Goal: Book appointment/travel/reservation

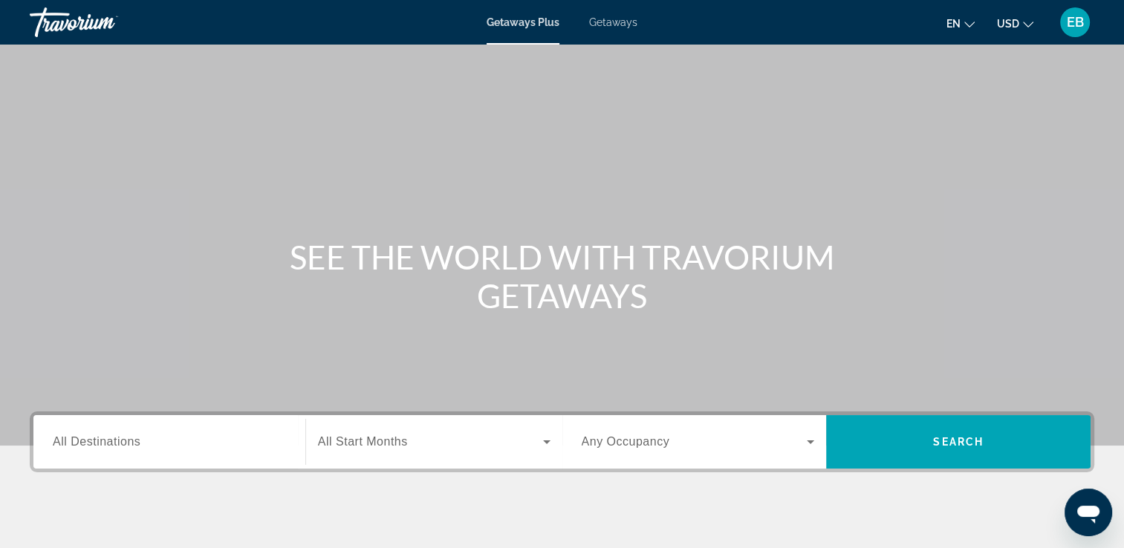
click at [607, 22] on span "Getaways" at bounding box center [613, 22] width 48 height 12
click at [90, 449] on div "Destination All Destinations" at bounding box center [169, 442] width 233 height 42
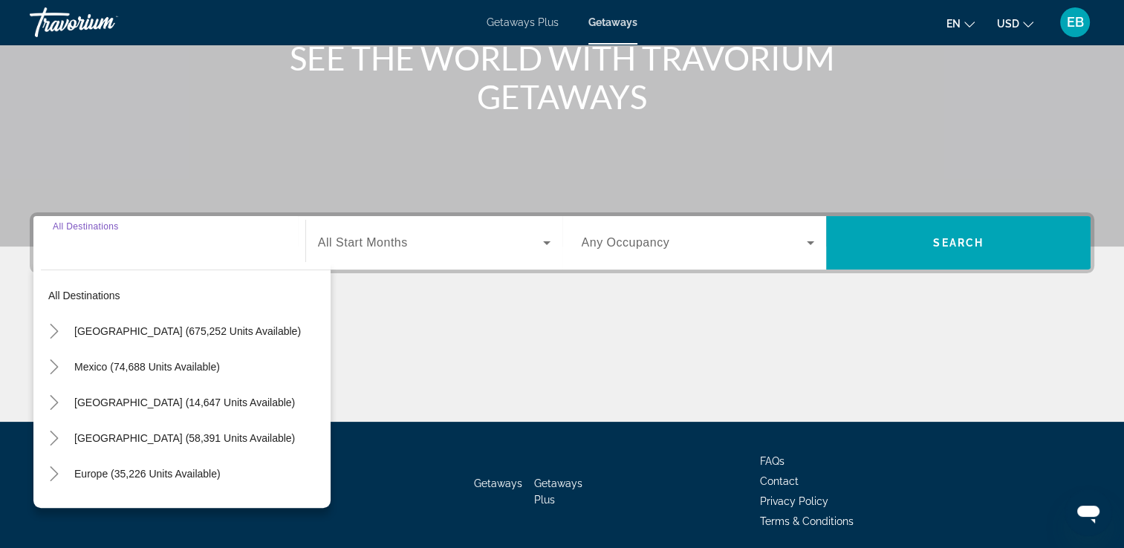
scroll to position [254, 0]
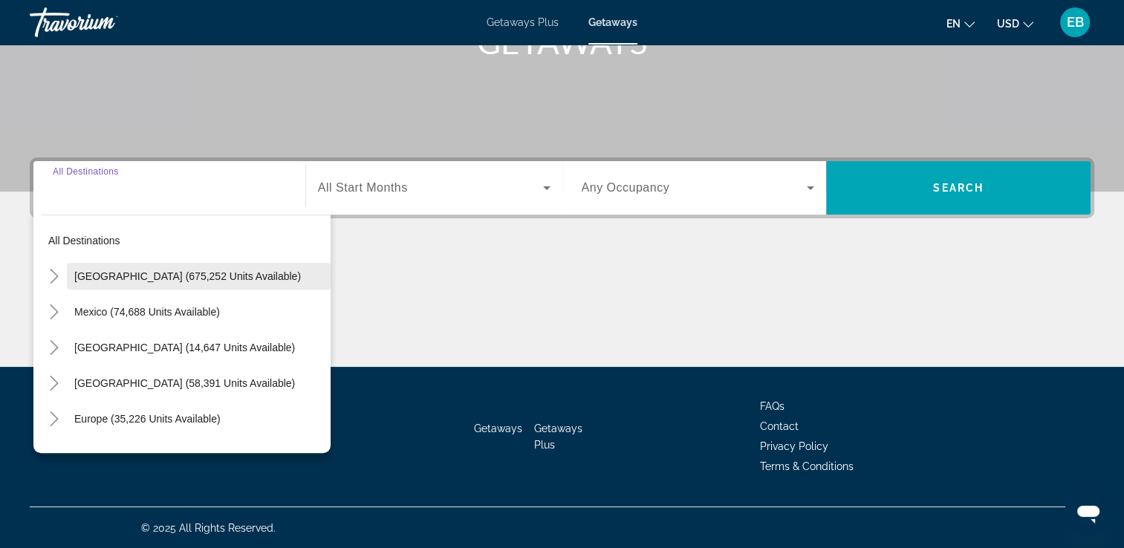
click at [168, 275] on span "[GEOGRAPHIC_DATA] (675,252 units available)" at bounding box center [187, 276] width 227 height 12
type input "**********"
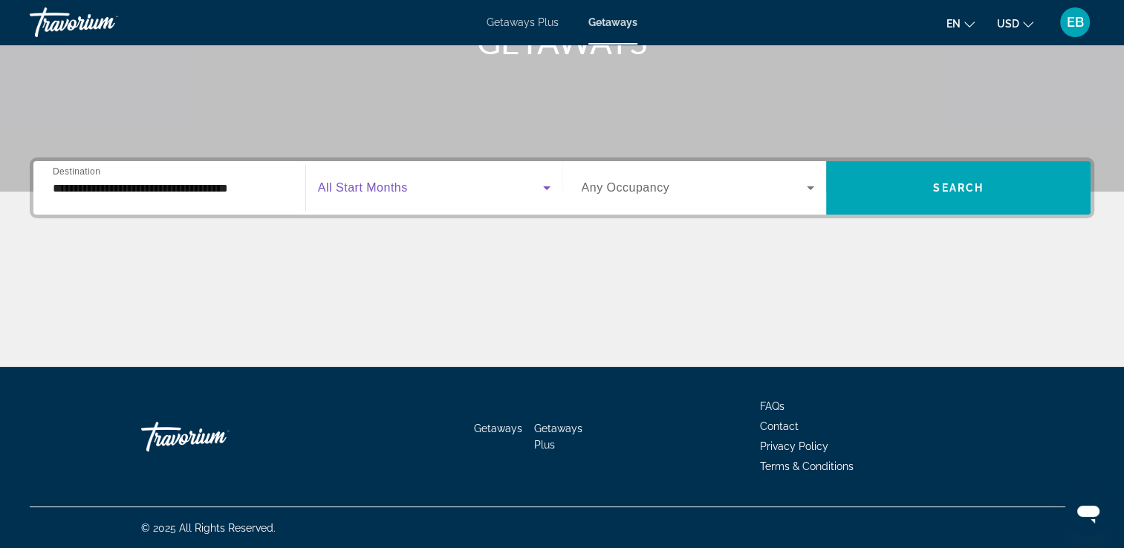
click at [544, 186] on icon "Search widget" at bounding box center [547, 188] width 18 height 18
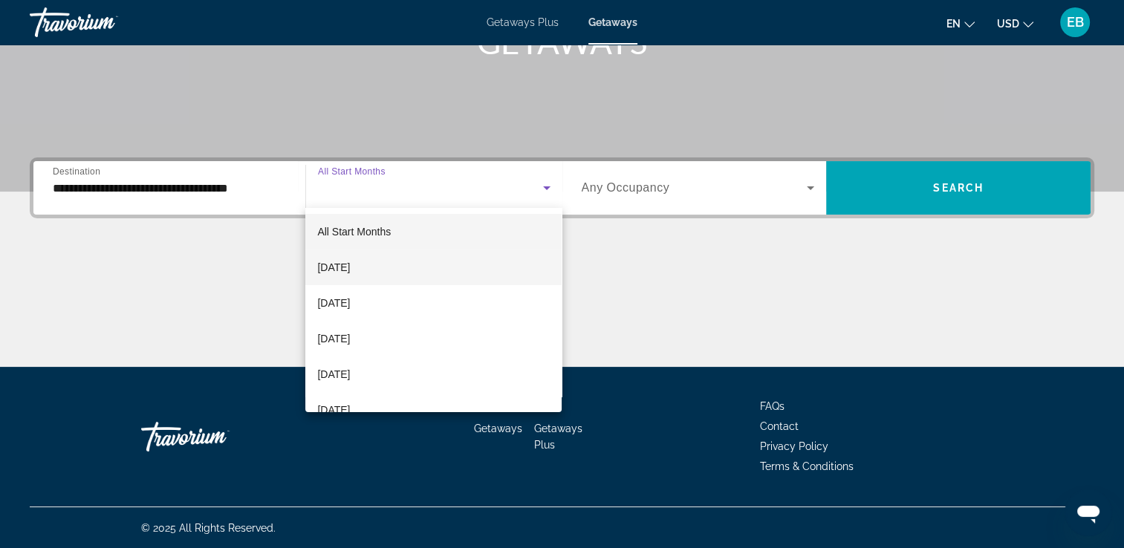
click at [350, 264] on span "[DATE]" at bounding box center [333, 267] width 33 height 18
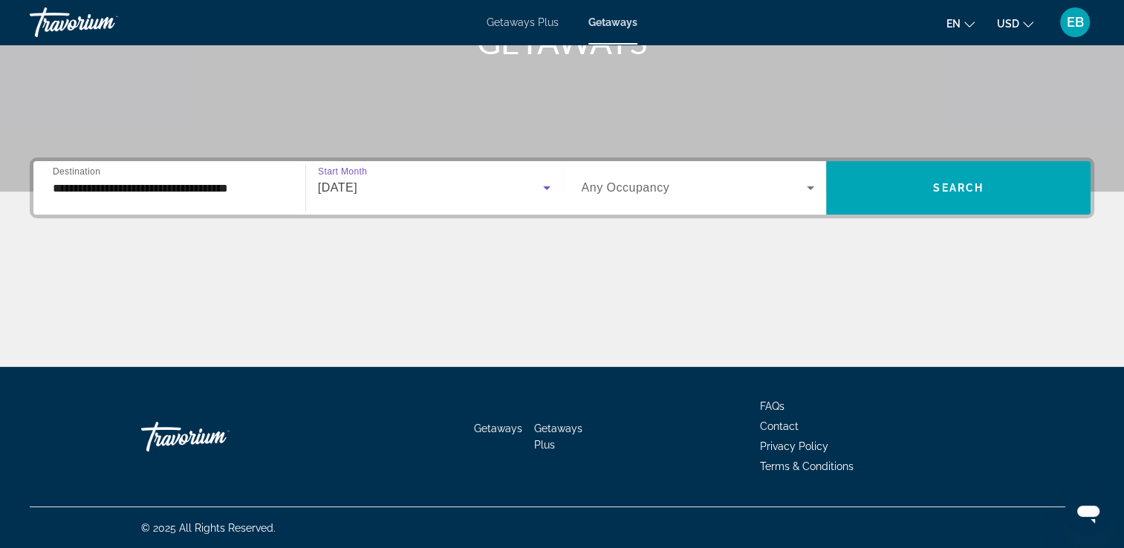
click at [810, 186] on icon "Search widget" at bounding box center [810, 188] width 7 height 4
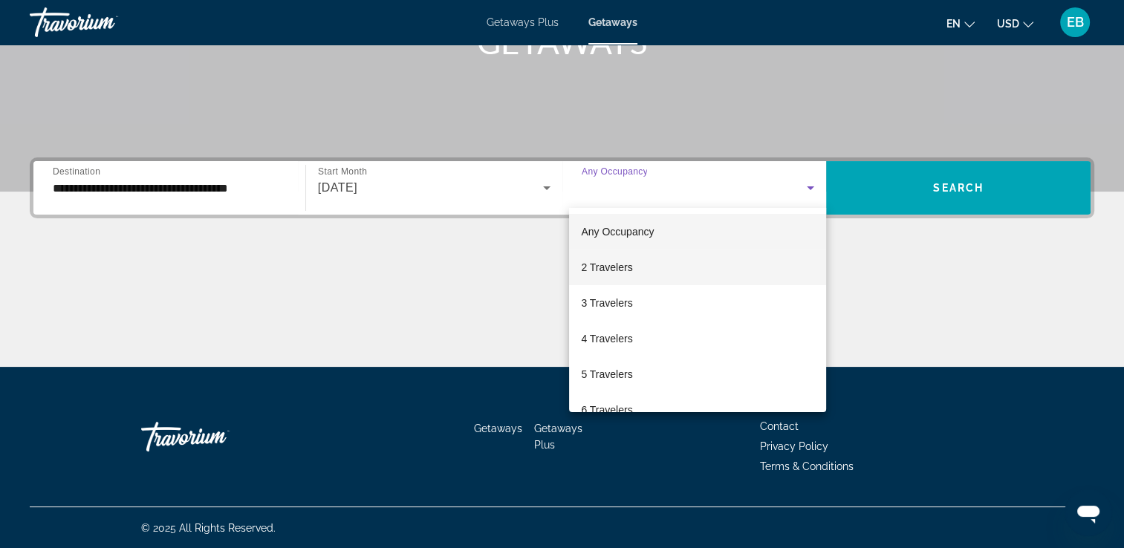
click at [629, 267] on span "2 Travelers" at bounding box center [606, 267] width 51 height 18
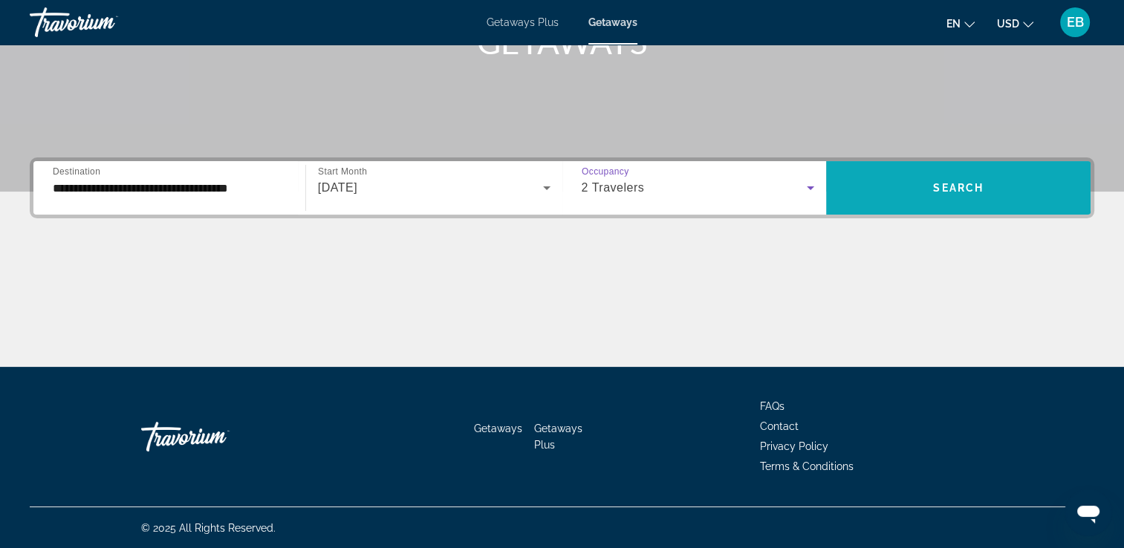
click at [965, 183] on span "Search" at bounding box center [958, 188] width 51 height 12
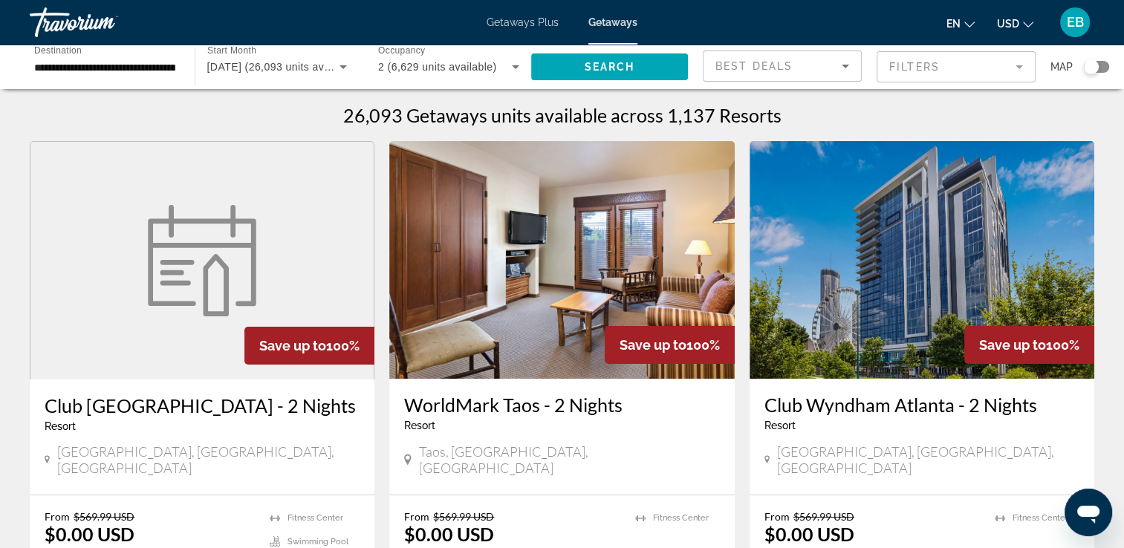
click at [844, 65] on icon "Sort by" at bounding box center [845, 67] width 7 height 4
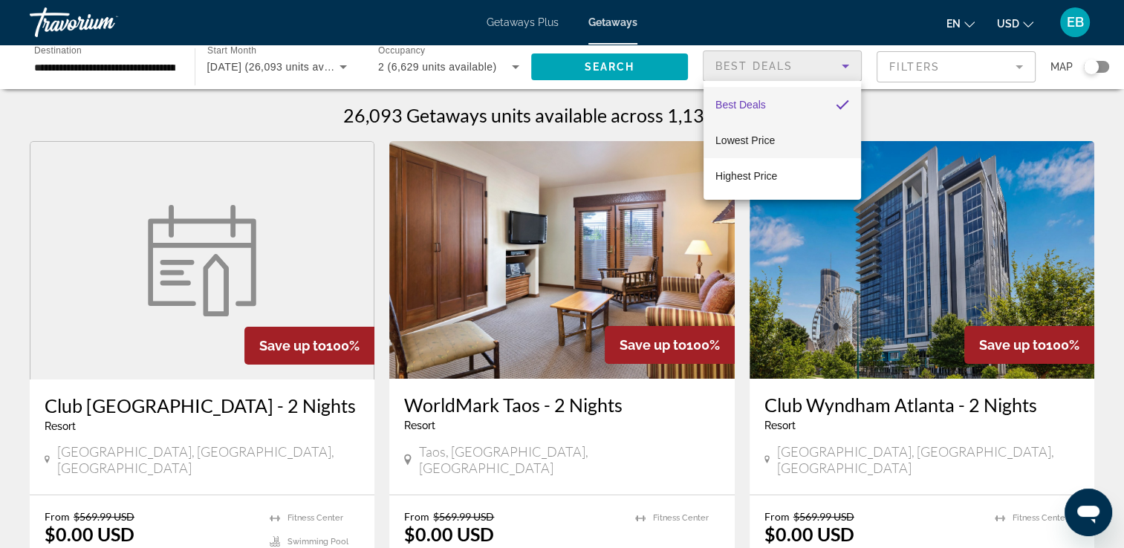
click at [771, 137] on span "Lowest Price" at bounding box center [744, 140] width 59 height 12
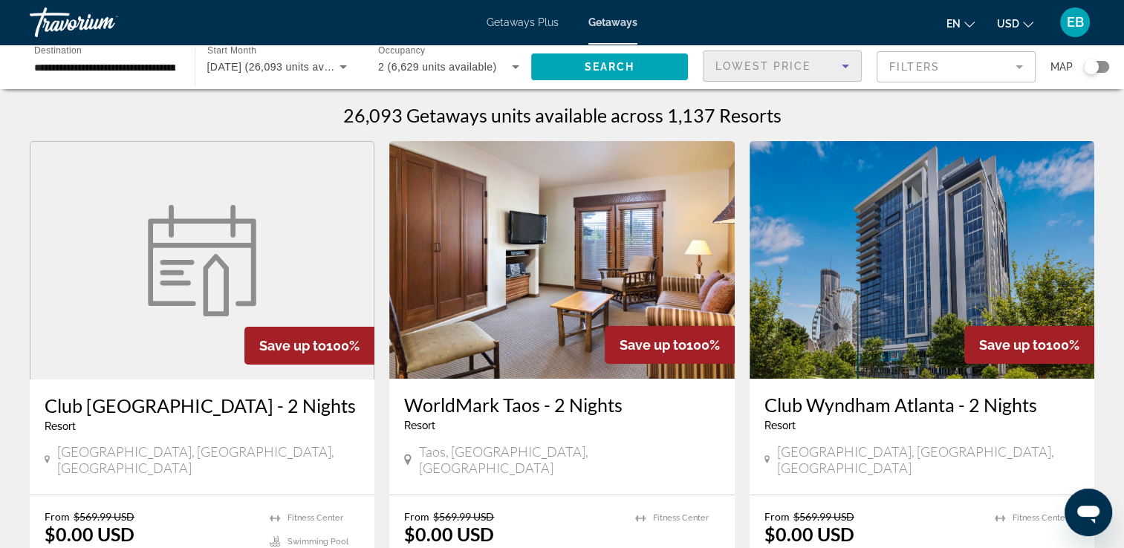
click at [1016, 65] on mat-form-field "Filters" at bounding box center [955, 66] width 159 height 31
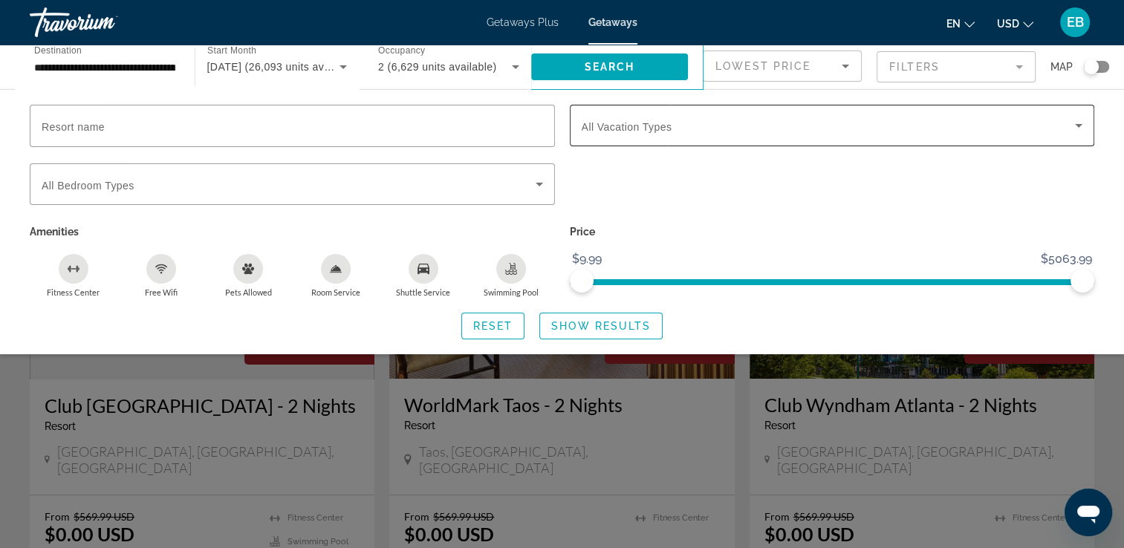
click at [1078, 126] on icon "Search widget" at bounding box center [1078, 126] width 7 height 4
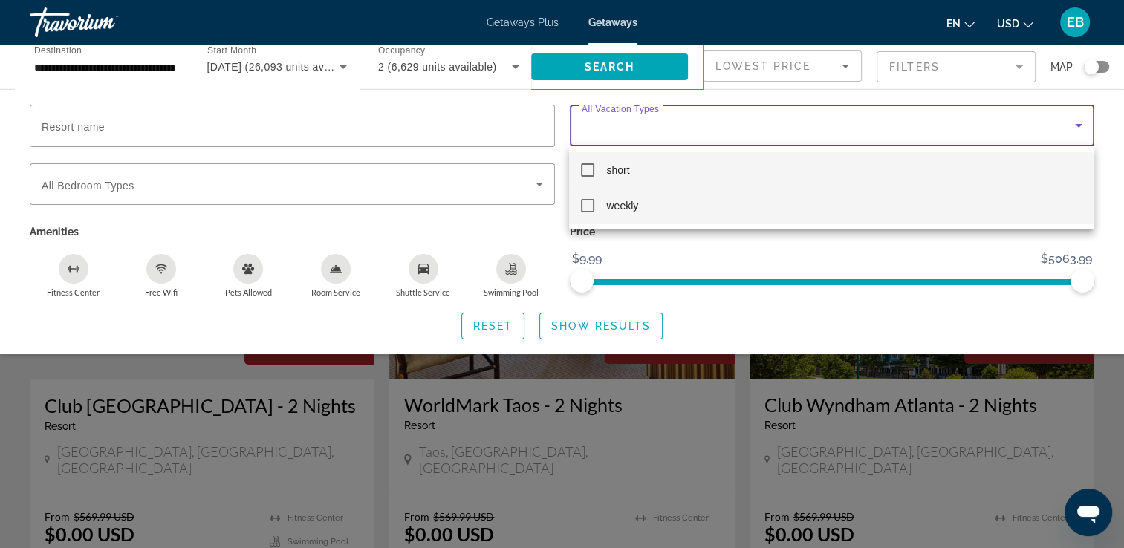
click at [588, 206] on mat-pseudo-checkbox at bounding box center [587, 205] width 13 height 13
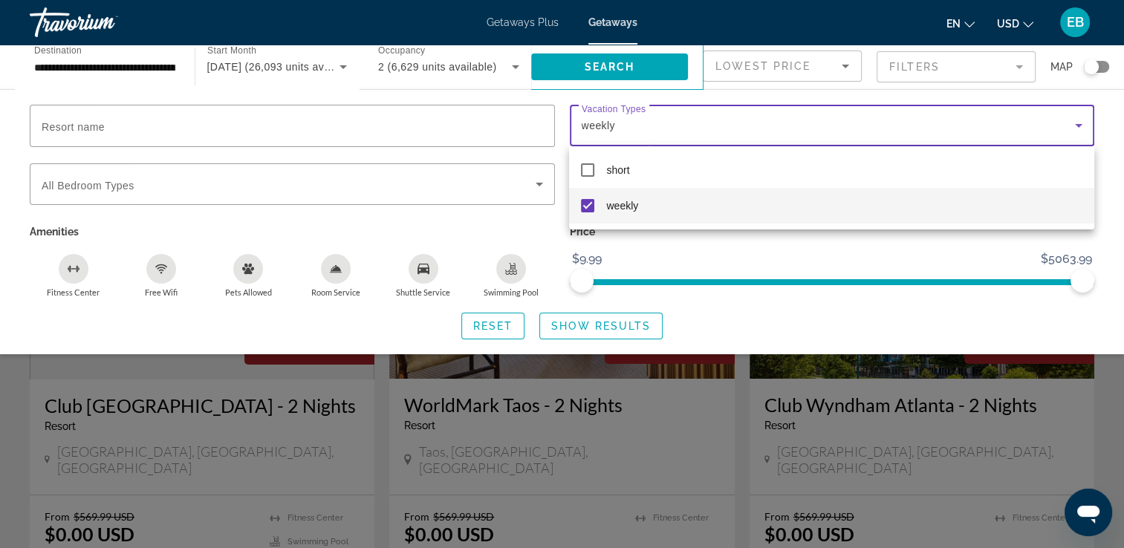
click at [90, 124] on div at bounding box center [562, 274] width 1124 height 548
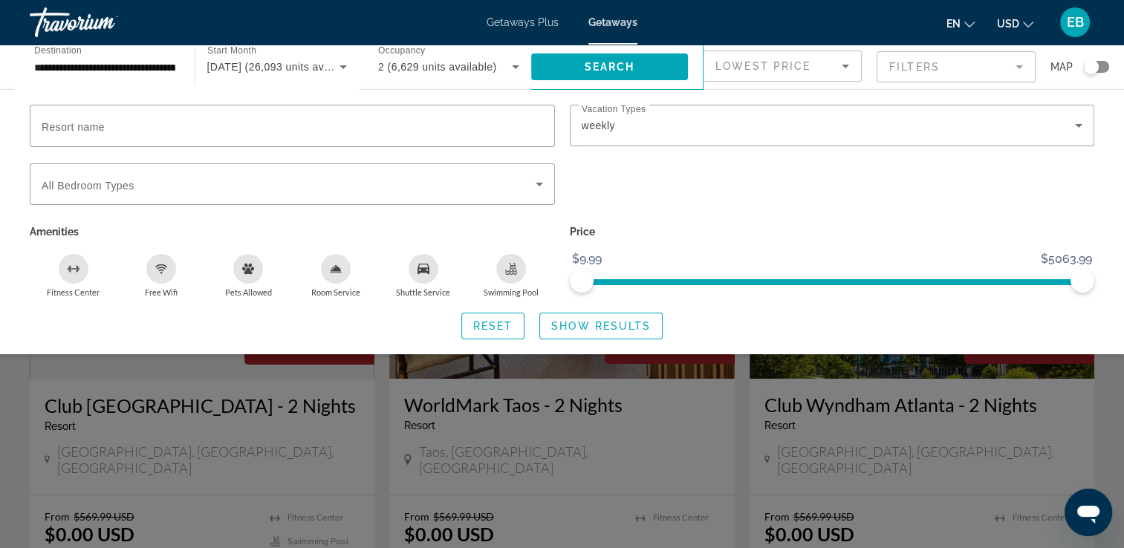
click at [90, 124] on span "Resort name" at bounding box center [73, 127] width 63 height 12
click at [90, 124] on input "Resort name" at bounding box center [292, 126] width 501 height 18
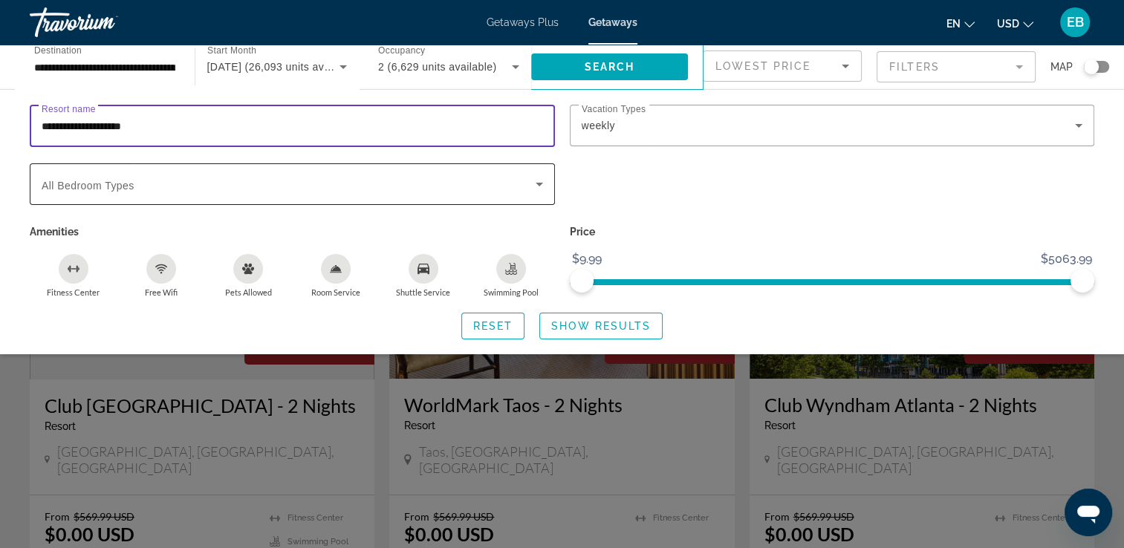
type input "**********"
click at [540, 183] on icon "Search widget" at bounding box center [539, 185] width 7 height 4
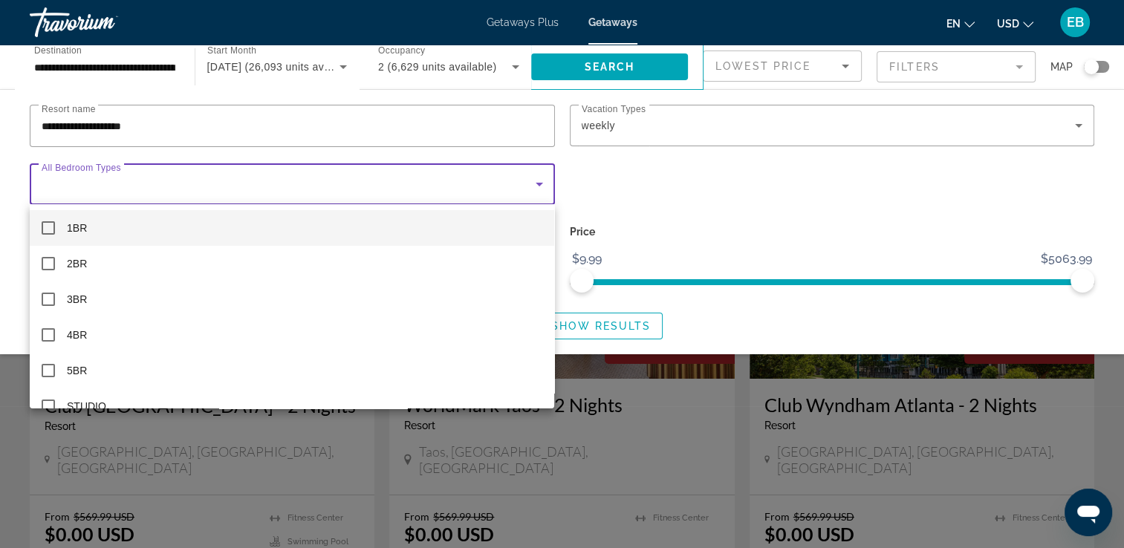
click at [48, 228] on mat-pseudo-checkbox at bounding box center [48, 227] width 13 height 13
click at [614, 172] on div at bounding box center [562, 274] width 1124 height 548
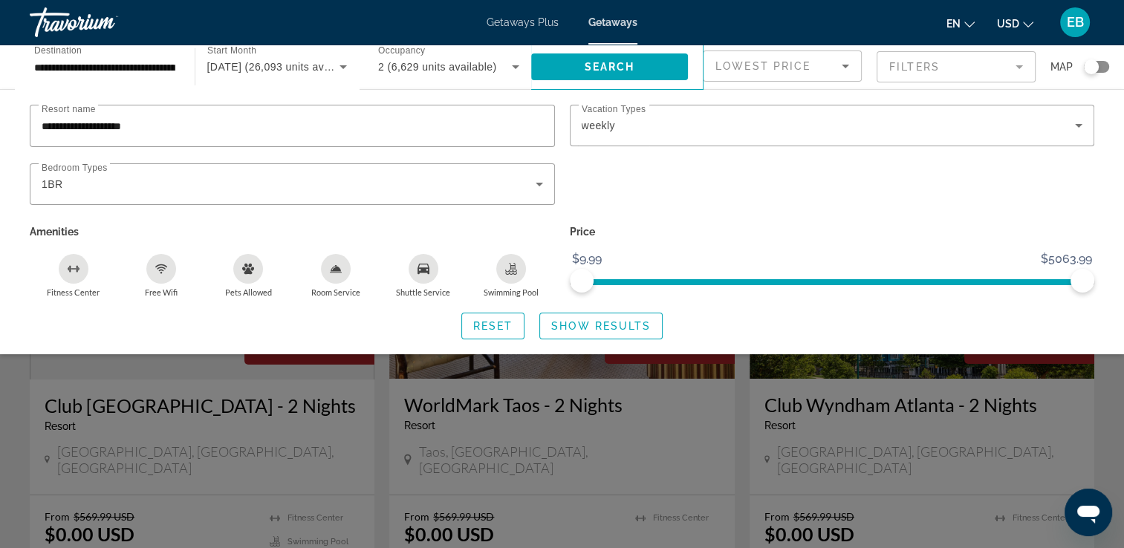
click at [642, 281] on span "ngx-slider" at bounding box center [832, 282] width 501 height 6
click at [641, 284] on span "ngx-slider" at bounding box center [643, 281] width 24 height 24
drag, startPoint x: 650, startPoint y: 284, endPoint x: 574, endPoint y: 284, distance: 75.8
click at [574, 284] on span "ngx-slider" at bounding box center [586, 281] width 24 height 24
drag, startPoint x: 583, startPoint y: 284, endPoint x: 564, endPoint y: 287, distance: 19.4
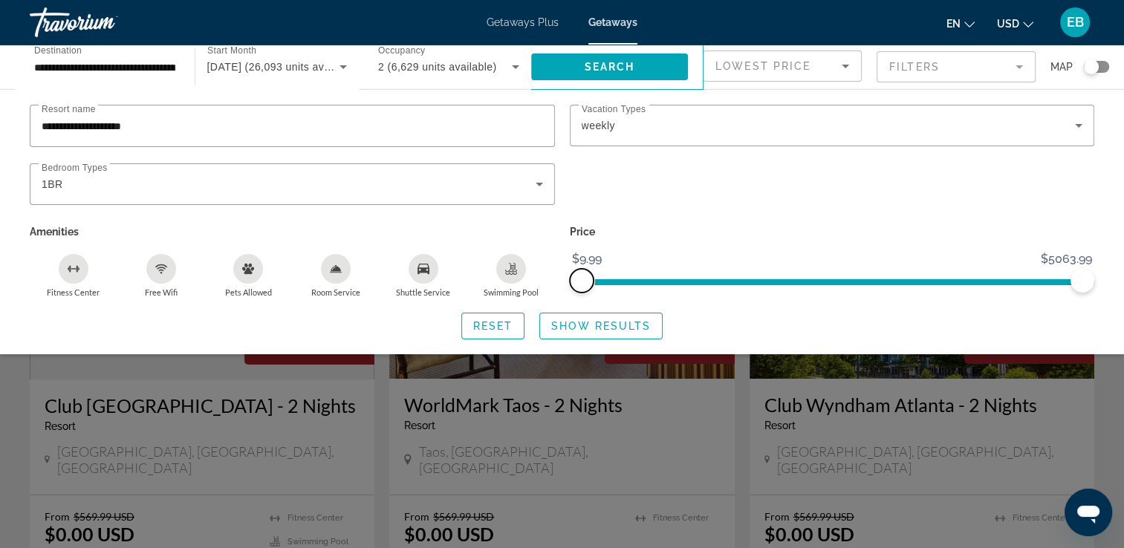
click at [564, 287] on div "Price $9.99 $5064 $9.99 $5063.99" at bounding box center [832, 259] width 540 height 77
click at [579, 281] on span "ngx-slider" at bounding box center [582, 281] width 24 height 24
click at [1082, 279] on span "ngx-slider-max" at bounding box center [1082, 281] width 24 height 24
click at [1076, 281] on span "ngx-slider-max" at bounding box center [1082, 281] width 24 height 24
drag, startPoint x: 1082, startPoint y: 284, endPoint x: 859, endPoint y: 346, distance: 231.9
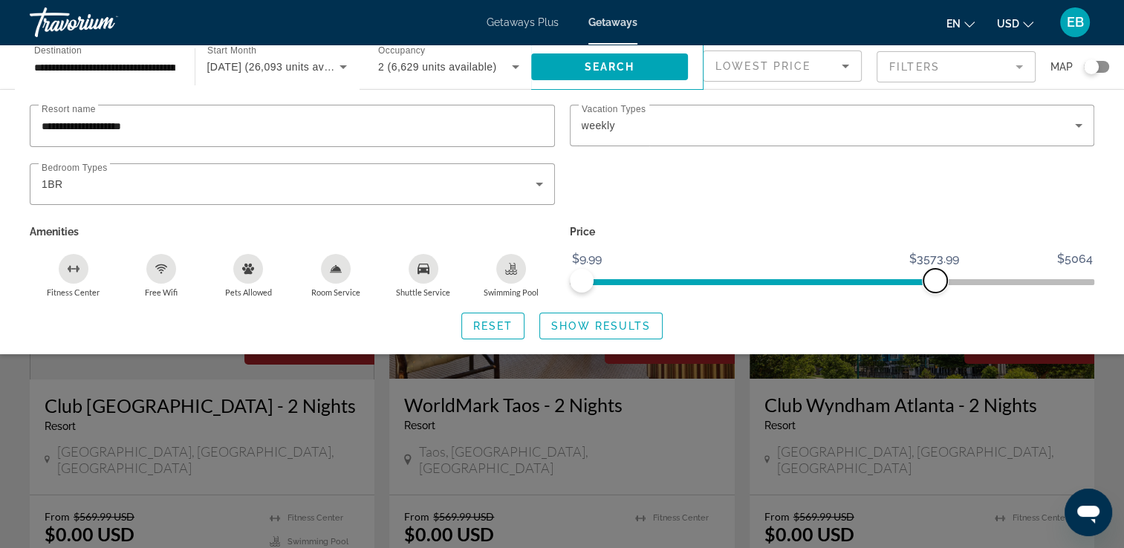
click at [859, 346] on div "**********" at bounding box center [562, 221] width 1124 height 265
click at [859, 284] on span "ngx-slider-max" at bounding box center [859, 281] width 24 height 24
drag, startPoint x: 853, startPoint y: 284, endPoint x: 707, endPoint y: 299, distance: 146.4
click at [707, 299] on div "**********" at bounding box center [562, 222] width 1124 height 235
click at [704, 281] on span "ngx-slider-max" at bounding box center [708, 281] width 24 height 24
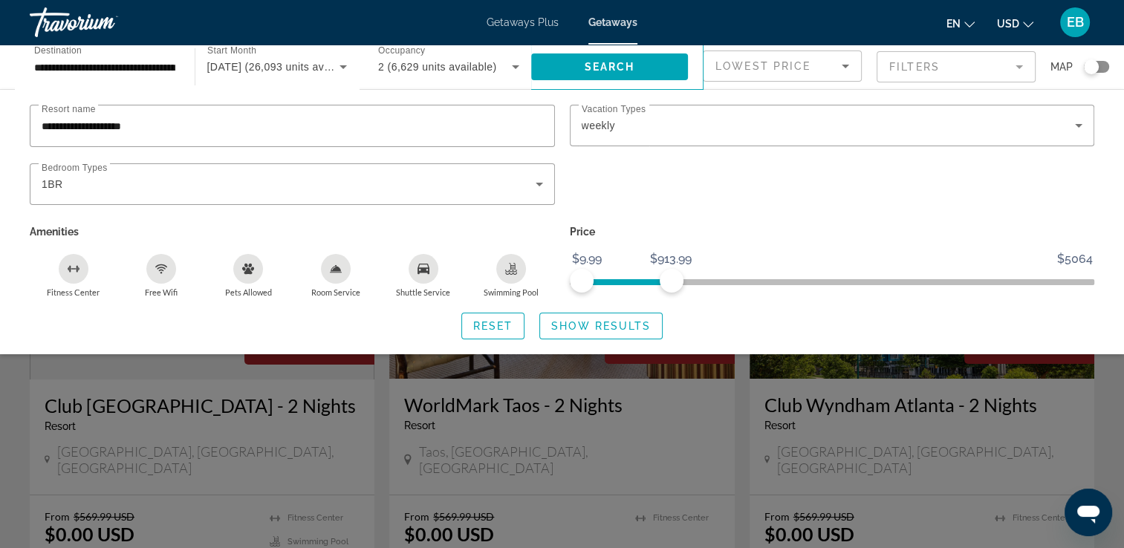
drag, startPoint x: 671, startPoint y: 285, endPoint x: 615, endPoint y: 284, distance: 55.7
click at [615, 284] on span "ngx-slider" at bounding box center [627, 279] width 90 height 24
click at [677, 283] on span "ngx-slider-max" at bounding box center [672, 281] width 24 height 24
drag, startPoint x: 674, startPoint y: 287, endPoint x: 592, endPoint y: 288, distance: 82.5
click at [592, 288] on span "ngx-slider-max" at bounding box center [593, 281] width 24 height 24
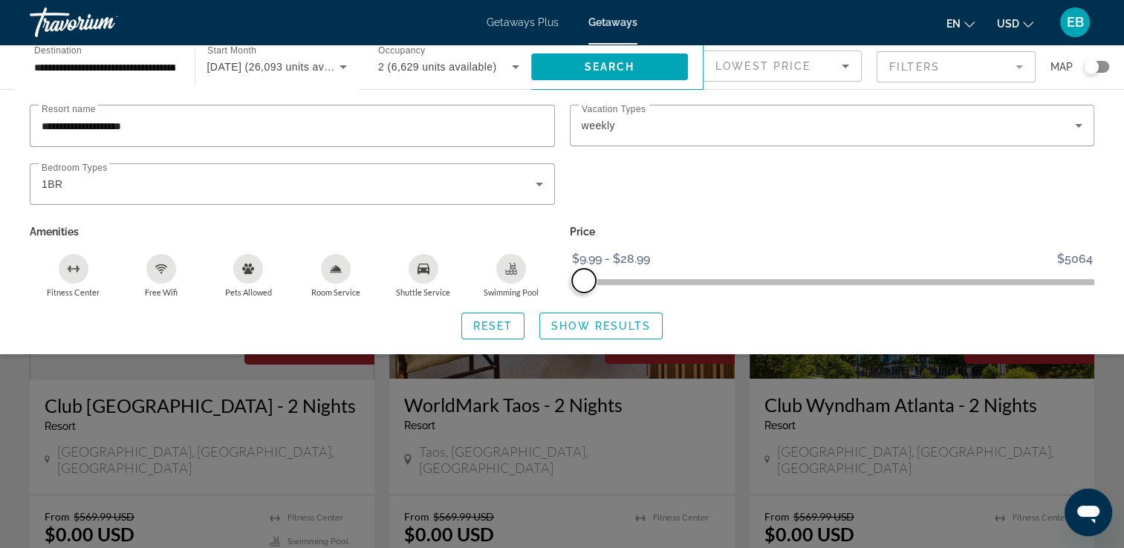
drag, startPoint x: 592, startPoint y: 288, endPoint x: 583, endPoint y: 287, distance: 8.9
click at [583, 287] on span "ngx-slider-max" at bounding box center [584, 281] width 24 height 24
click at [597, 320] on span "Show Results" at bounding box center [601, 326] width 100 height 12
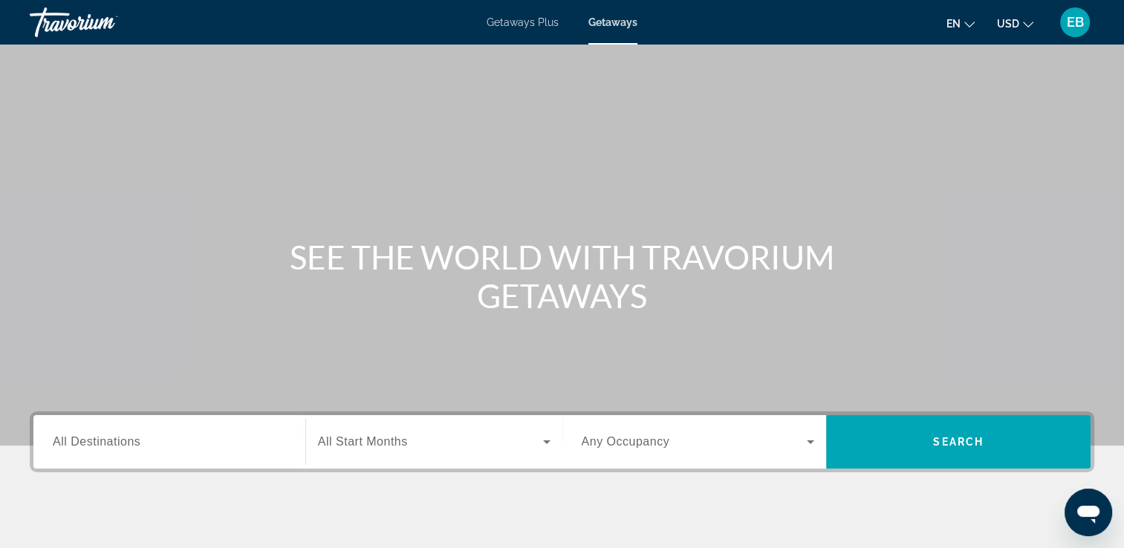
click at [512, 22] on span "Getaways Plus" at bounding box center [522, 22] width 72 height 12
click at [71, 446] on span "All Destinations" at bounding box center [97, 441] width 88 height 13
click at [71, 446] on input "Destination All Destinations" at bounding box center [169, 443] width 233 height 18
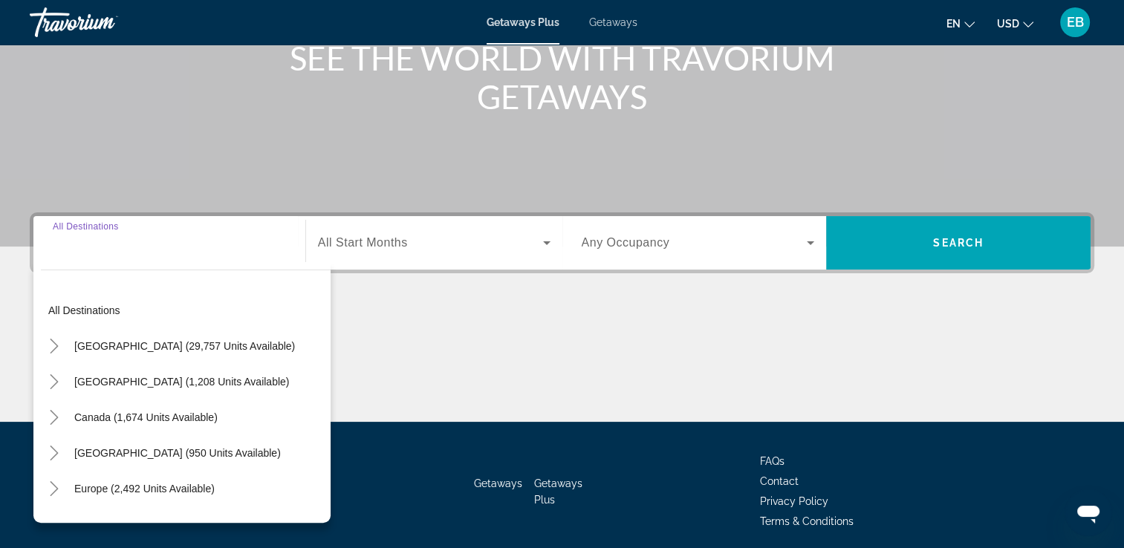
scroll to position [254, 0]
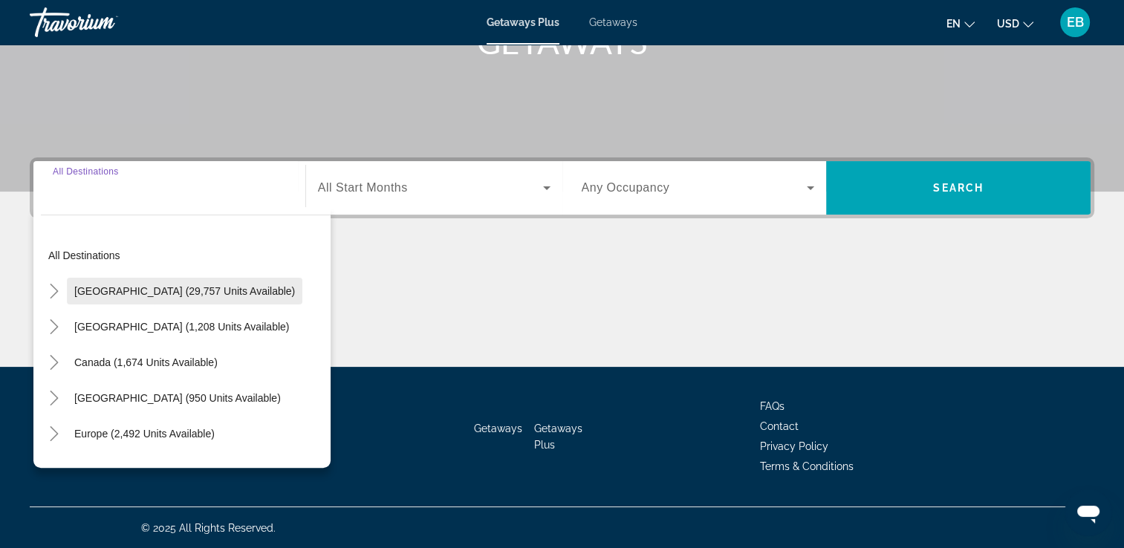
click at [156, 290] on span "United States (29,757 units available)" at bounding box center [184, 291] width 221 height 12
type input "**********"
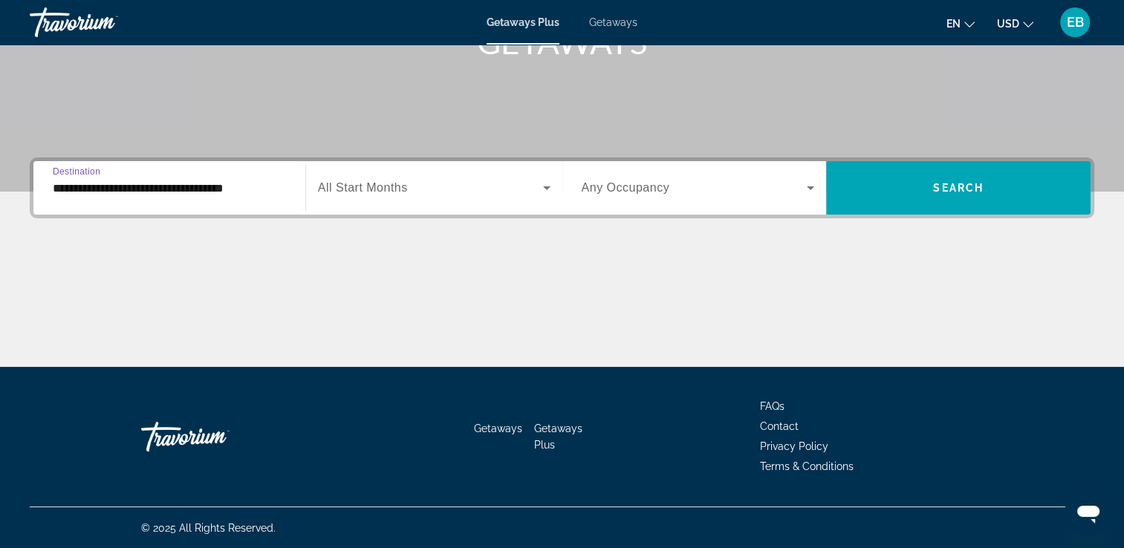
click at [542, 186] on icon "Search widget" at bounding box center [547, 188] width 18 height 18
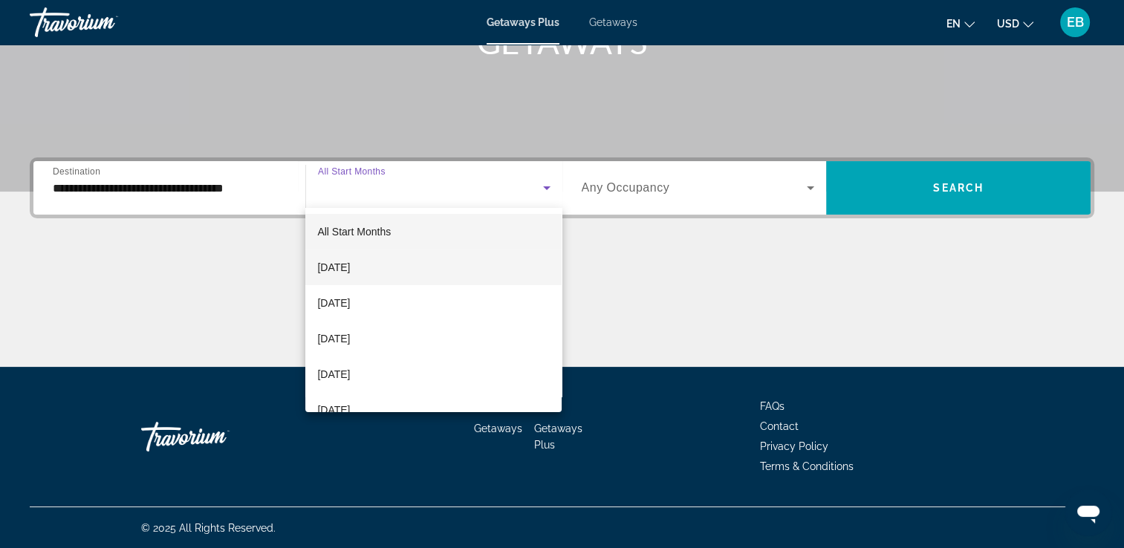
click at [350, 269] on span "September 2025" at bounding box center [333, 267] width 33 height 18
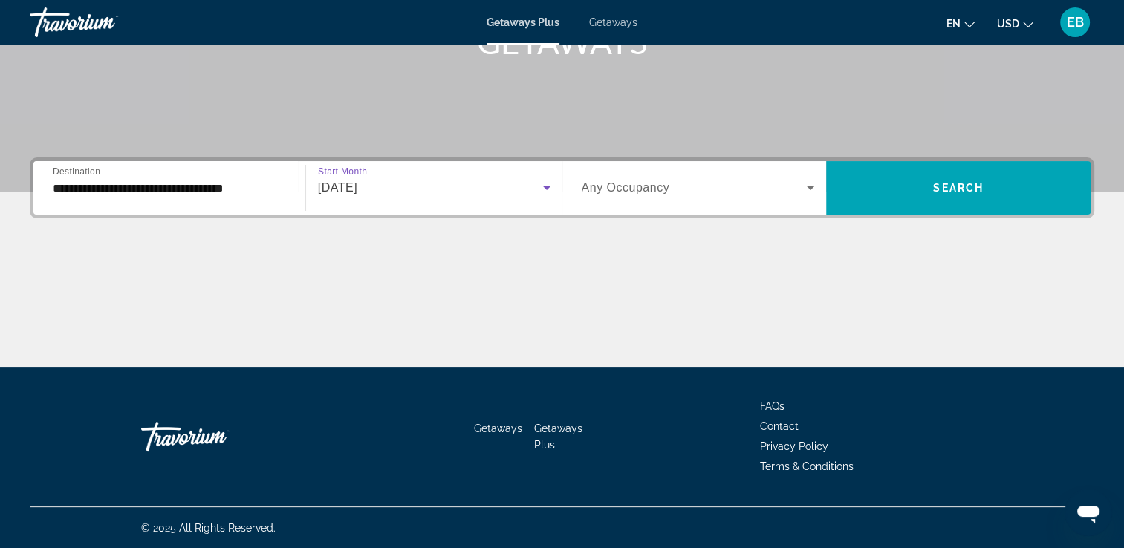
click at [811, 186] on icon "Search widget" at bounding box center [810, 188] width 7 height 4
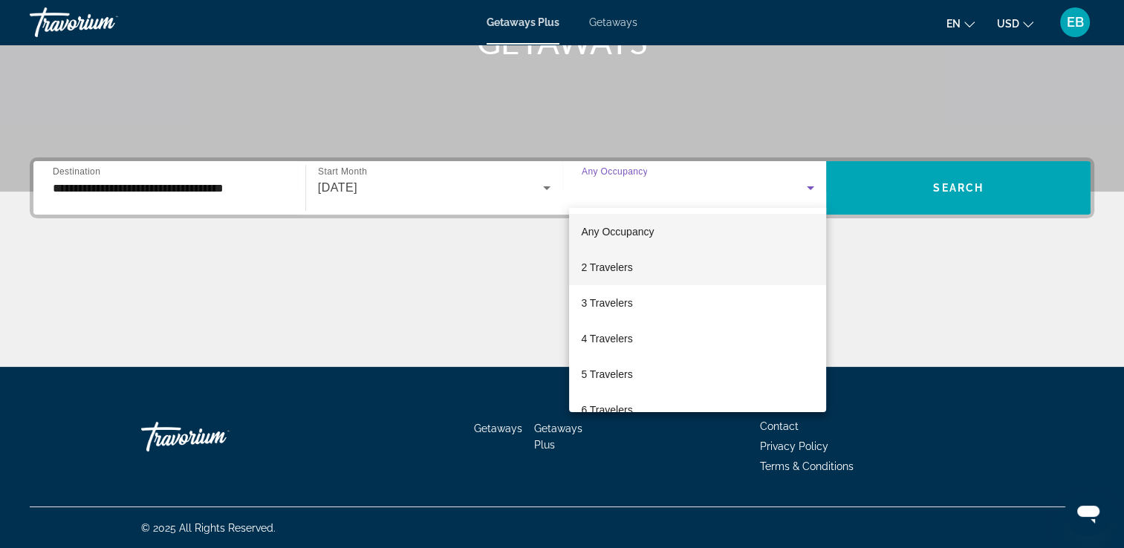
click at [609, 267] on span "2 Travelers" at bounding box center [606, 267] width 51 height 18
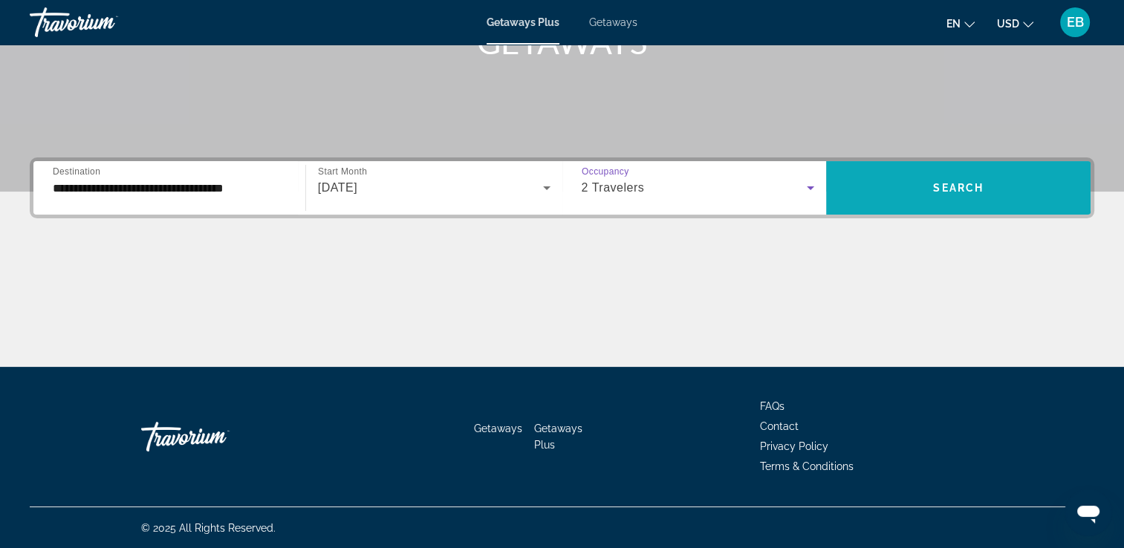
click at [972, 183] on span "Search" at bounding box center [958, 188] width 51 height 12
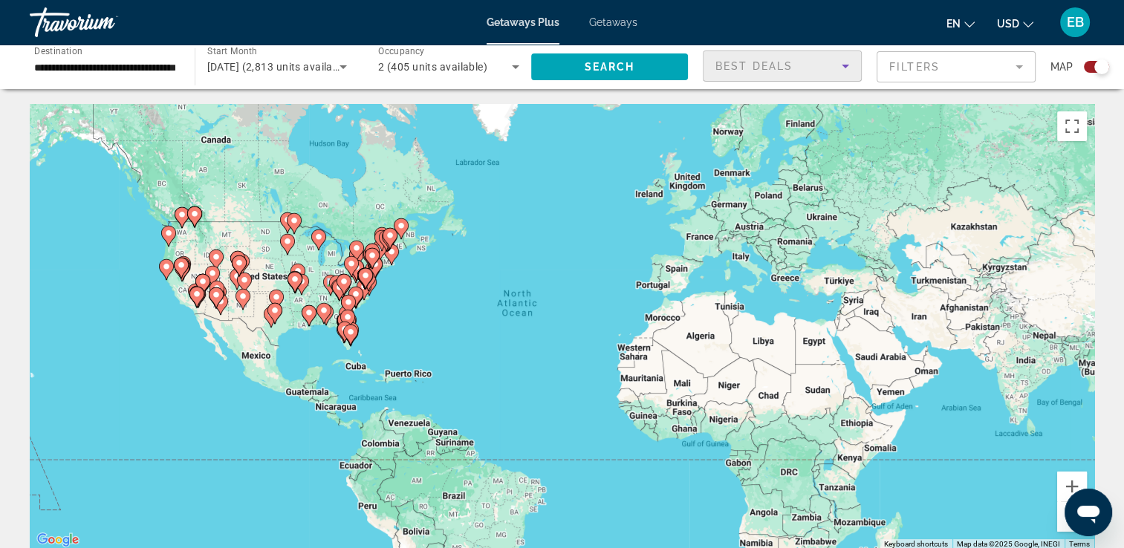
click at [845, 65] on icon "Sort by" at bounding box center [845, 67] width 7 height 4
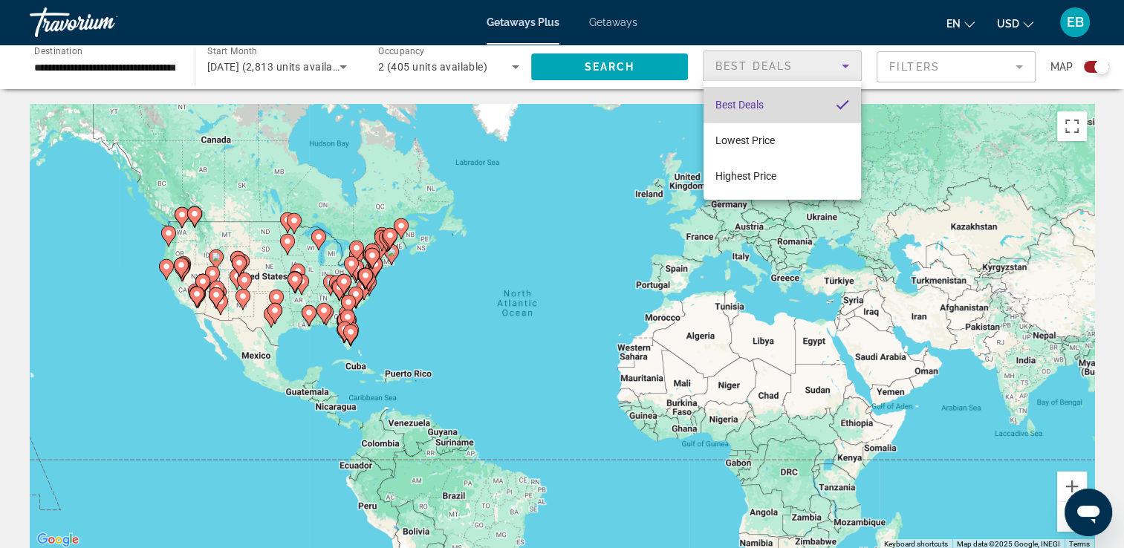
click at [741, 103] on span "Best Deals" at bounding box center [739, 105] width 48 height 12
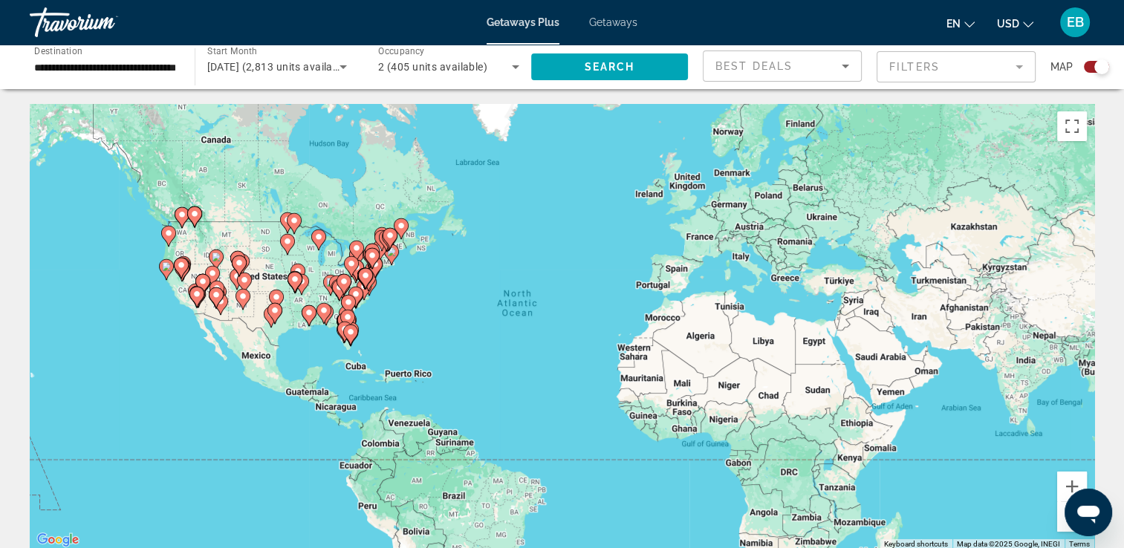
click at [1018, 66] on mat-form-field "Filters" at bounding box center [955, 66] width 159 height 31
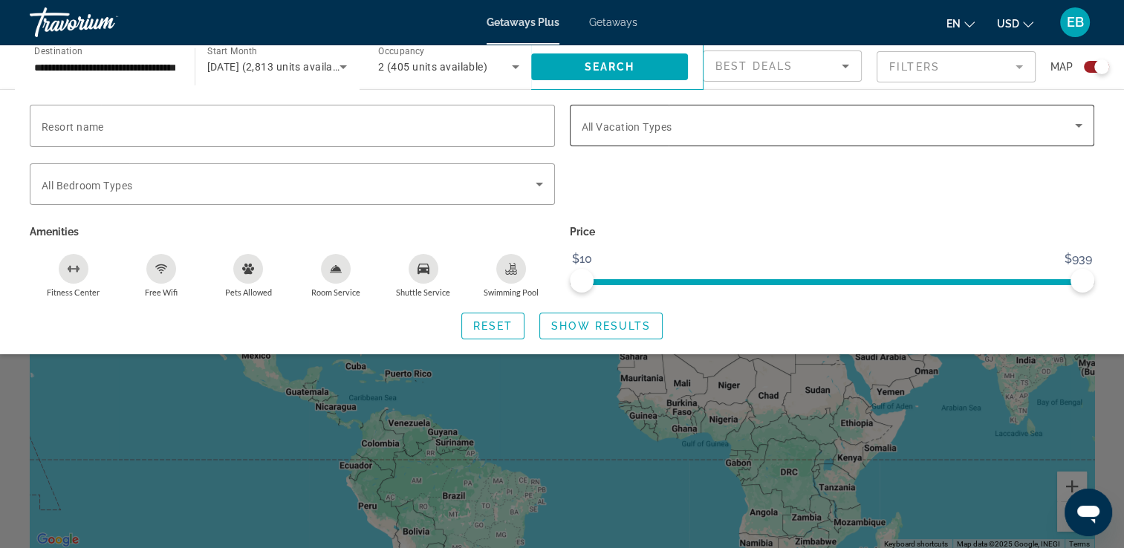
click at [1079, 126] on icon "Search widget" at bounding box center [1078, 126] width 7 height 4
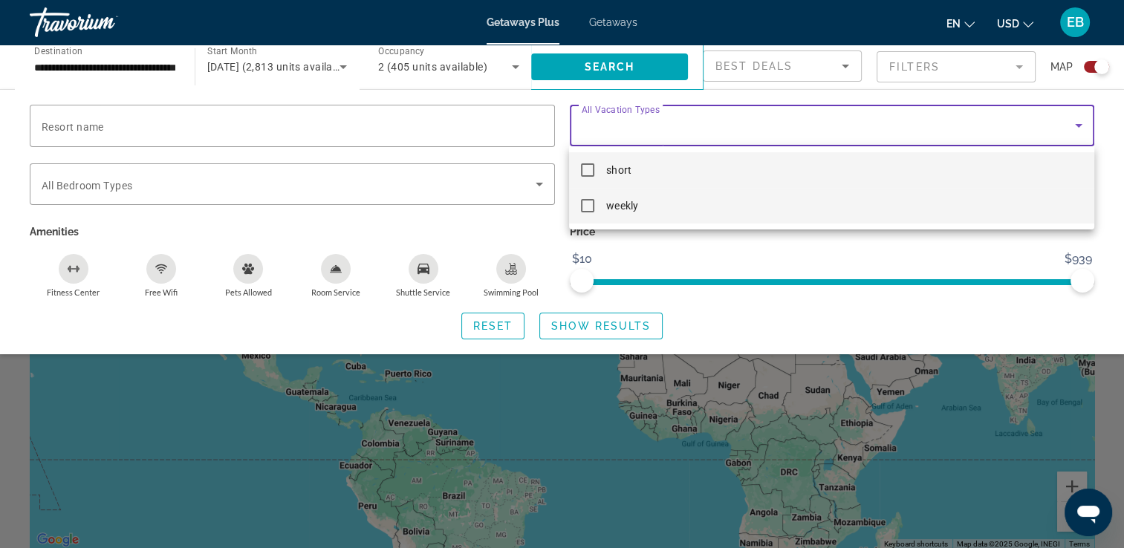
click at [587, 204] on mat-pseudo-checkbox at bounding box center [587, 205] width 13 height 13
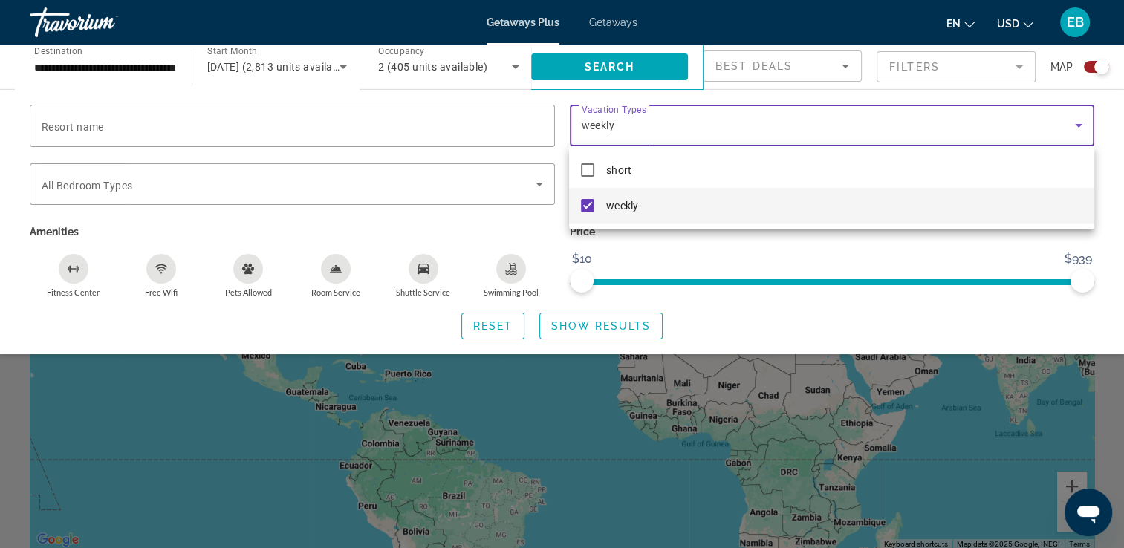
click at [1097, 244] on div at bounding box center [562, 274] width 1124 height 548
click at [1097, 243] on div at bounding box center [562, 274] width 1124 height 548
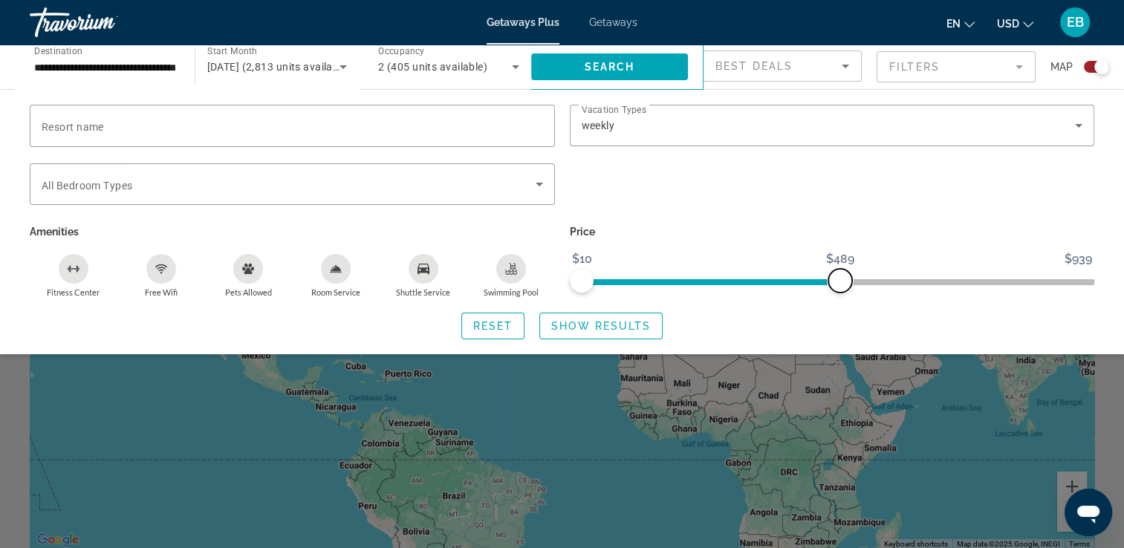
drag, startPoint x: 1075, startPoint y: 281, endPoint x: 831, endPoint y: 309, distance: 246.0
click at [831, 309] on div "Resort name Vacation Types All Vacation Types weekly Bedroom Types All Bedroom …" at bounding box center [562, 222] width 1124 height 235
click at [830, 284] on span "ngx-slider-max" at bounding box center [832, 281] width 24 height 24
click at [830, 281] on span "ngx-slider-max" at bounding box center [832, 281] width 24 height 24
click at [834, 279] on span "ngx-slider-max" at bounding box center [832, 281] width 24 height 24
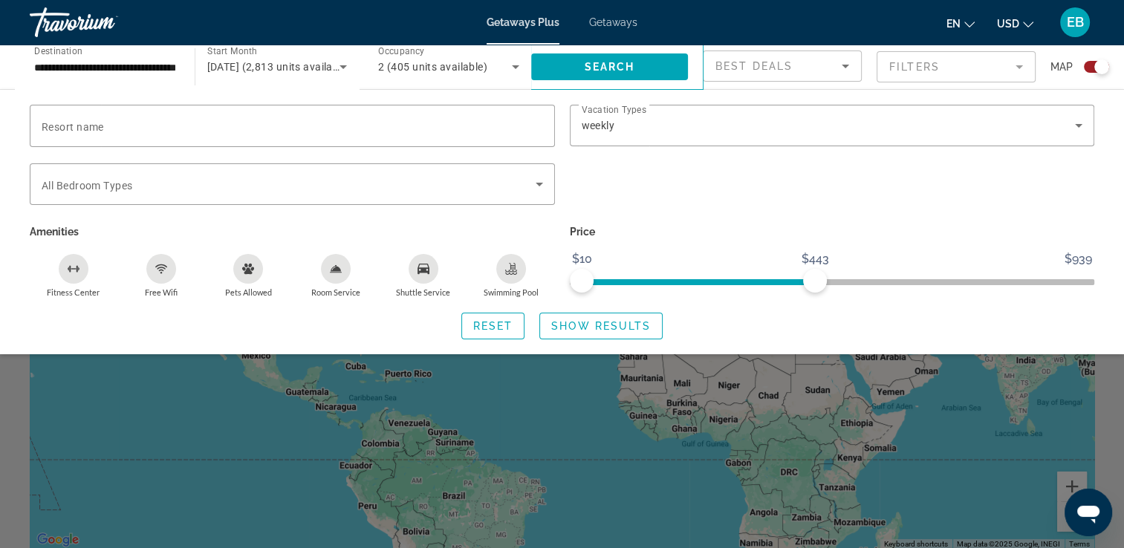
drag, startPoint x: 813, startPoint y: 287, endPoint x: 695, endPoint y: 287, distance: 117.4
click at [695, 287] on span "ngx-slider" at bounding box center [698, 279] width 233 height 24
click at [820, 284] on span "ngx-slider-max" at bounding box center [815, 281] width 24 height 24
drag, startPoint x: 809, startPoint y: 279, endPoint x: 581, endPoint y: 293, distance: 228.4
click at [581, 293] on div "Price $10 $939 $10 $10 $10 - $10" at bounding box center [832, 259] width 540 height 77
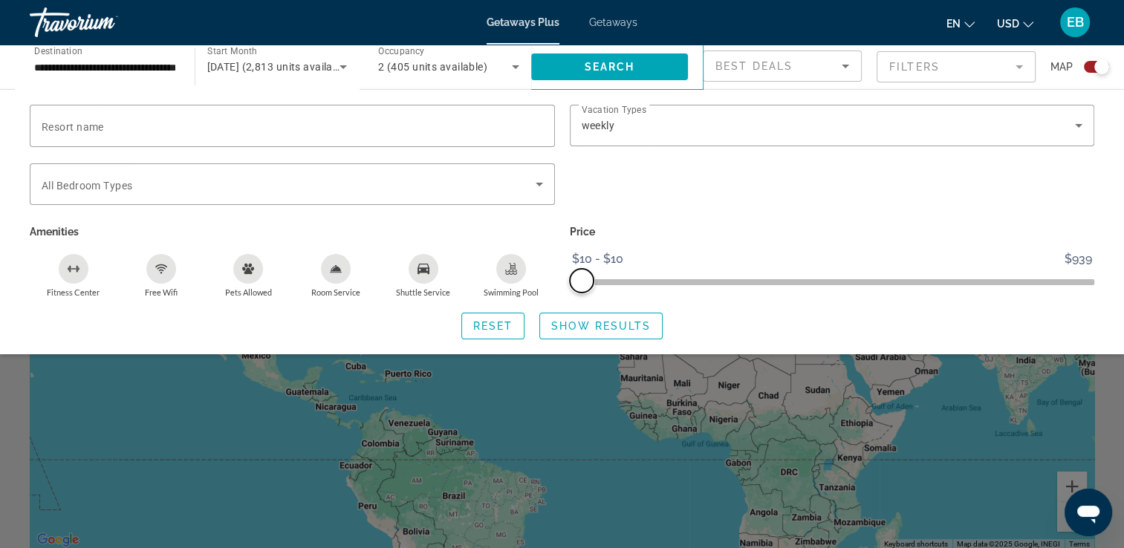
click at [585, 281] on span "ngx-slider-max" at bounding box center [582, 281] width 24 height 24
drag, startPoint x: 589, startPoint y: 279, endPoint x: 615, endPoint y: 273, distance: 26.8
click at [615, 273] on span "ngx-slider-max" at bounding box center [616, 281] width 24 height 24
click at [53, 123] on span "Resort name" at bounding box center [73, 127] width 62 height 12
click at [53, 123] on input "Resort name" at bounding box center [292, 126] width 501 height 18
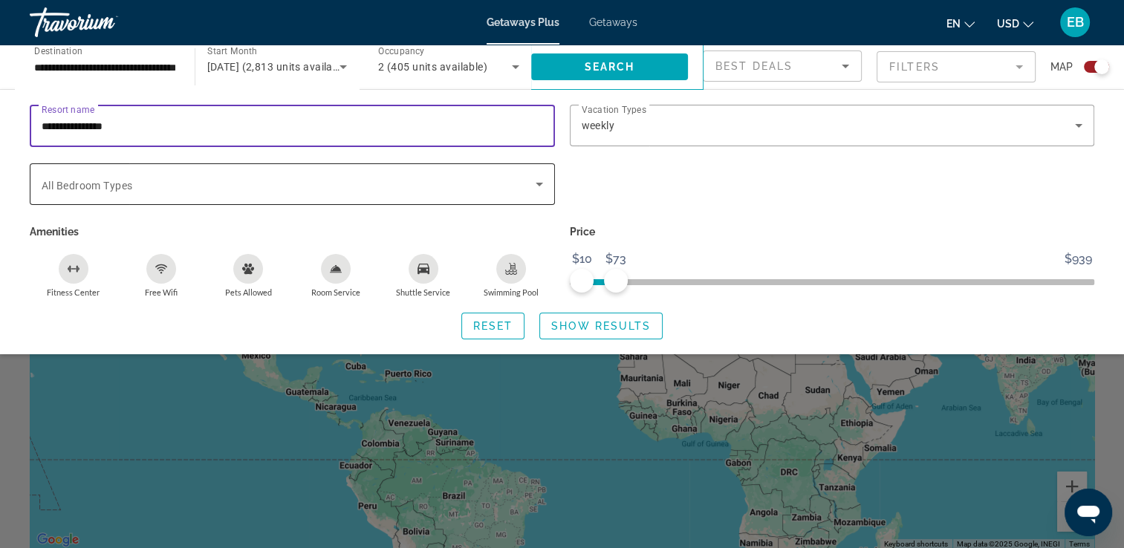
type input "**********"
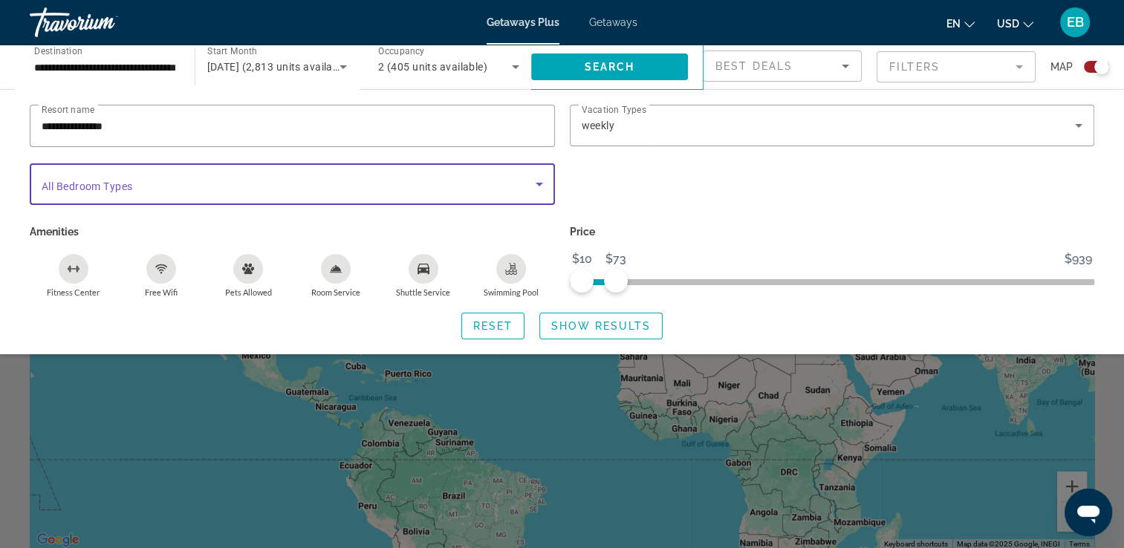
click at [538, 180] on icon "Search widget" at bounding box center [539, 184] width 18 height 18
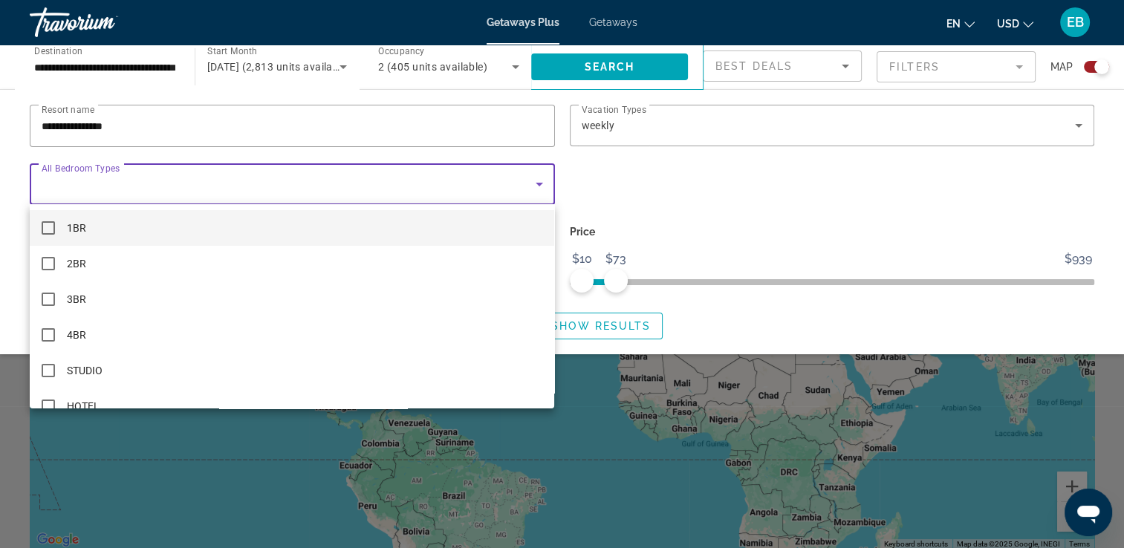
click at [48, 231] on mat-pseudo-checkbox at bounding box center [48, 227] width 13 height 13
click at [582, 171] on div at bounding box center [562, 274] width 1124 height 548
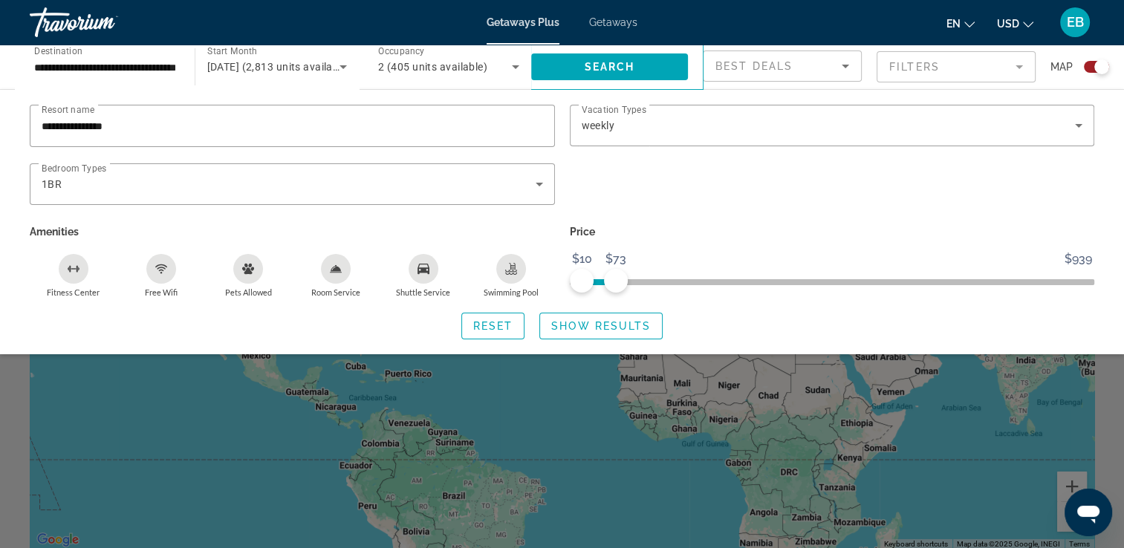
scroll to position [479, 0]
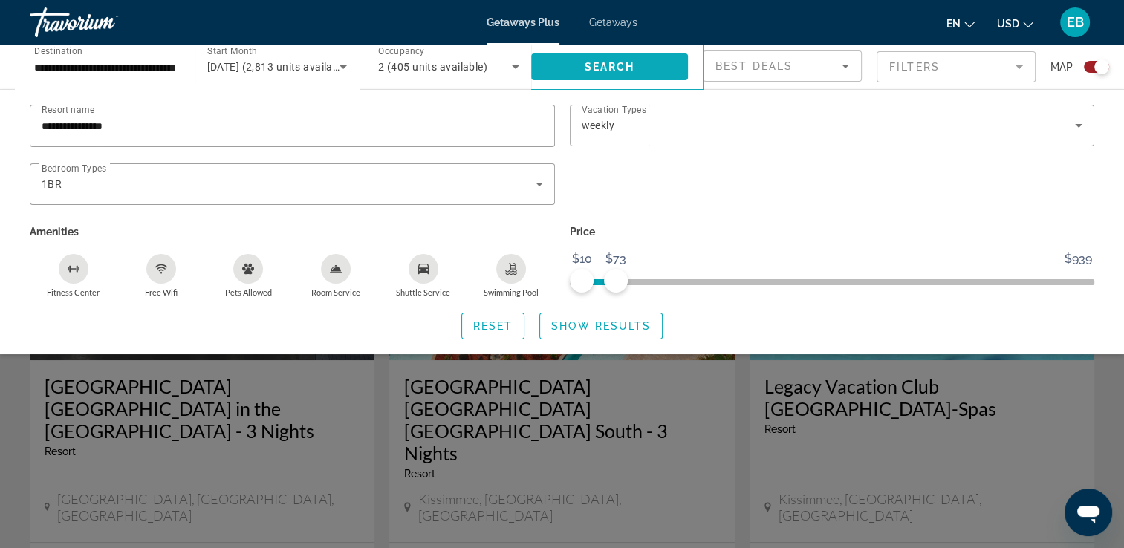
click at [637, 64] on span "Search widget" at bounding box center [609, 67] width 157 height 36
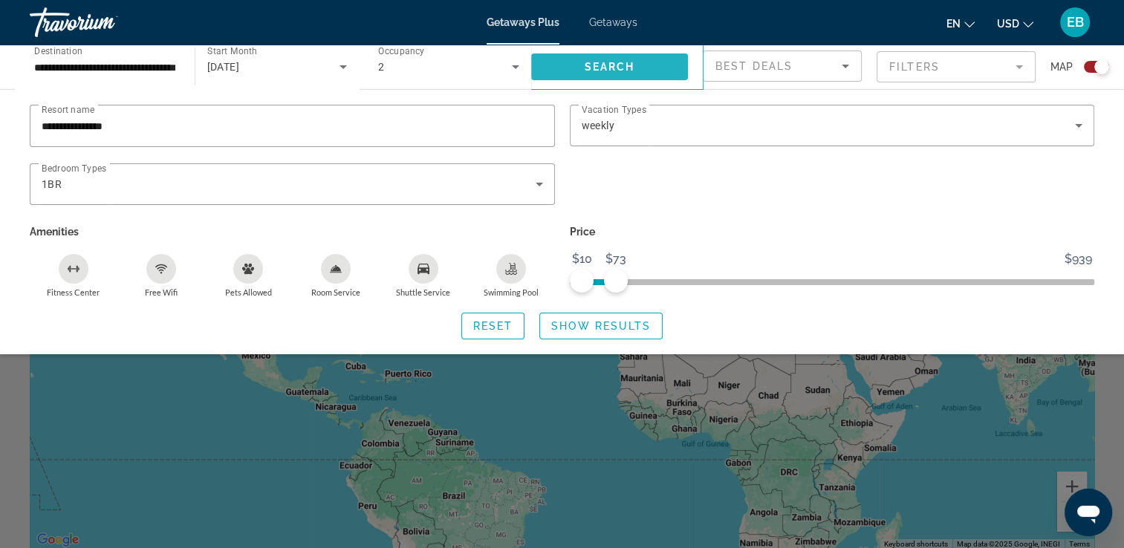
click at [615, 64] on span "Search" at bounding box center [609, 67] width 51 height 12
click at [620, 19] on span "Getaways" at bounding box center [613, 22] width 48 height 12
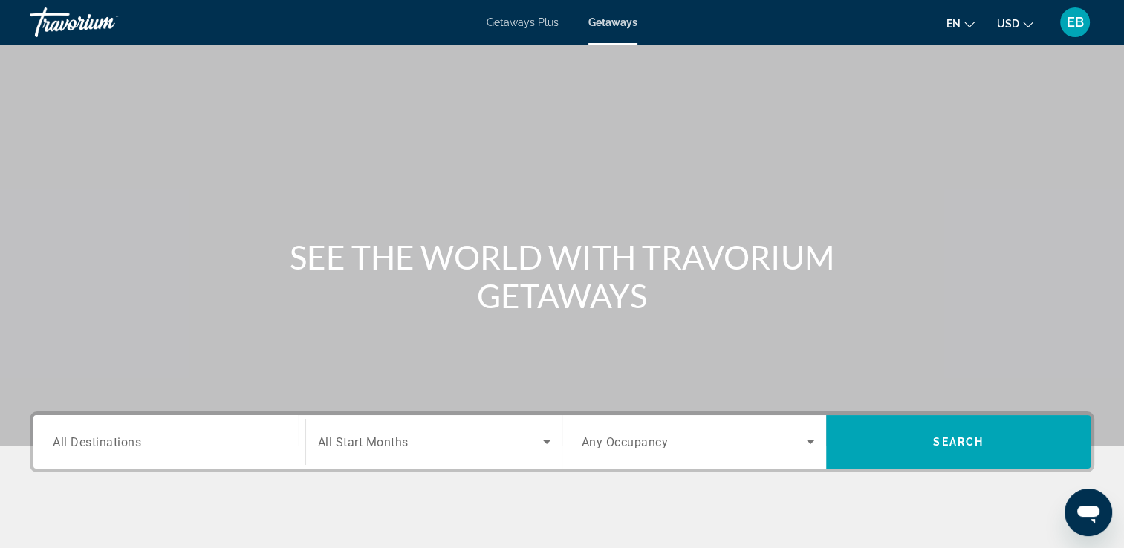
click at [125, 439] on span "All Destinations" at bounding box center [97, 442] width 88 height 14
click at [125, 439] on input "Destination All Destinations" at bounding box center [169, 443] width 233 height 18
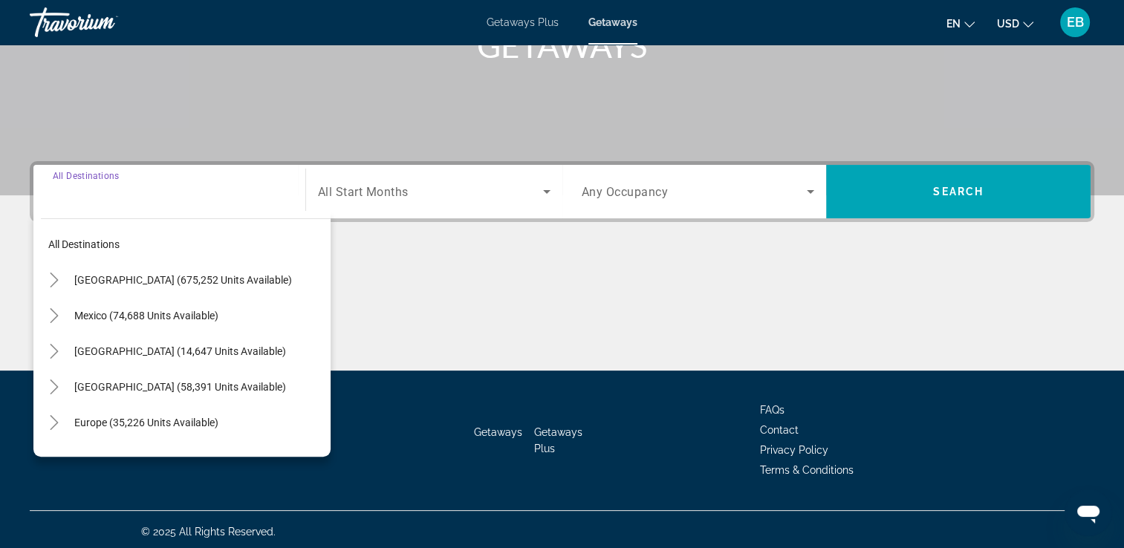
scroll to position [254, 0]
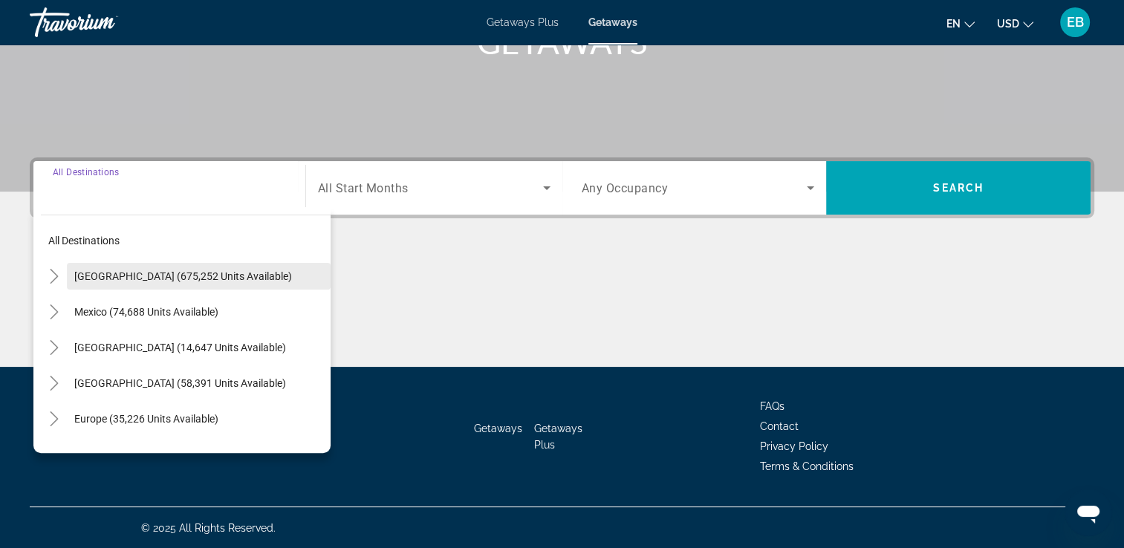
click at [171, 270] on span "United States (675,252 units available)" at bounding box center [183, 276] width 218 height 12
type input "**********"
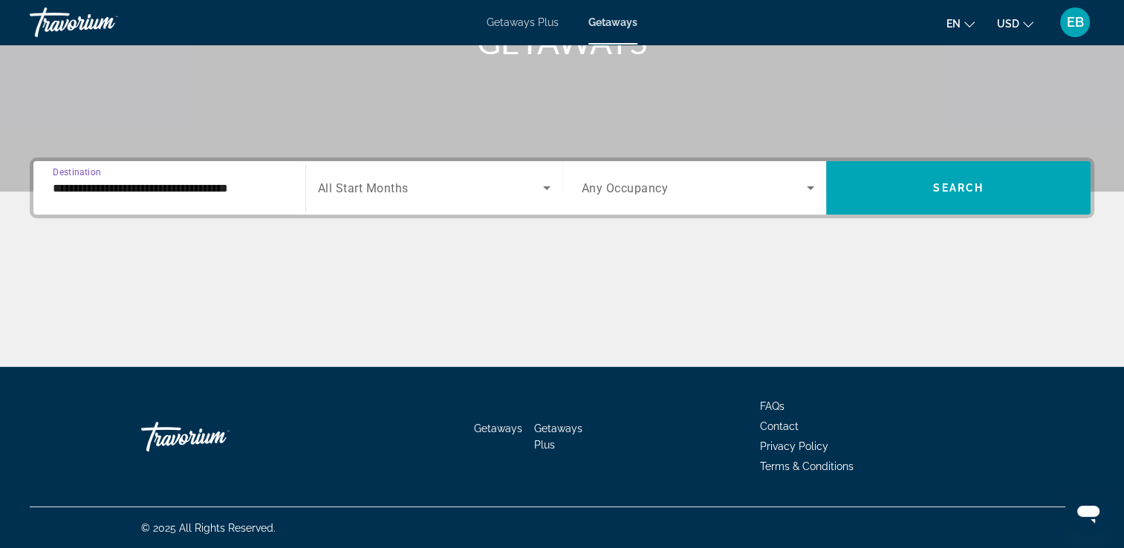
click at [546, 185] on icon "Search widget" at bounding box center [547, 188] width 18 height 18
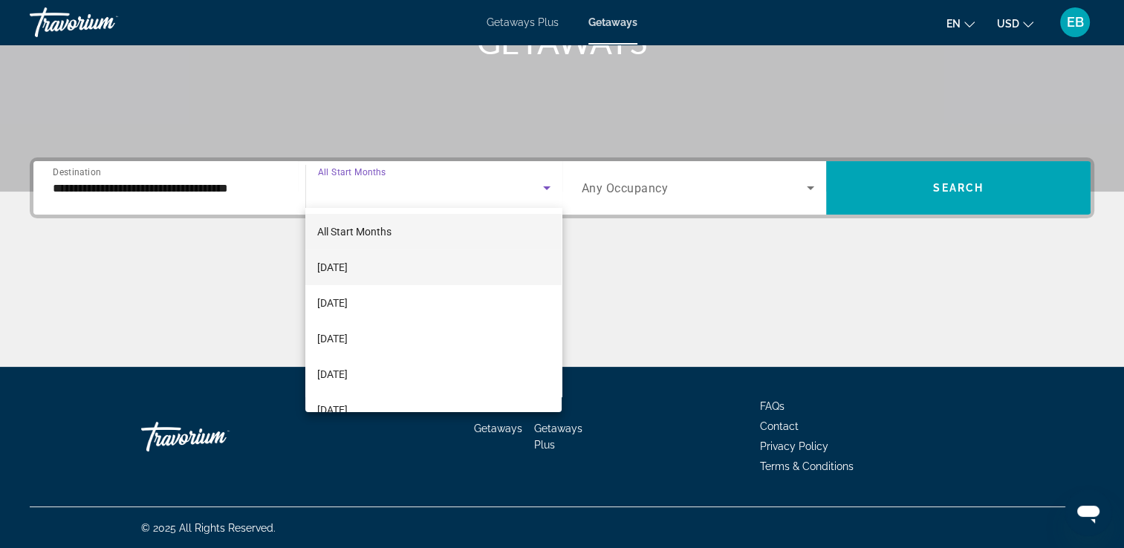
click at [348, 269] on span "September 2025" at bounding box center [332, 267] width 30 height 18
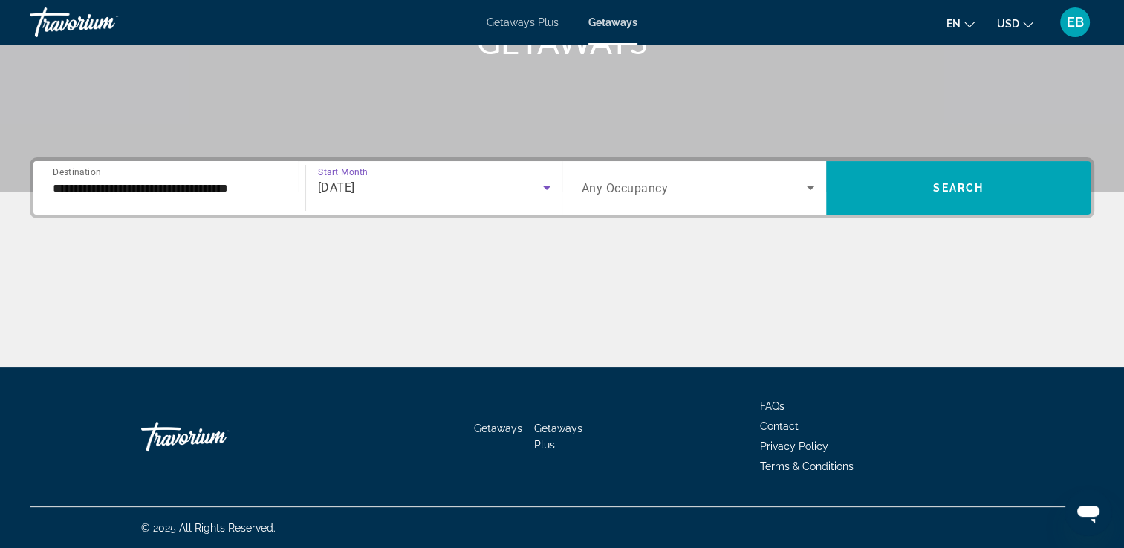
click at [810, 186] on icon "Search widget" at bounding box center [810, 188] width 18 height 18
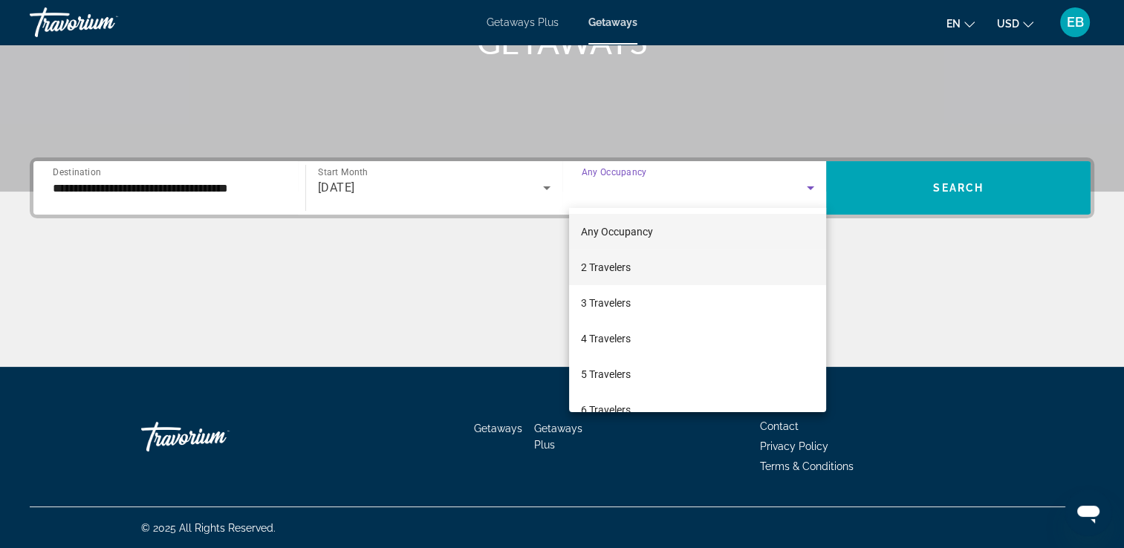
click at [607, 271] on span "2 Travelers" at bounding box center [606, 267] width 50 height 18
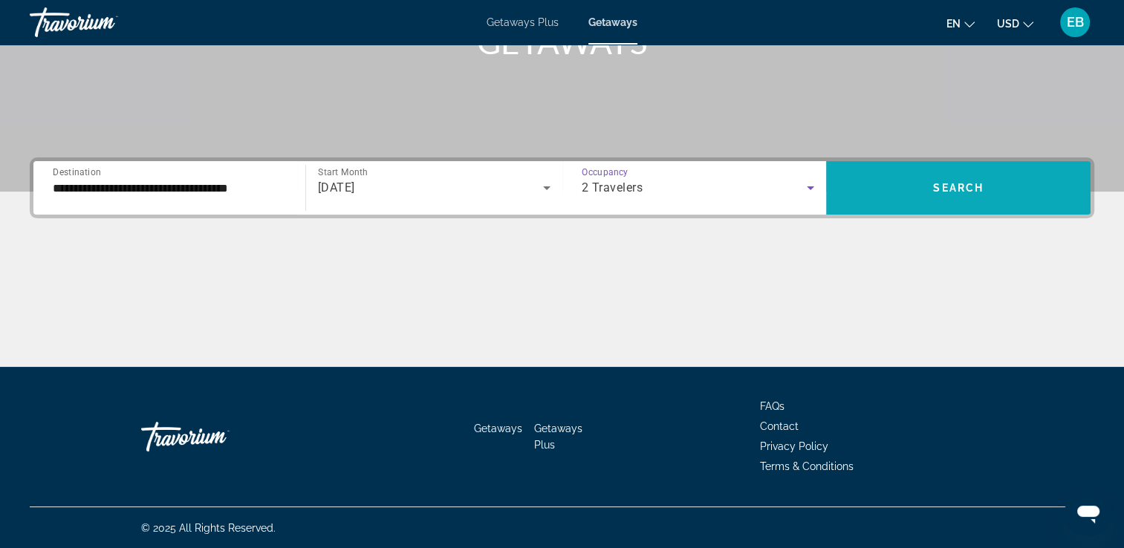
click at [971, 186] on span "Search" at bounding box center [958, 188] width 51 height 12
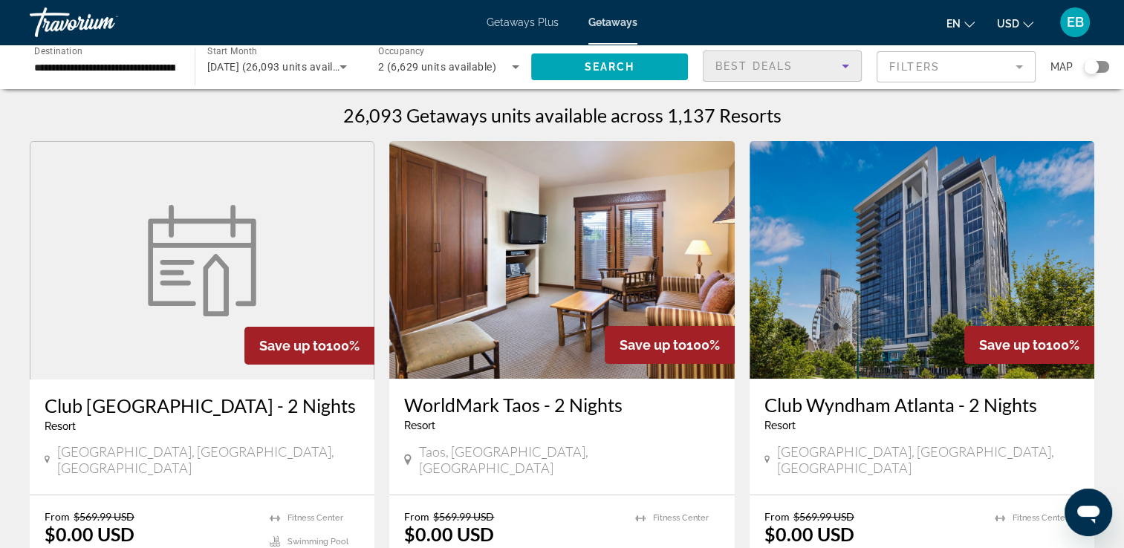
click at [843, 67] on icon "Sort by" at bounding box center [845, 66] width 18 height 18
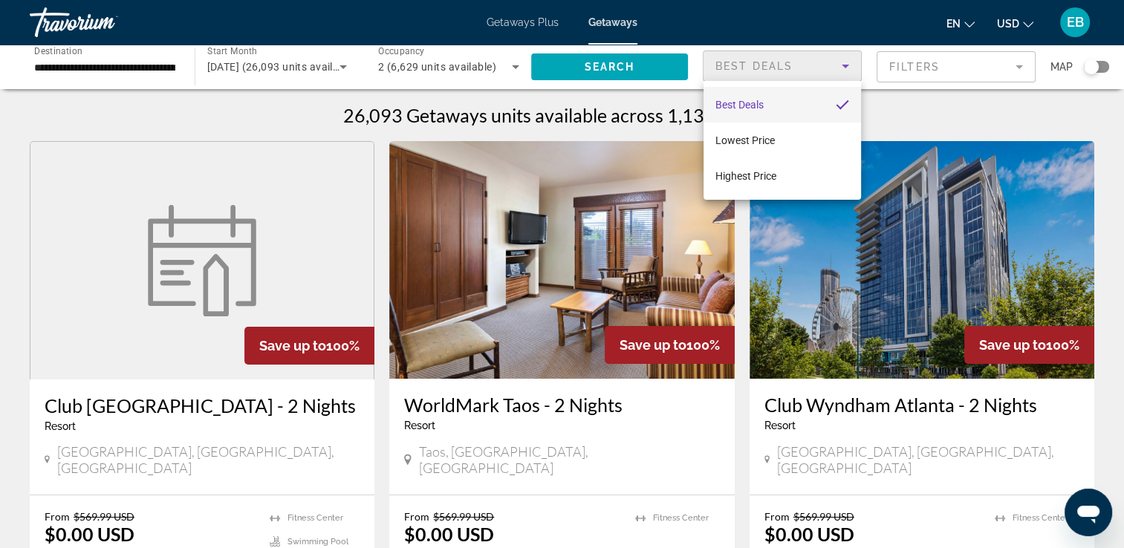
click at [752, 102] on span "Best Deals" at bounding box center [739, 105] width 48 height 12
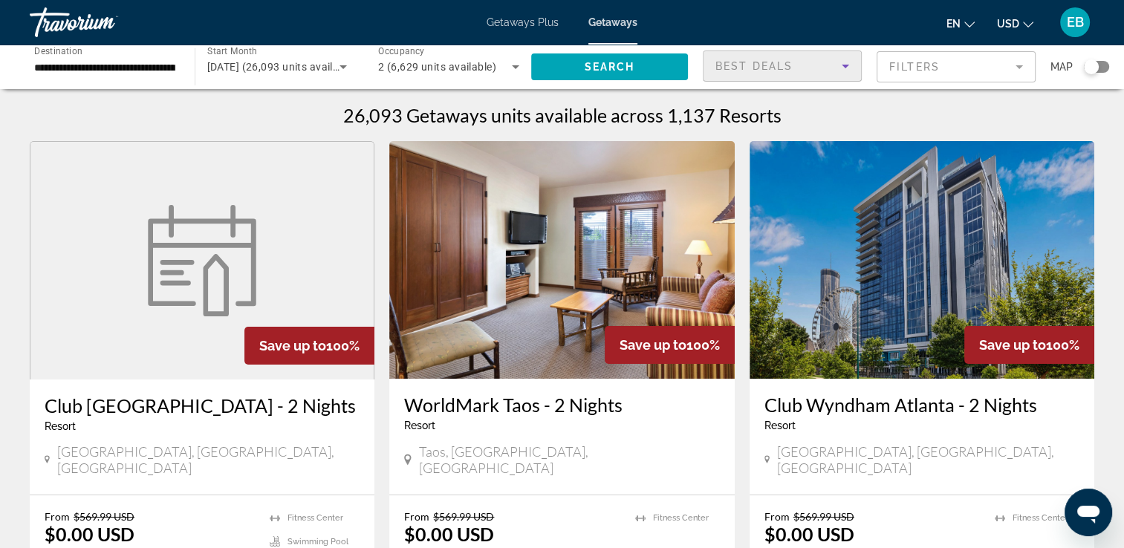
click at [845, 65] on icon "Sort by" at bounding box center [845, 67] width 7 height 4
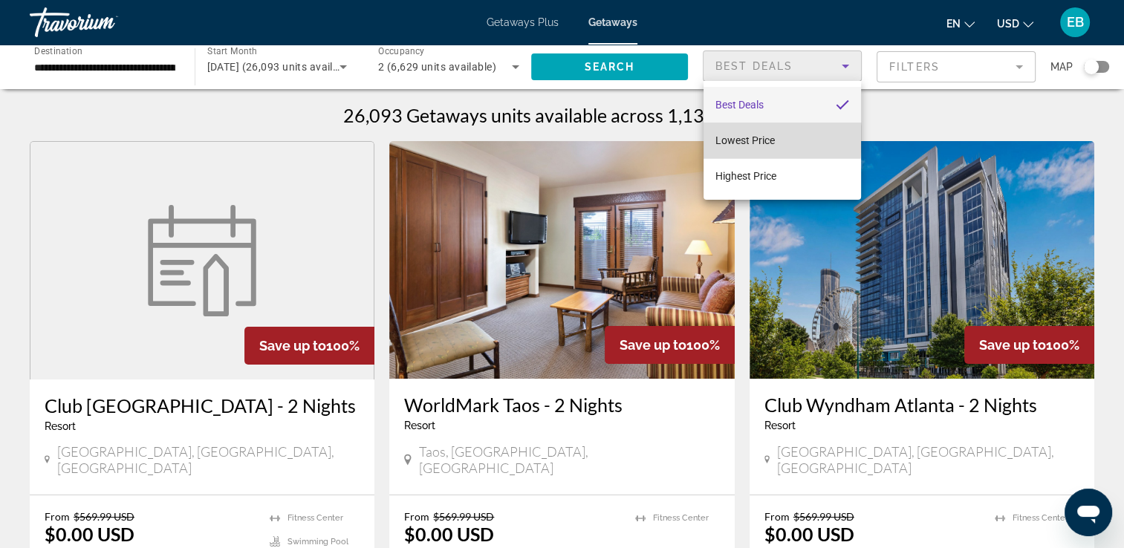
click at [748, 139] on span "Lowest Price" at bounding box center [744, 140] width 59 height 12
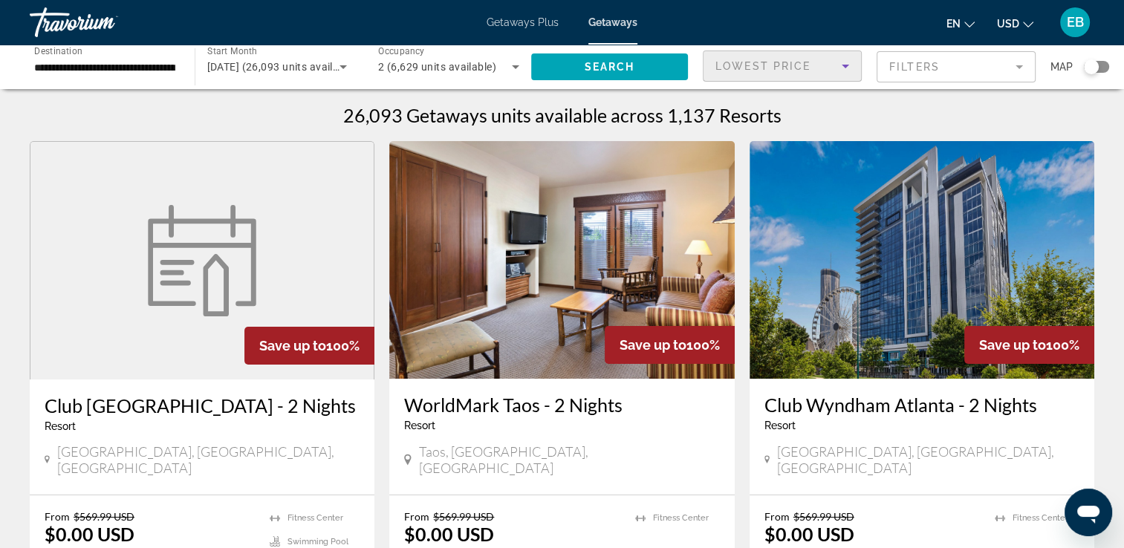
click at [1018, 63] on mat-form-field "Filters" at bounding box center [955, 66] width 159 height 31
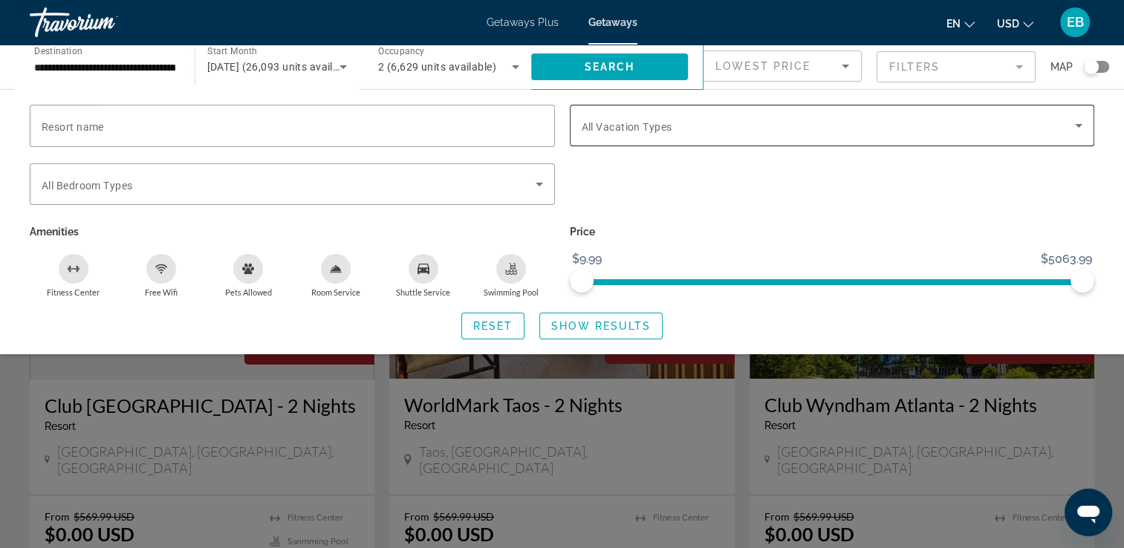
click at [1076, 123] on icon "Search widget" at bounding box center [1079, 126] width 18 height 18
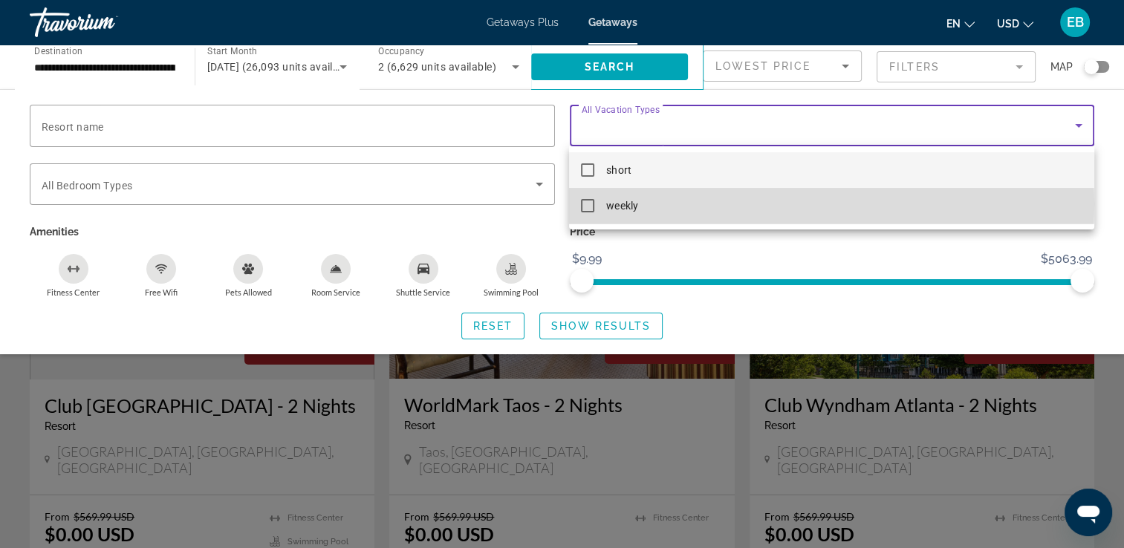
click at [588, 204] on mat-pseudo-checkbox at bounding box center [587, 205] width 13 height 13
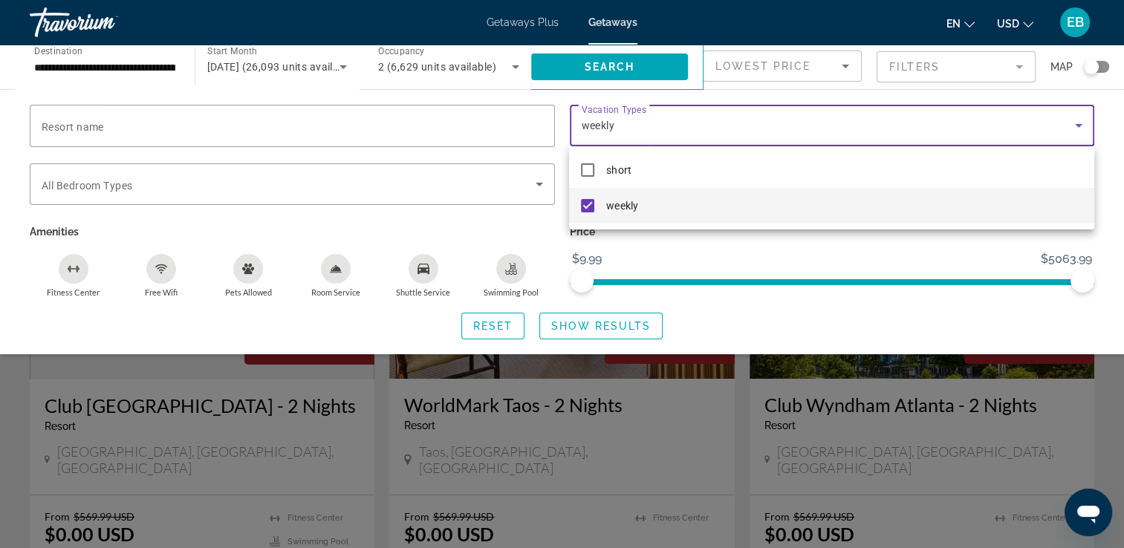
click at [1110, 166] on div at bounding box center [562, 274] width 1124 height 548
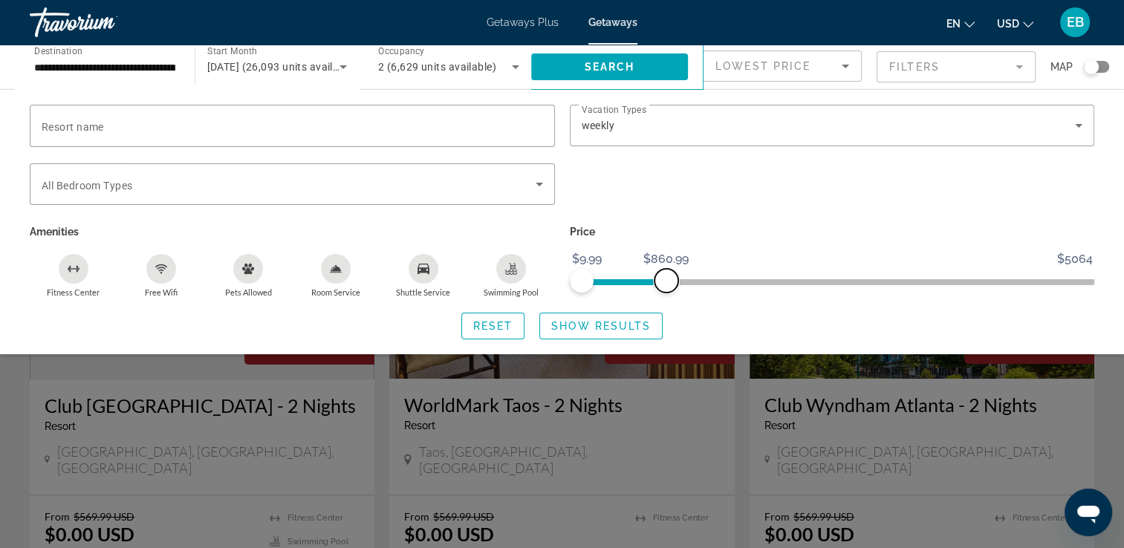
drag, startPoint x: 1080, startPoint y: 279, endPoint x: 665, endPoint y: 284, distance: 414.5
click at [665, 284] on span "ngx-slider-max" at bounding box center [666, 281] width 24 height 24
drag, startPoint x: 665, startPoint y: 281, endPoint x: 594, endPoint y: 279, distance: 71.3
click at [594, 279] on span "ngx-slider-max" at bounding box center [595, 281] width 24 height 24
drag, startPoint x: 594, startPoint y: 279, endPoint x: 582, endPoint y: 281, distance: 12.0
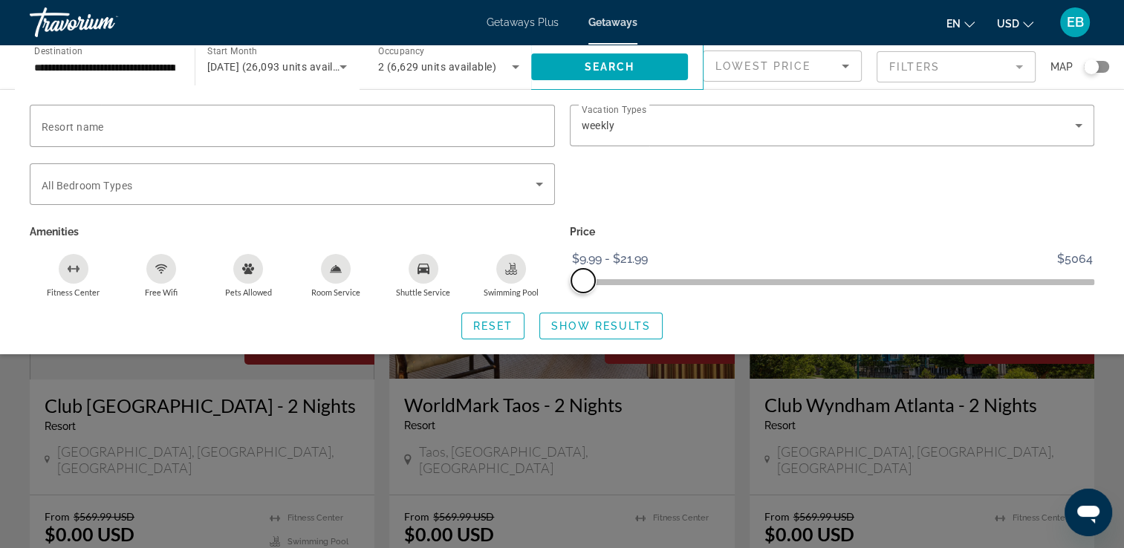
click at [582, 281] on span "ngx-slider-max" at bounding box center [583, 281] width 24 height 24
drag, startPoint x: 585, startPoint y: 281, endPoint x: 592, endPoint y: 274, distance: 9.5
click at [592, 274] on span "ngx-slider-max" at bounding box center [593, 281] width 24 height 24
click at [538, 183] on icon "Search widget" at bounding box center [539, 185] width 7 height 4
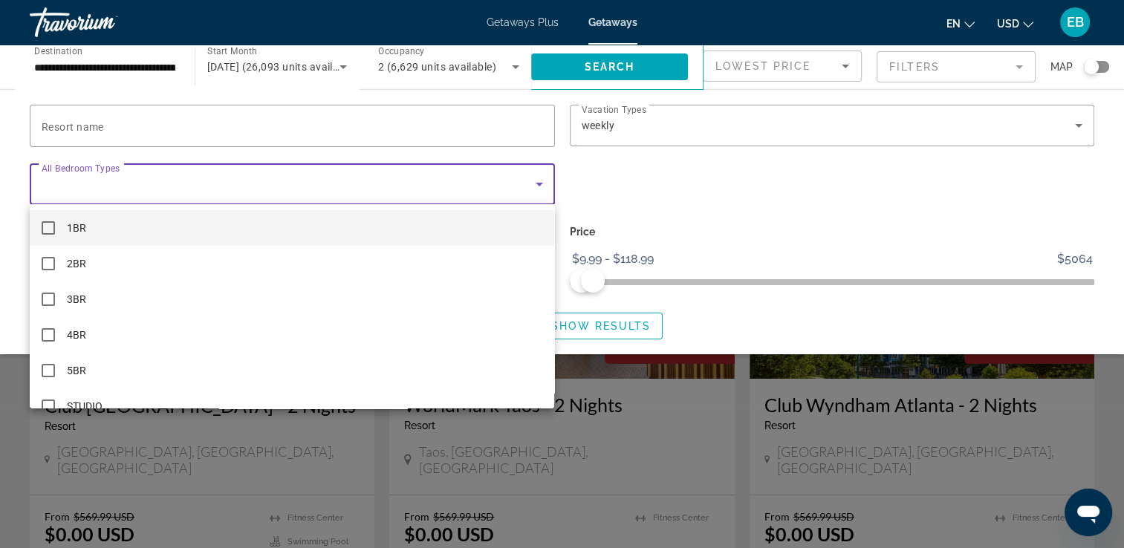
click at [42, 227] on mat-pseudo-checkbox at bounding box center [48, 227] width 13 height 13
click at [54, 123] on div at bounding box center [562, 274] width 1124 height 548
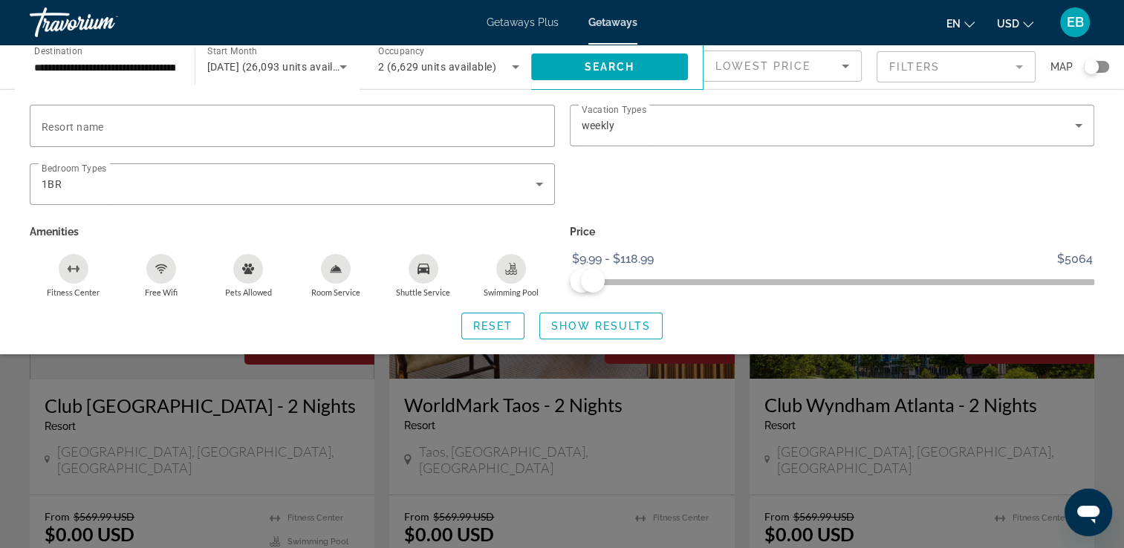
scroll to position [479, 0]
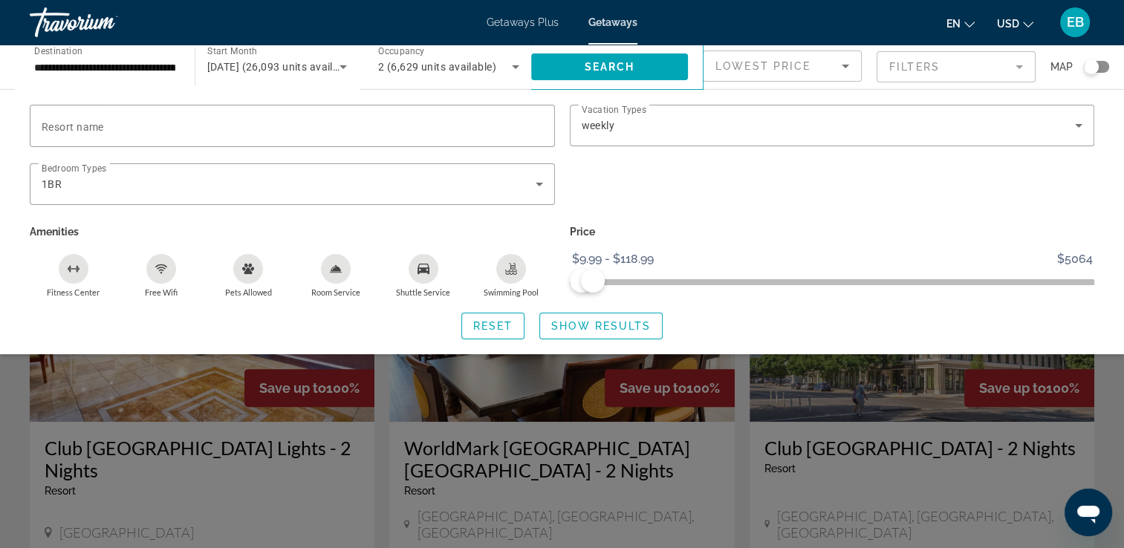
click at [54, 123] on span "Resort name" at bounding box center [73, 127] width 62 height 12
click at [54, 123] on input "Resort name" at bounding box center [292, 126] width 501 height 18
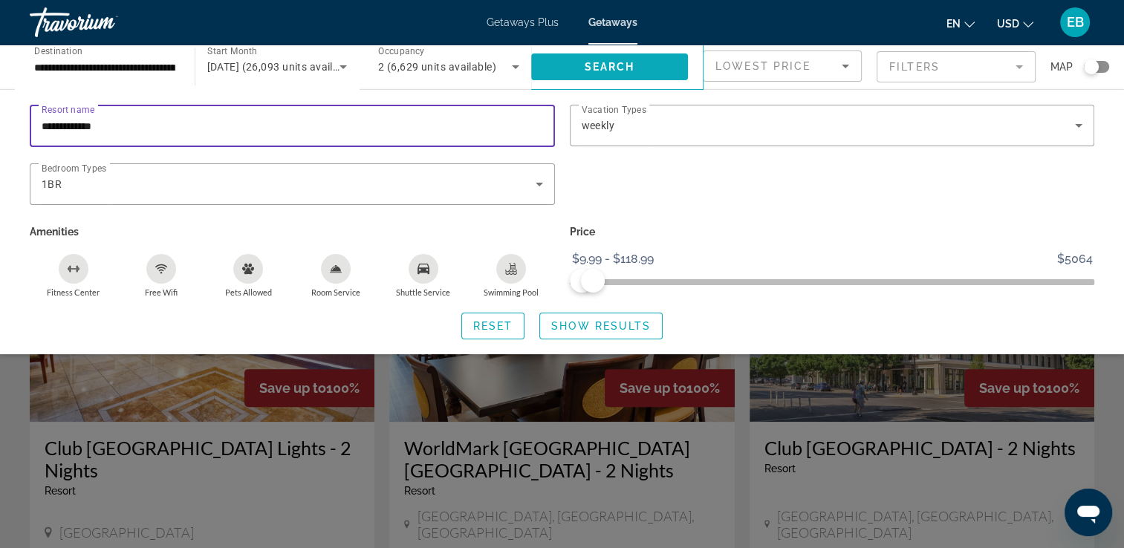
type input "**********"
click at [602, 63] on span "Search" at bounding box center [609, 67] width 51 height 12
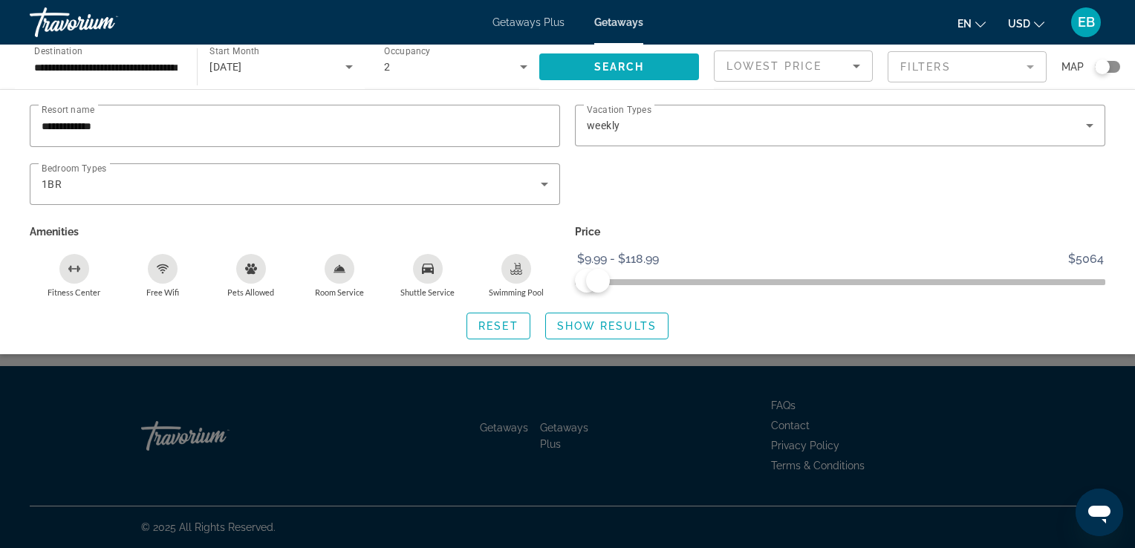
click at [626, 61] on span "Search" at bounding box center [619, 67] width 51 height 12
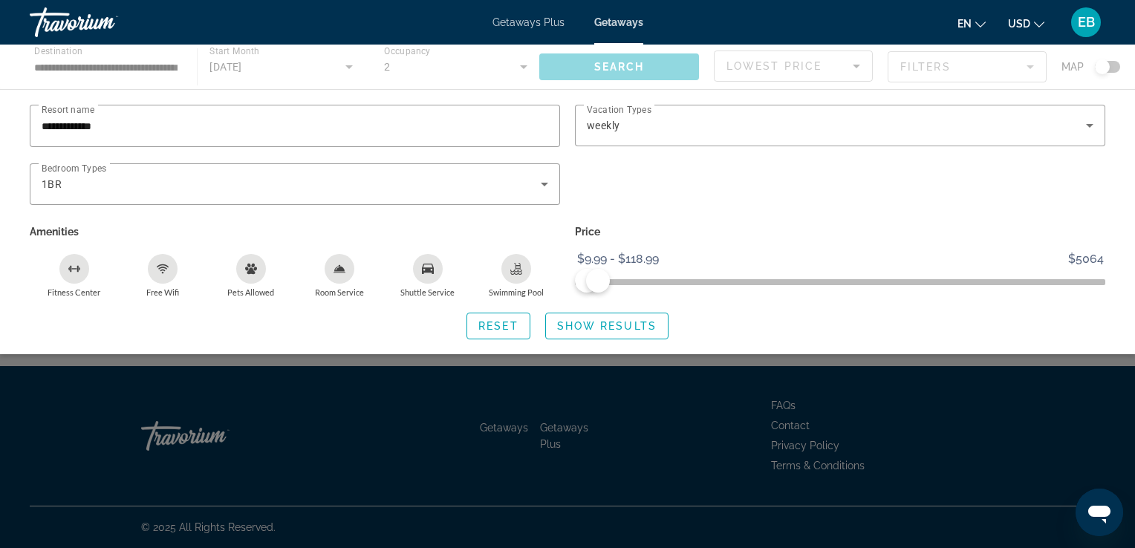
click at [626, 61] on div "Main content" at bounding box center [567, 67] width 1135 height 45
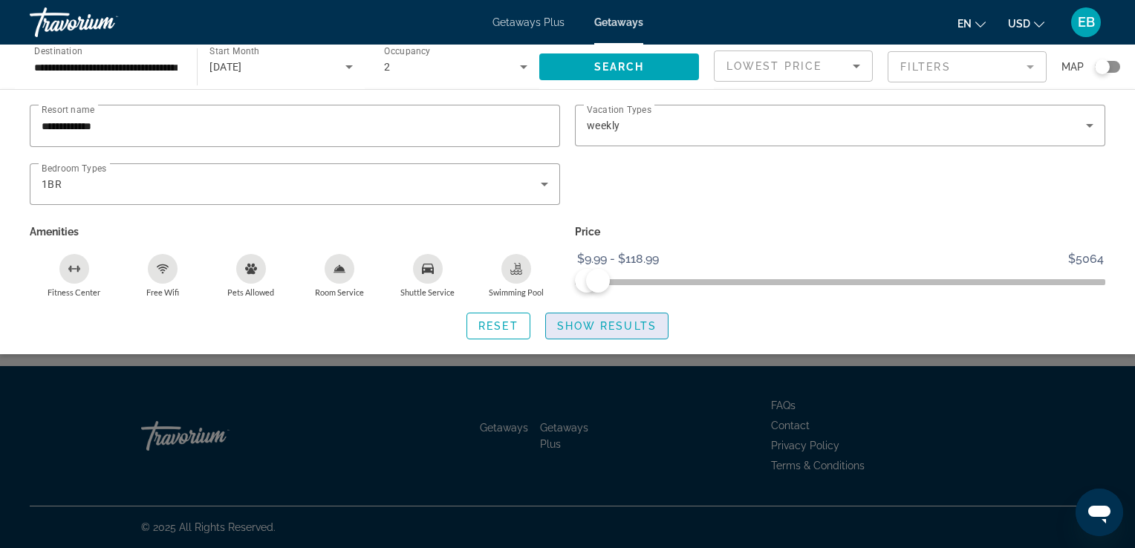
click at [613, 327] on span "Show Results" at bounding box center [607, 326] width 100 height 12
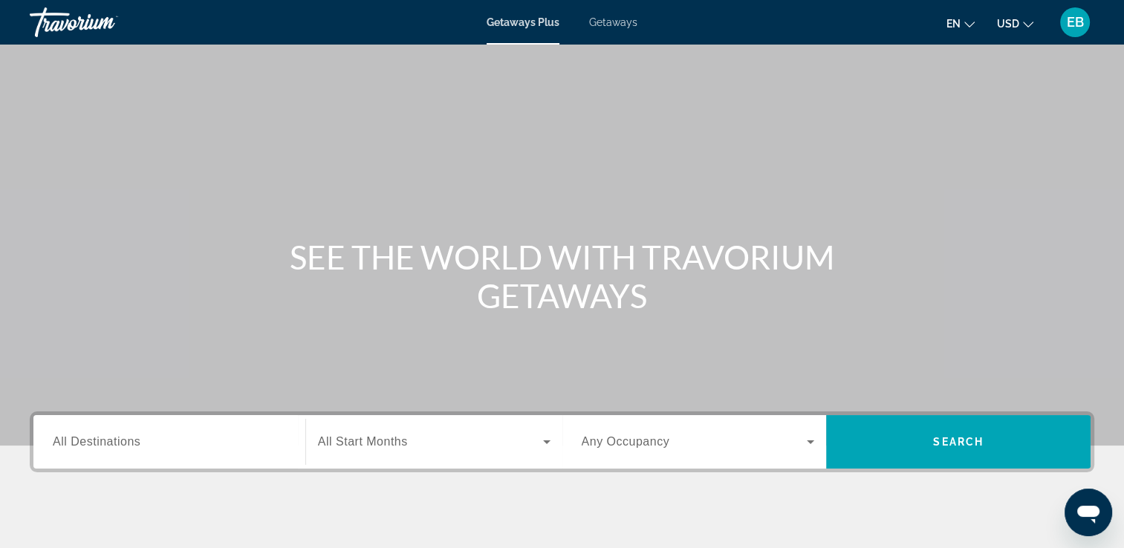
click at [617, 22] on span "Getaways" at bounding box center [613, 22] width 48 height 12
click at [103, 441] on span "All Destinations" at bounding box center [97, 441] width 88 height 13
click at [103, 441] on input "Destination All Destinations" at bounding box center [169, 443] width 233 height 18
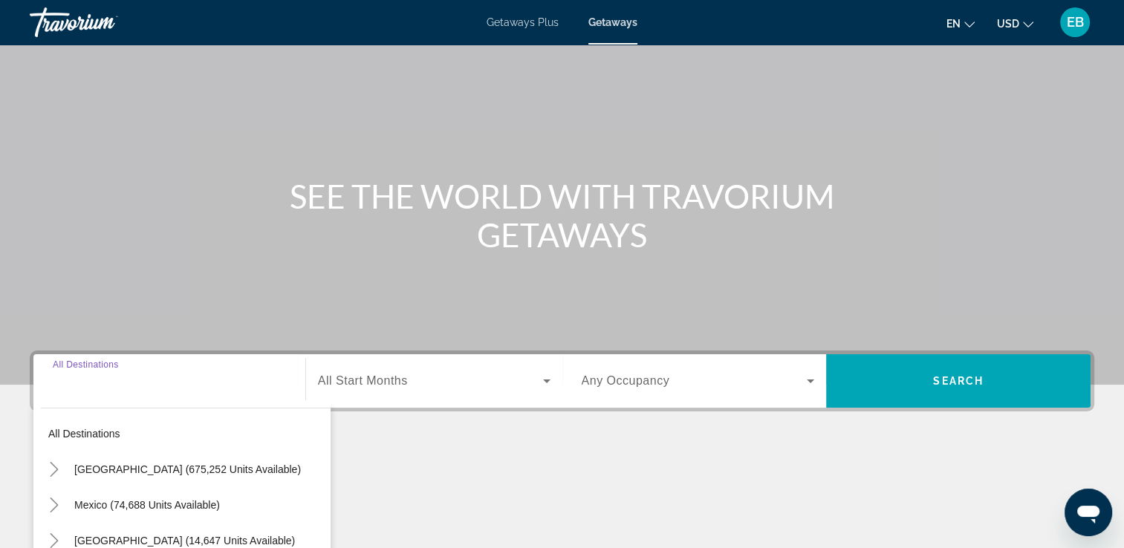
scroll to position [254, 0]
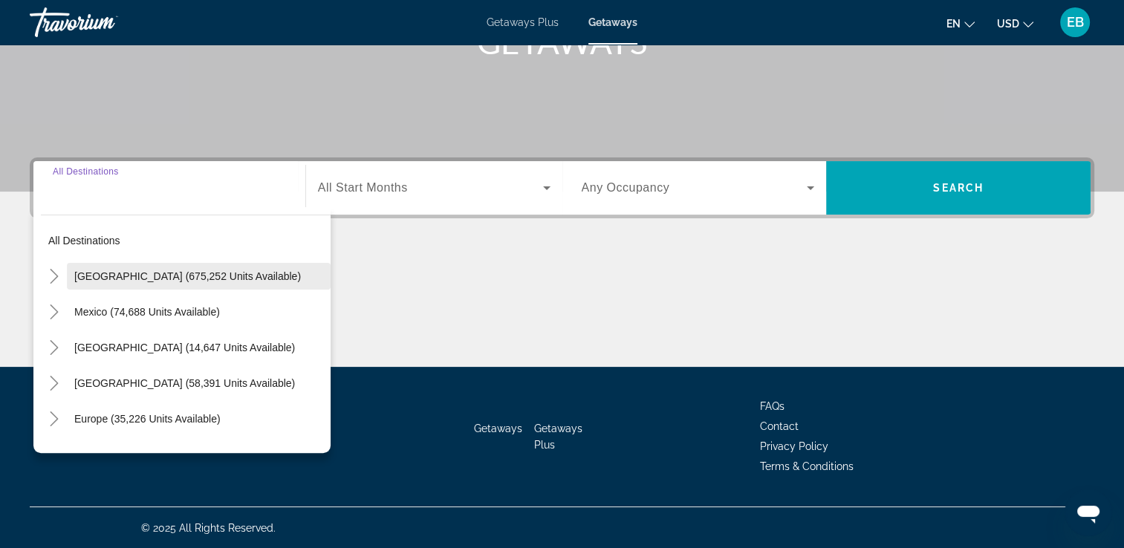
click at [140, 273] on span "[GEOGRAPHIC_DATA] (675,252 units available)" at bounding box center [187, 276] width 227 height 12
type input "**********"
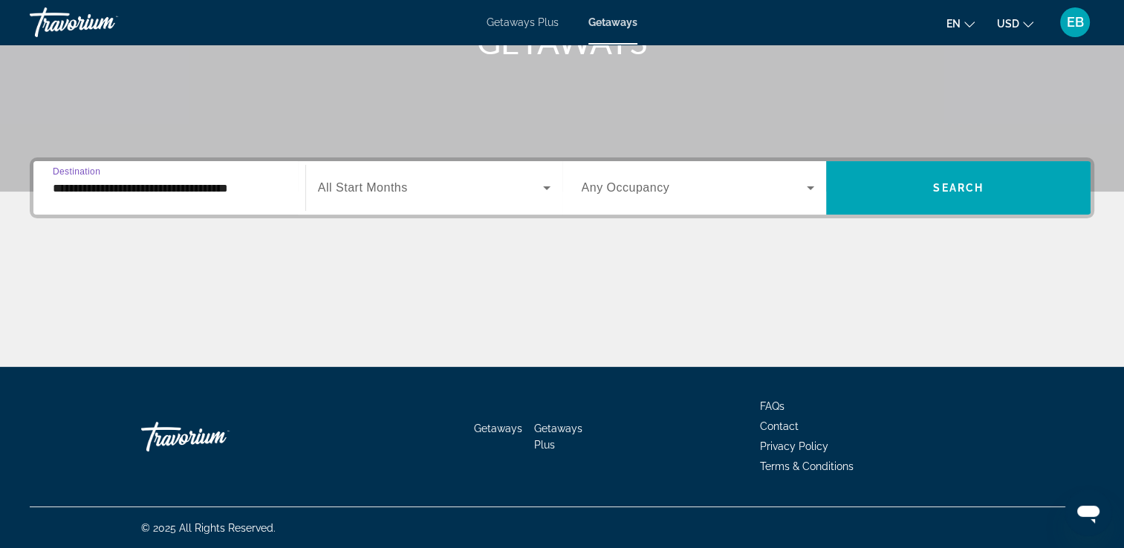
click at [544, 186] on icon "Search widget" at bounding box center [547, 188] width 18 height 18
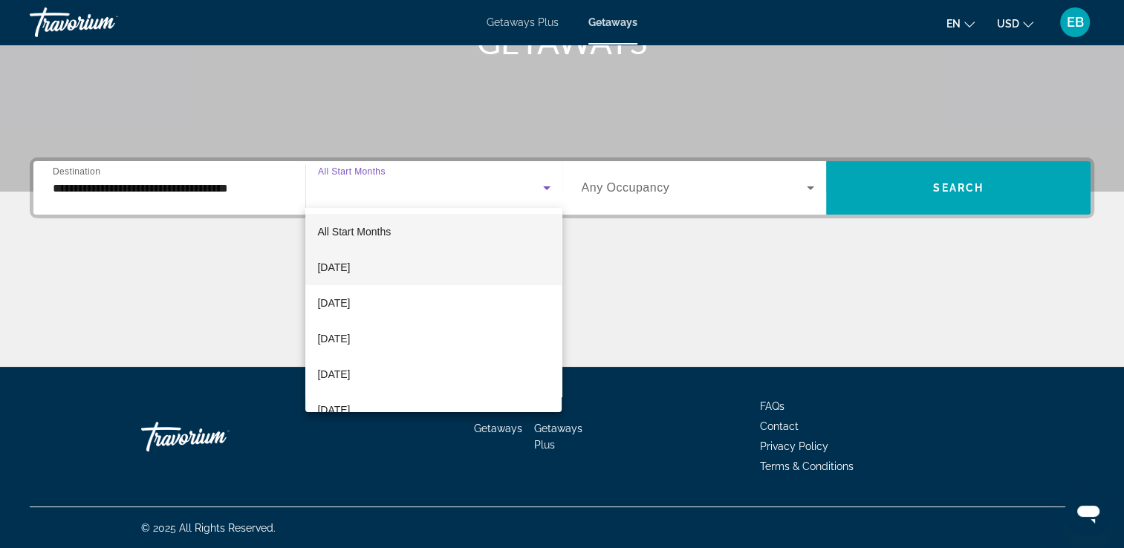
click at [350, 267] on span "[DATE]" at bounding box center [333, 267] width 33 height 18
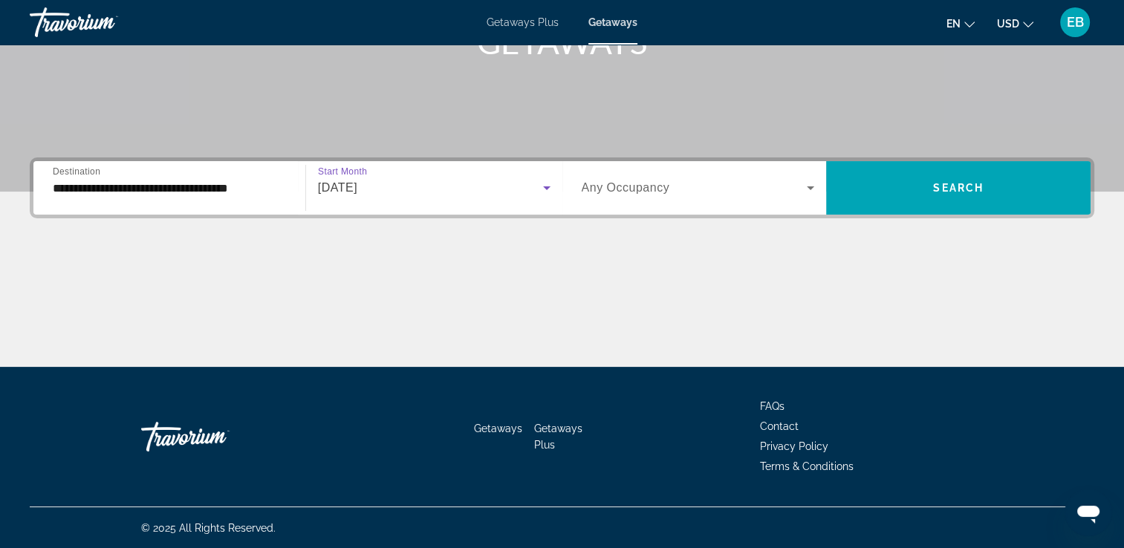
click at [810, 189] on icon "Search widget" at bounding box center [810, 188] width 7 height 4
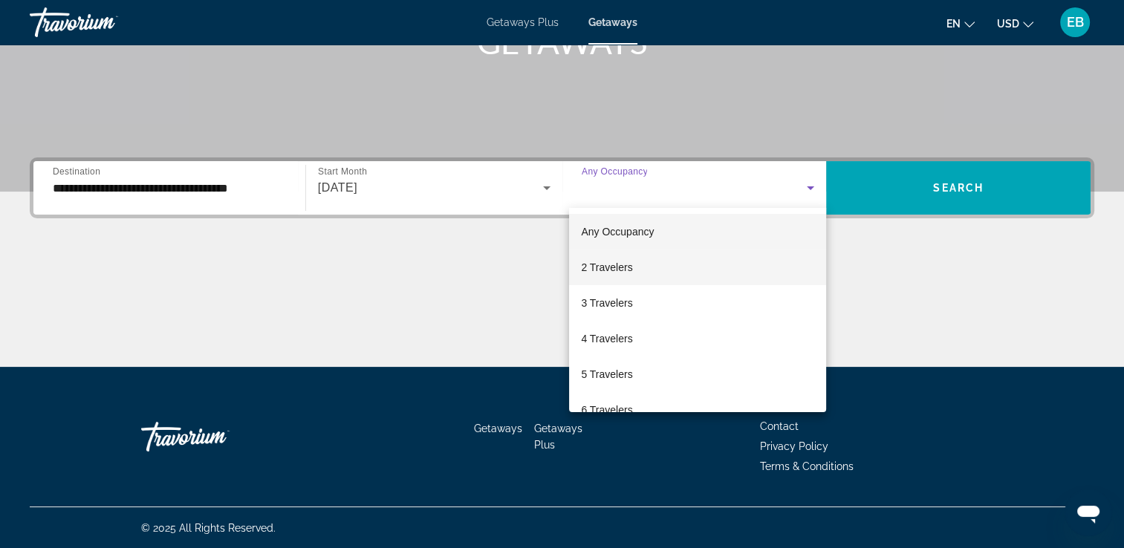
click at [636, 267] on mat-option "2 Travelers" at bounding box center [697, 268] width 257 height 36
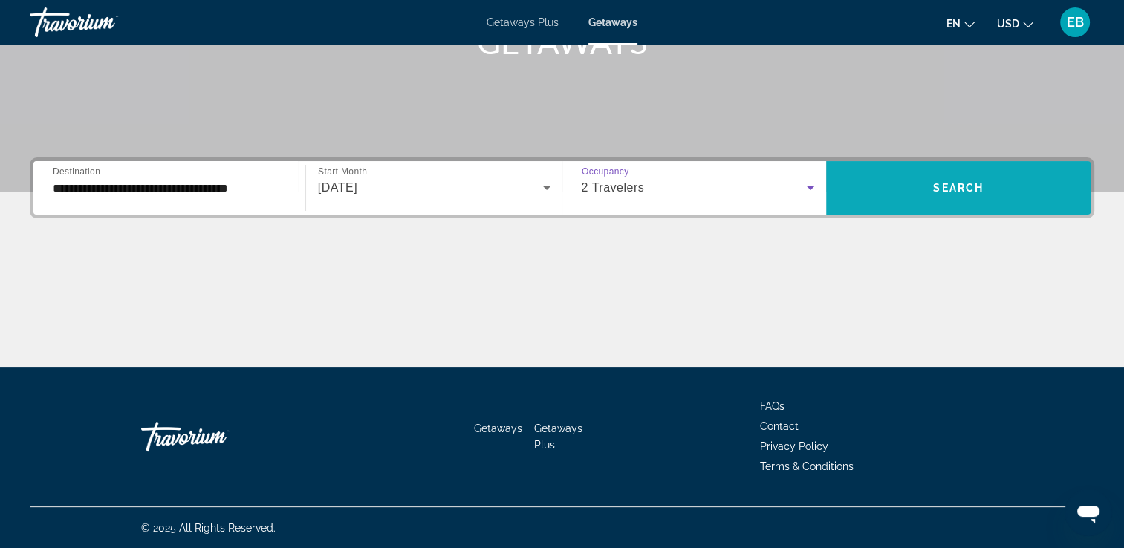
click at [972, 186] on span "Search" at bounding box center [958, 188] width 51 height 12
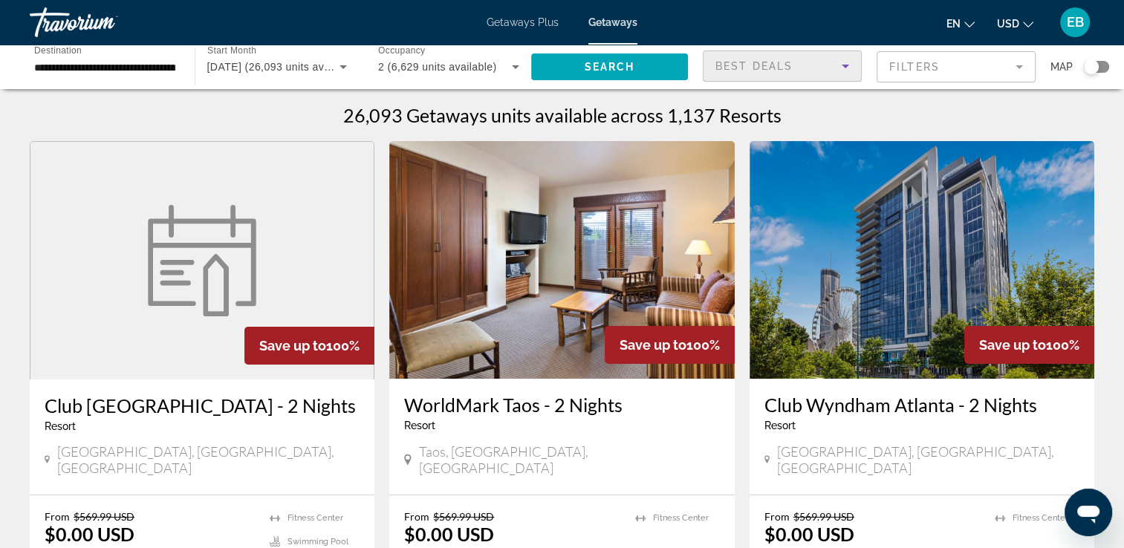
click at [841, 65] on icon "Sort by" at bounding box center [845, 66] width 18 height 18
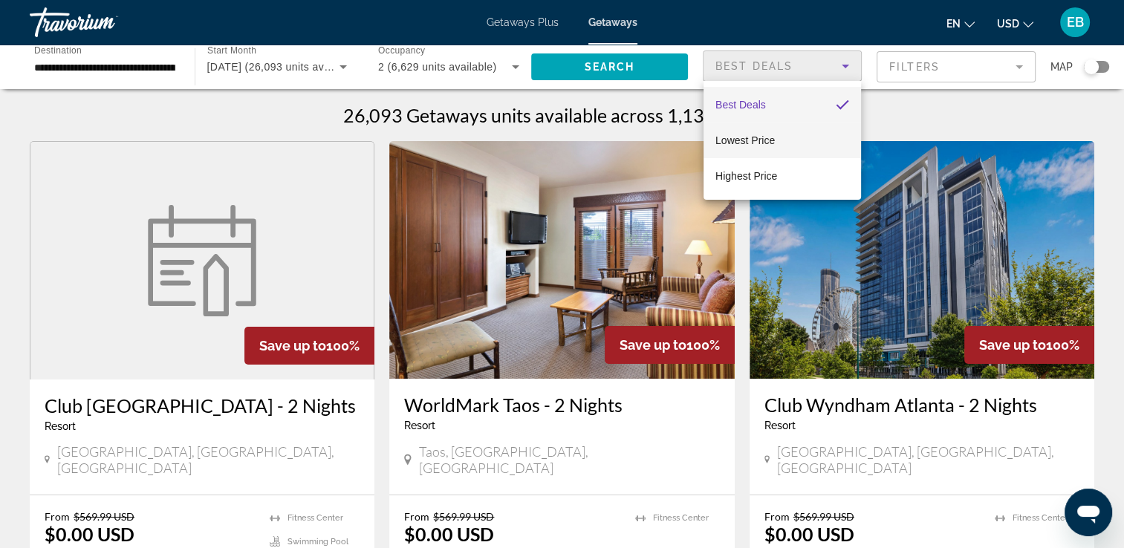
click at [730, 144] on span "Lowest Price" at bounding box center [744, 140] width 59 height 12
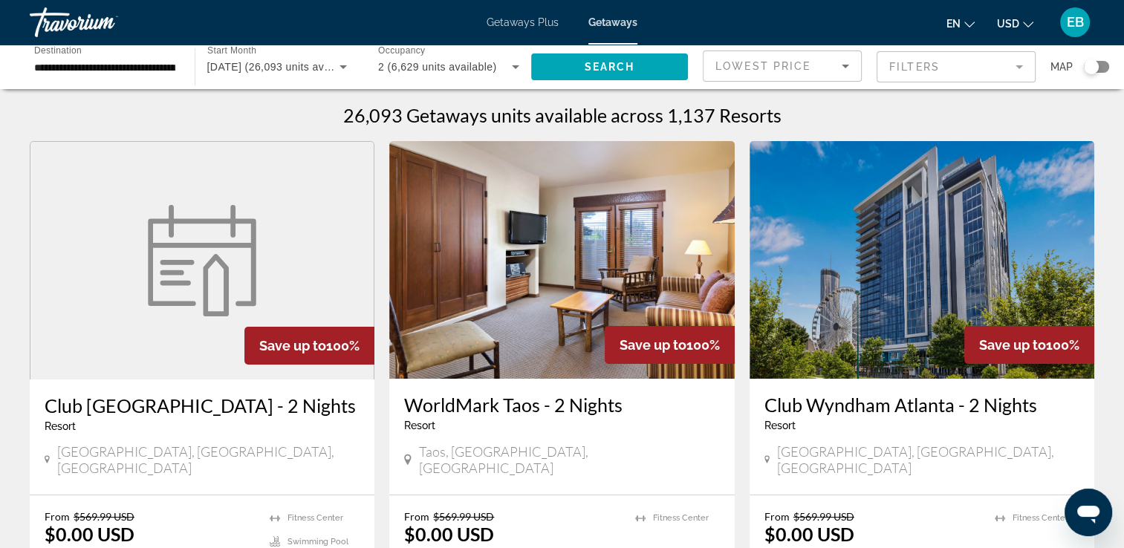
click at [1019, 65] on mat-form-field "Filters" at bounding box center [955, 66] width 159 height 31
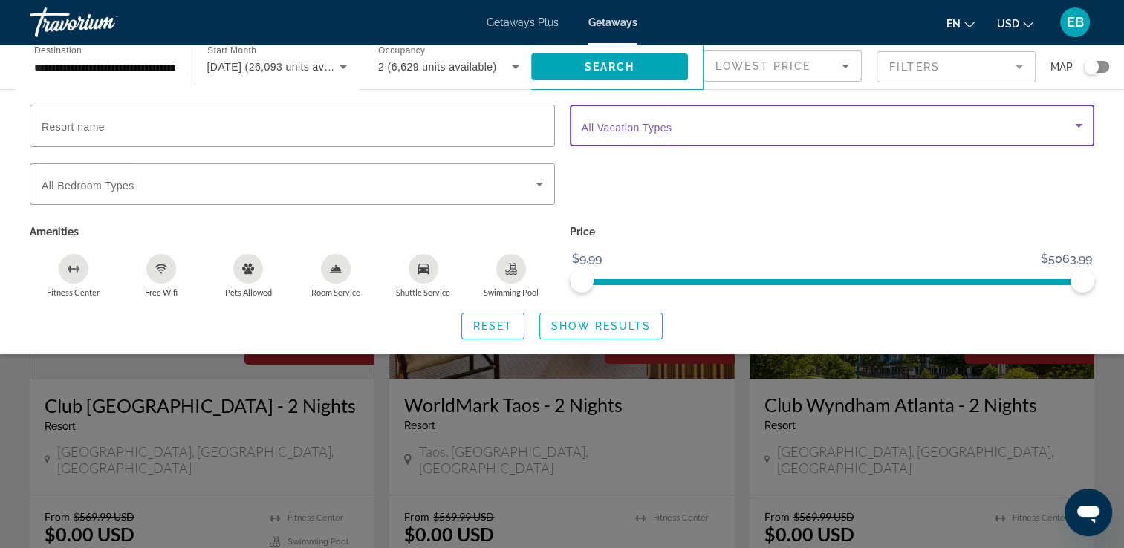
click at [1076, 126] on icon "Search widget" at bounding box center [1079, 126] width 18 height 18
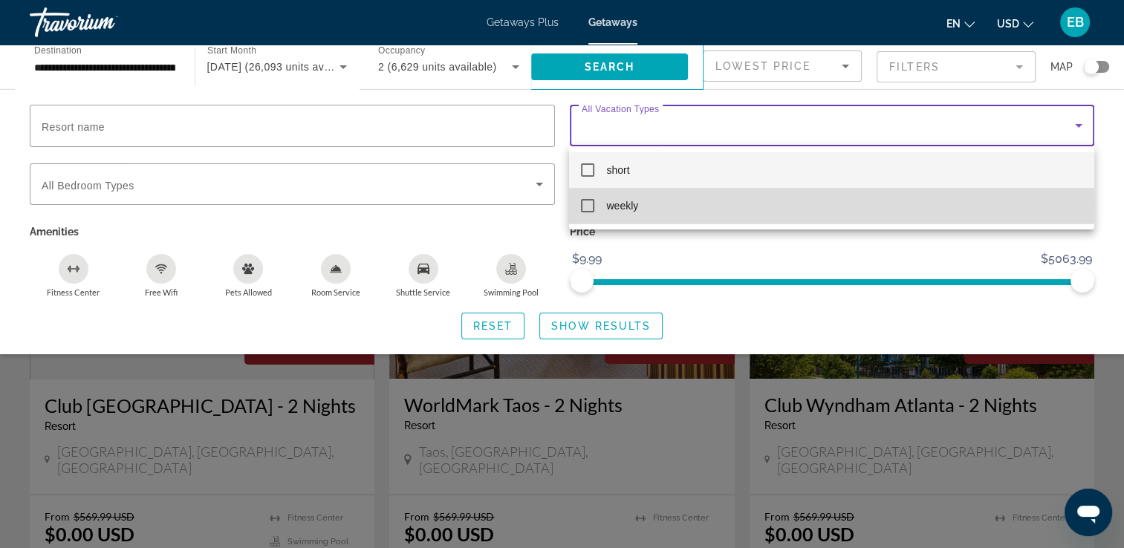
click at [592, 205] on mat-pseudo-checkbox at bounding box center [587, 205] width 13 height 13
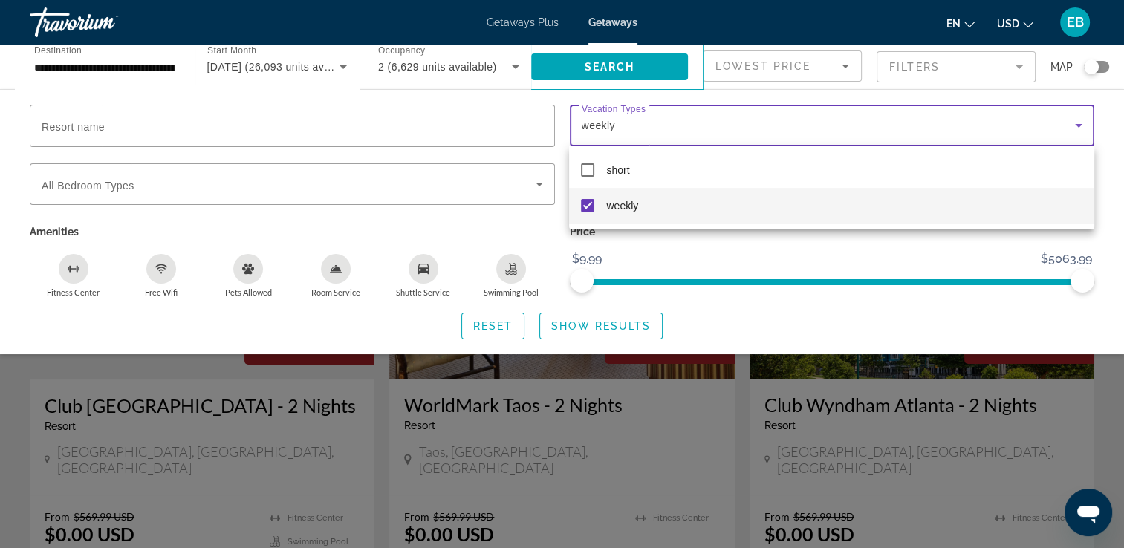
click at [1111, 163] on div at bounding box center [562, 274] width 1124 height 548
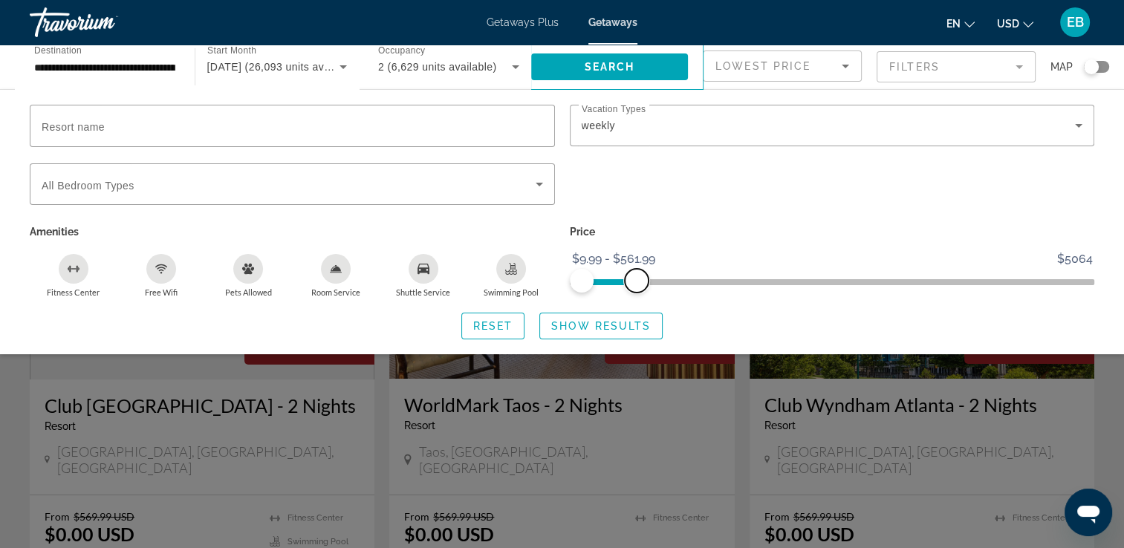
drag, startPoint x: 1078, startPoint y: 280, endPoint x: 636, endPoint y: 304, distance: 442.6
click at [636, 304] on div "Resort name Vacation Types All Vacation Types weekly Bedroom Types All Bedroom …" at bounding box center [562, 222] width 1124 height 235
drag, startPoint x: 635, startPoint y: 304, endPoint x: 627, endPoint y: 303, distance: 8.2
click at [627, 303] on div "Resort name Vacation Types All Vacation Types weekly Bedroom Types All Bedroom …" at bounding box center [562, 222] width 1124 height 235
drag, startPoint x: 637, startPoint y: 280, endPoint x: 616, endPoint y: 279, distance: 21.6
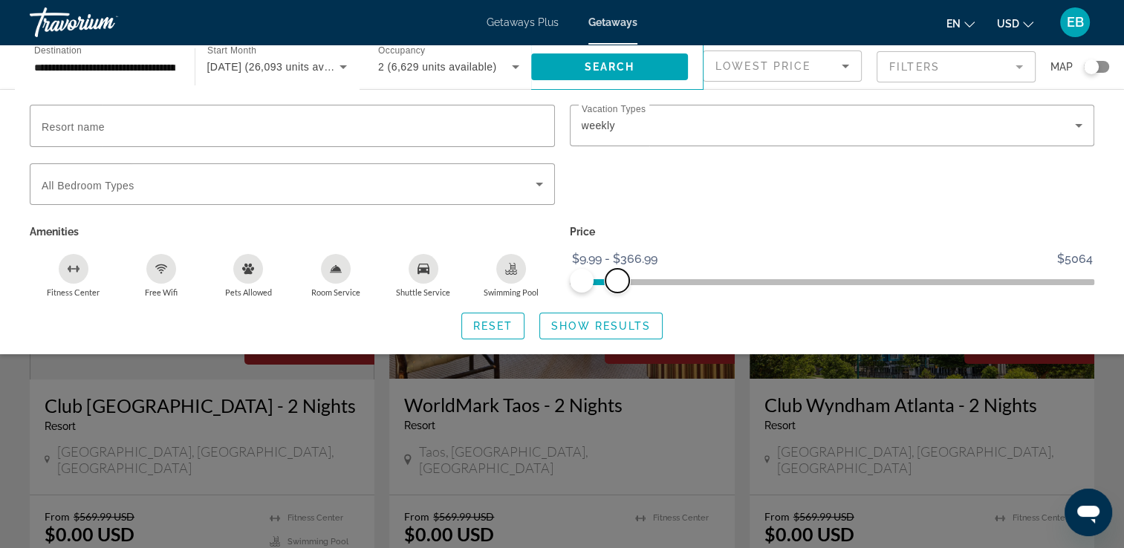
click at [616, 279] on span "ngx-slider-max" at bounding box center [617, 281] width 24 height 24
click at [615, 279] on span "ngx-slider-max" at bounding box center [617, 281] width 24 height 24
drag, startPoint x: 618, startPoint y: 278, endPoint x: 593, endPoint y: 272, distance: 25.2
click at [593, 272] on span "ngx-slider-max" at bounding box center [594, 281] width 24 height 24
click at [68, 123] on span "Resort name" at bounding box center [73, 127] width 63 height 12
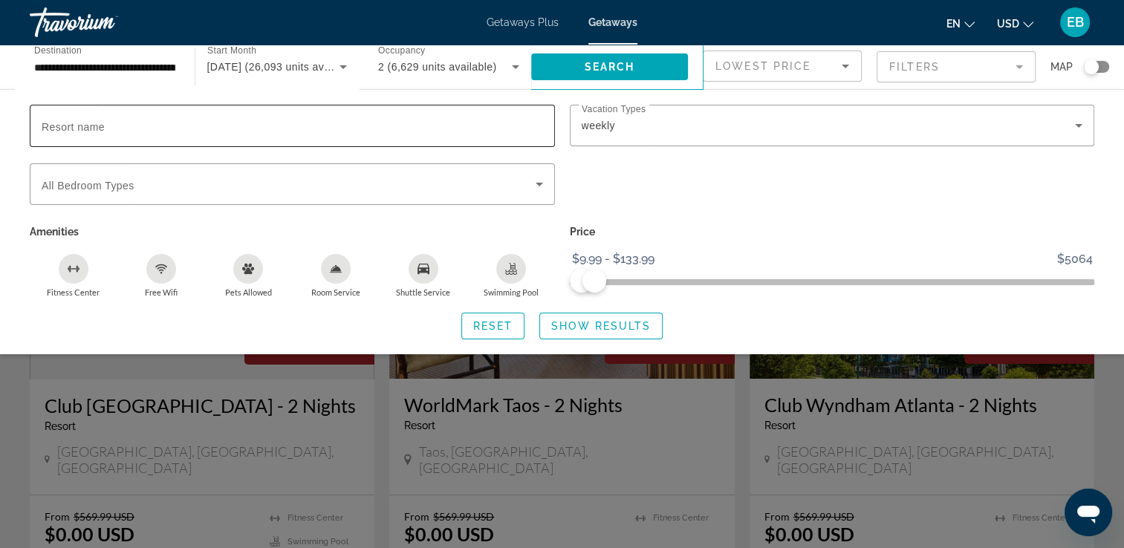
click at [68, 123] on input "Resort name" at bounding box center [292, 126] width 501 height 18
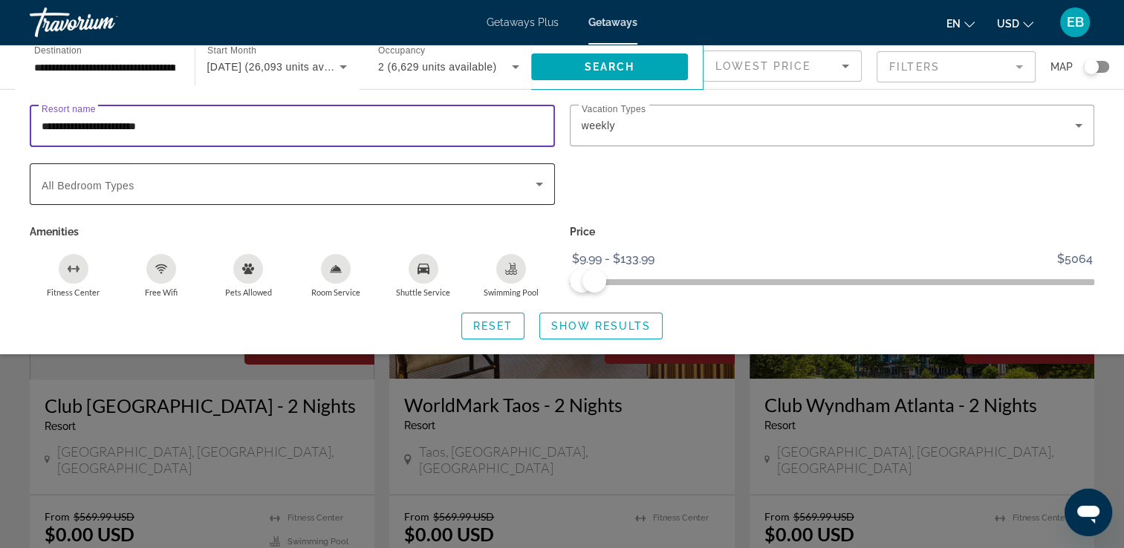
type input "**********"
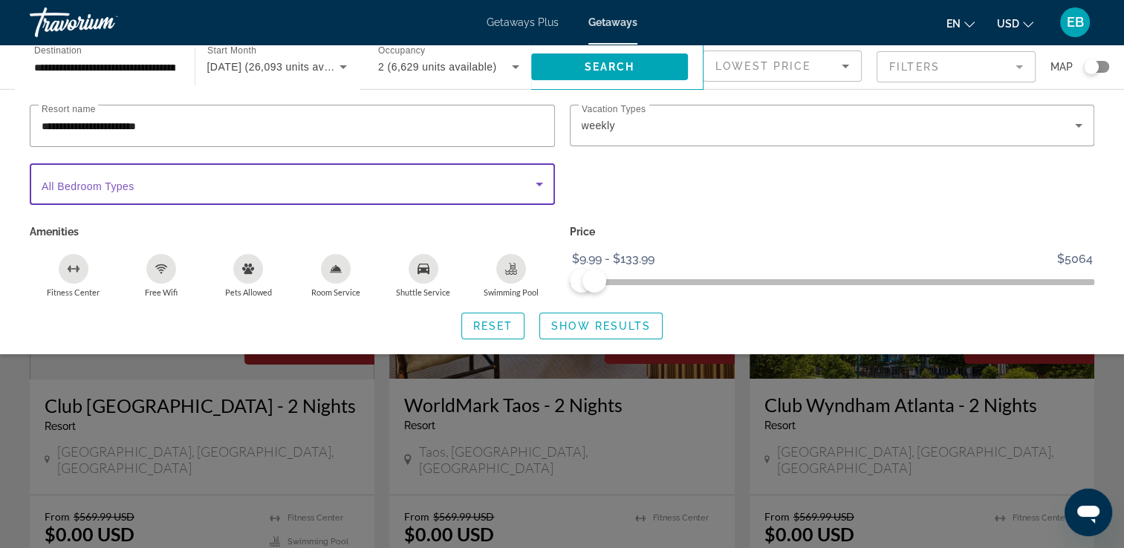
click at [538, 184] on icon "Search widget" at bounding box center [539, 185] width 7 height 4
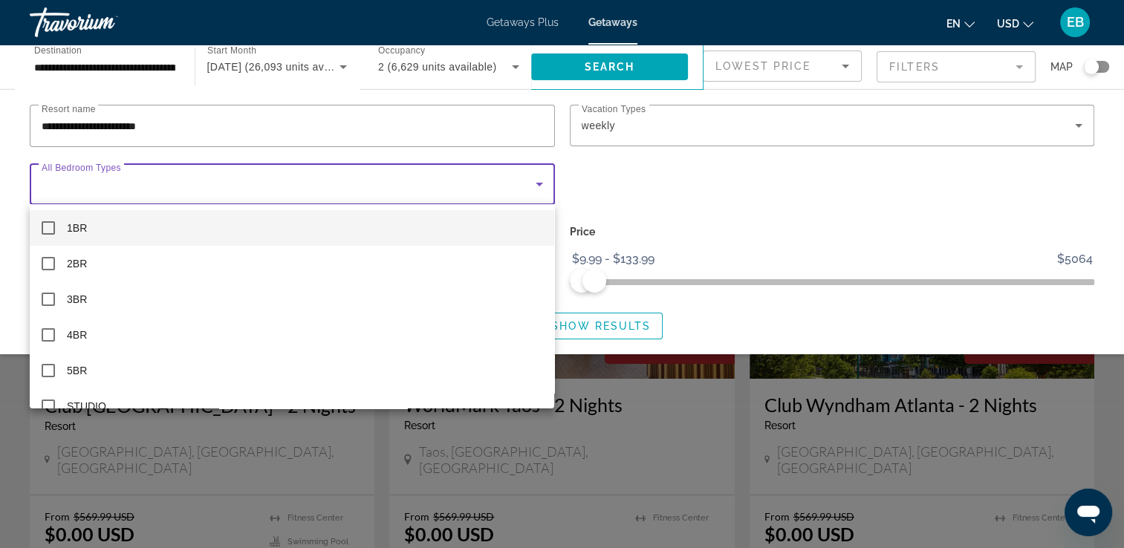
click at [49, 224] on mat-pseudo-checkbox at bounding box center [48, 227] width 13 height 13
click at [954, 195] on div at bounding box center [562, 274] width 1124 height 548
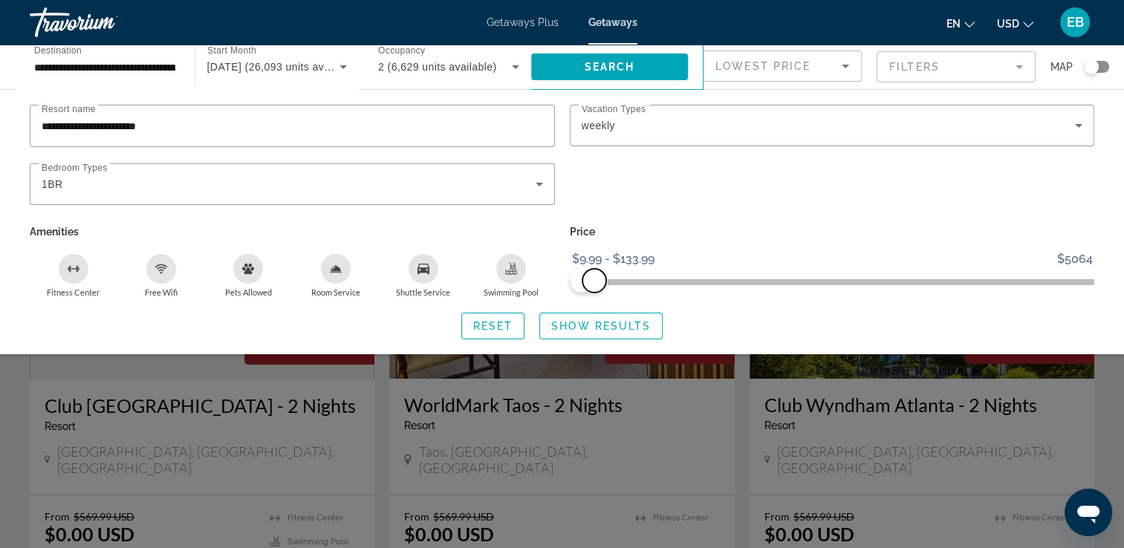
click at [598, 284] on span "ngx-slider-max" at bounding box center [594, 281] width 24 height 24
click at [921, 198] on div "Search widget" at bounding box center [832, 192] width 540 height 58
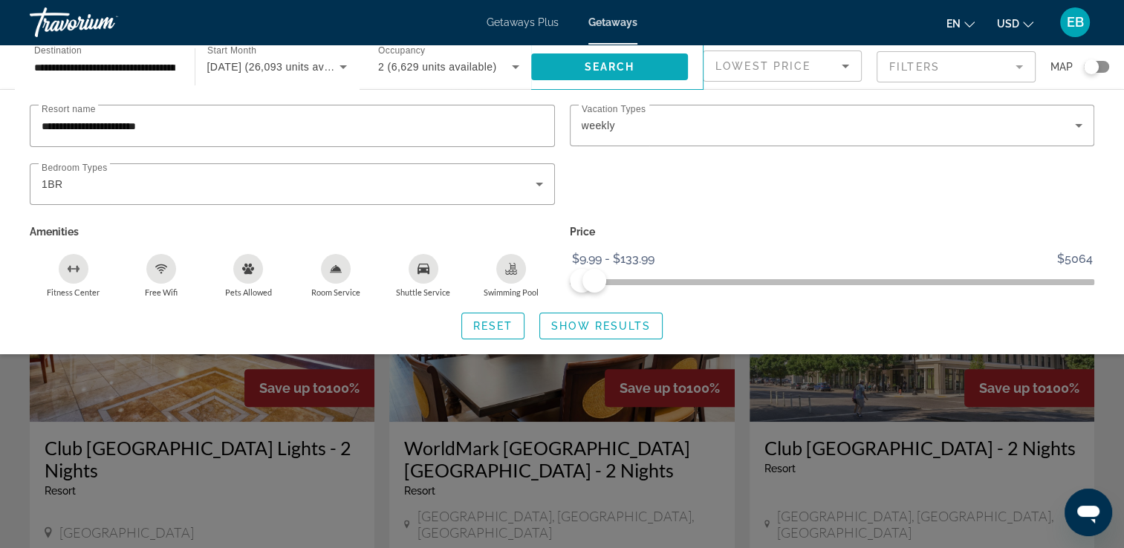
click at [615, 65] on span "Search" at bounding box center [609, 67] width 51 height 12
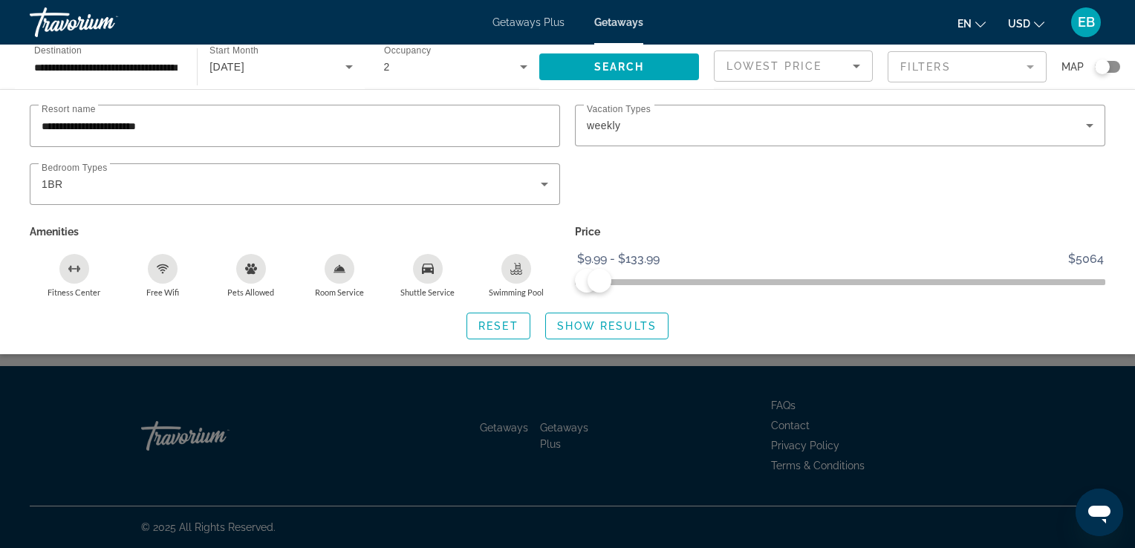
click at [1129, 305] on div "**********" at bounding box center [567, 222] width 1135 height 235
click at [600, 322] on span "Show Results" at bounding box center [607, 326] width 100 height 12
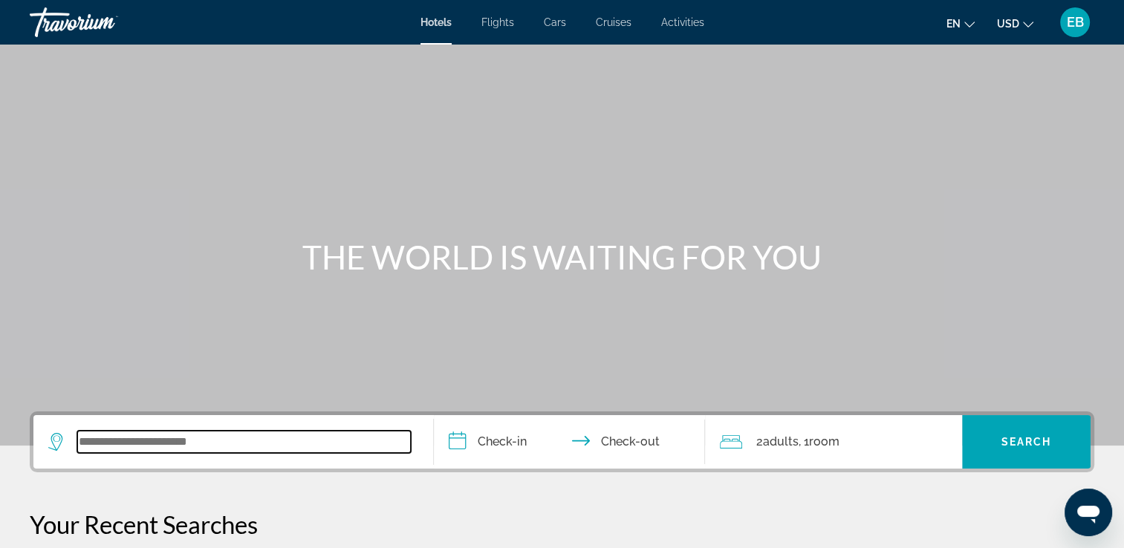
click at [84, 447] on input "Search widget" at bounding box center [243, 442] width 333 height 22
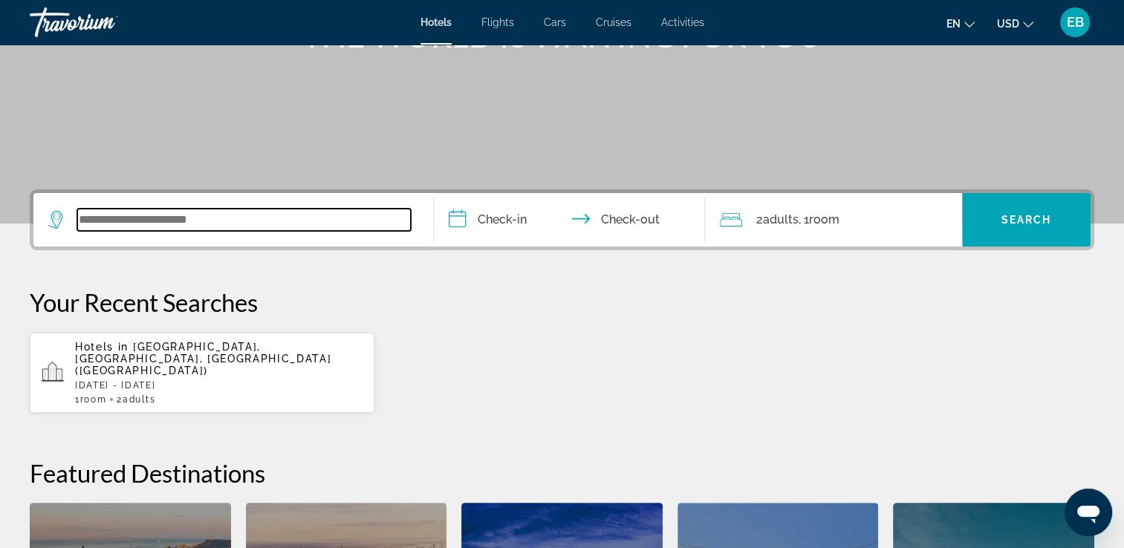
scroll to position [362, 0]
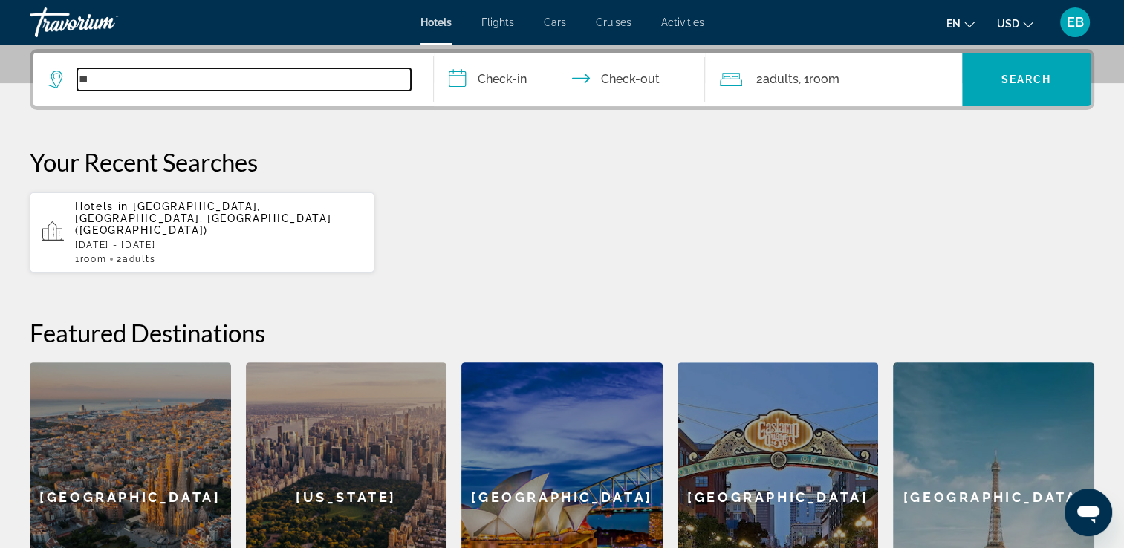
type input "*"
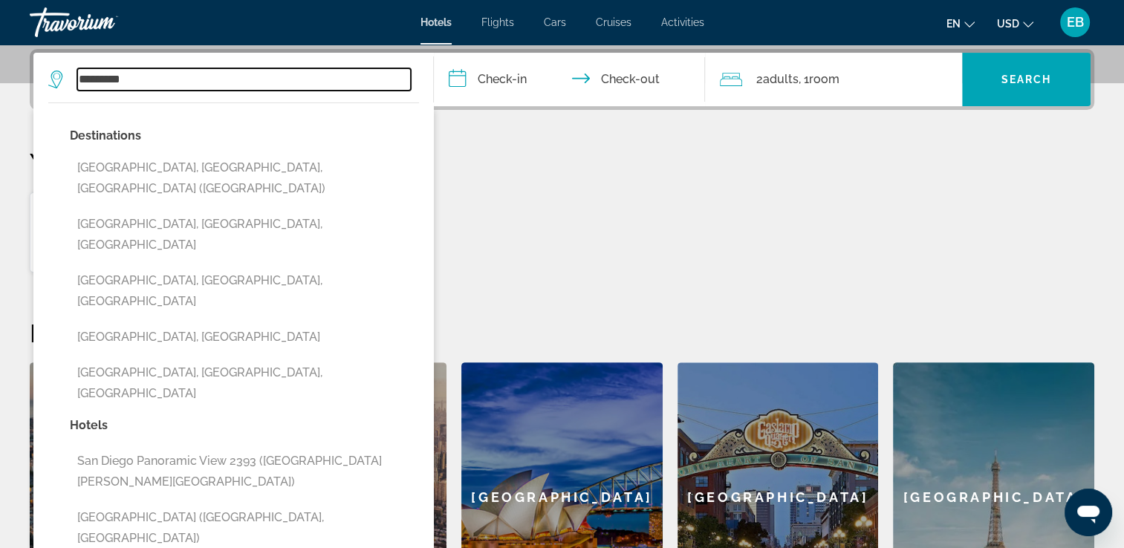
click at [184, 76] on input "*********" at bounding box center [243, 79] width 333 height 22
type input "*********"
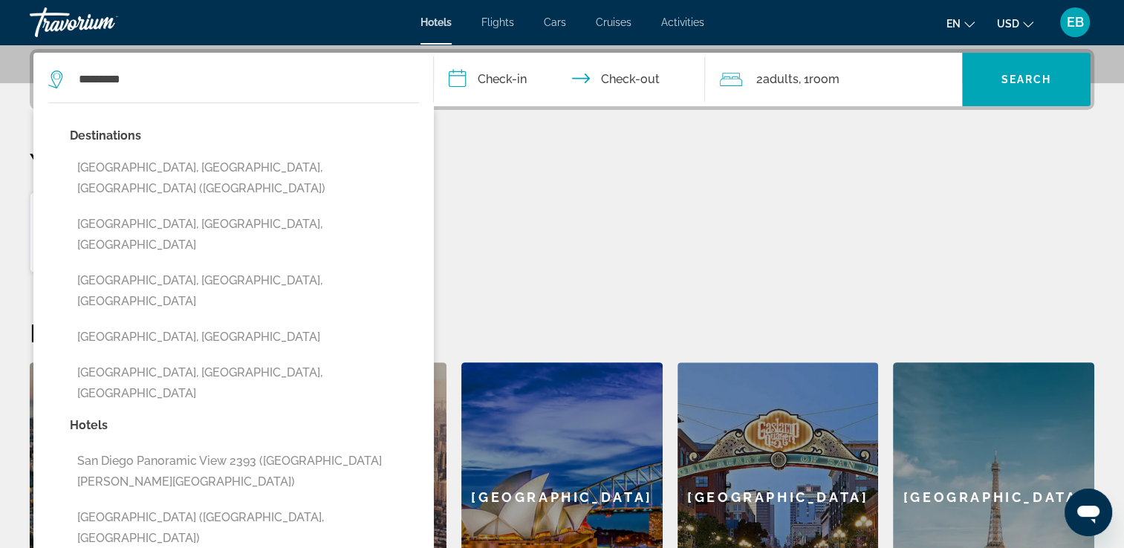
drag, startPoint x: 489, startPoint y: 94, endPoint x: 466, endPoint y: 79, distance: 27.4
click at [466, 79] on input "**********" at bounding box center [573, 82] width 278 height 58
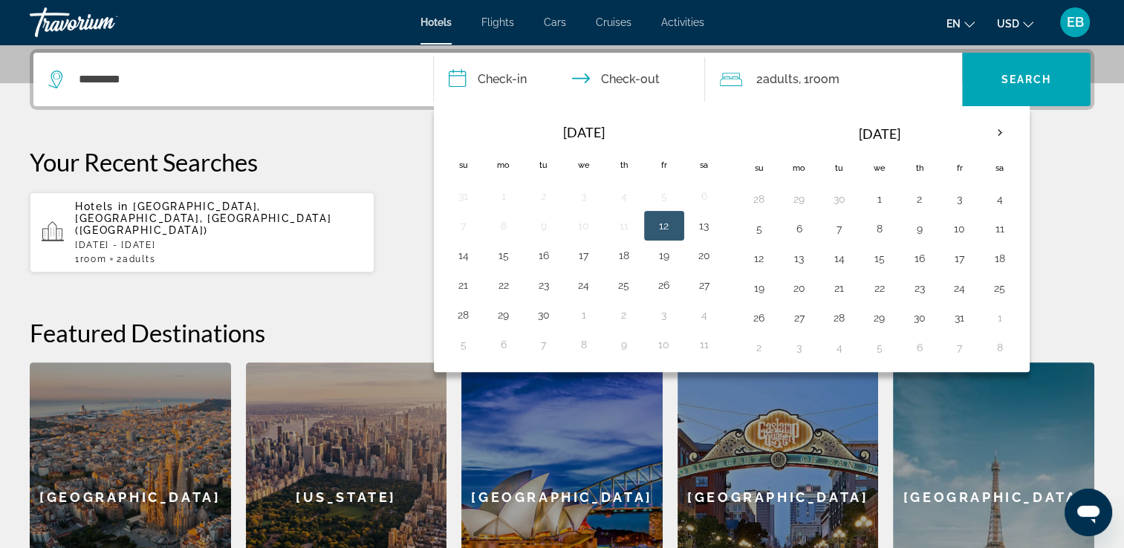
click at [466, 79] on input "**********" at bounding box center [573, 82] width 278 height 58
click at [918, 224] on button "9" at bounding box center [920, 228] width 24 height 21
click at [585, 78] on input "**********" at bounding box center [573, 82] width 278 height 58
click at [614, 78] on input "**********" at bounding box center [573, 82] width 278 height 58
click at [622, 79] on input "**********" at bounding box center [573, 82] width 278 height 58
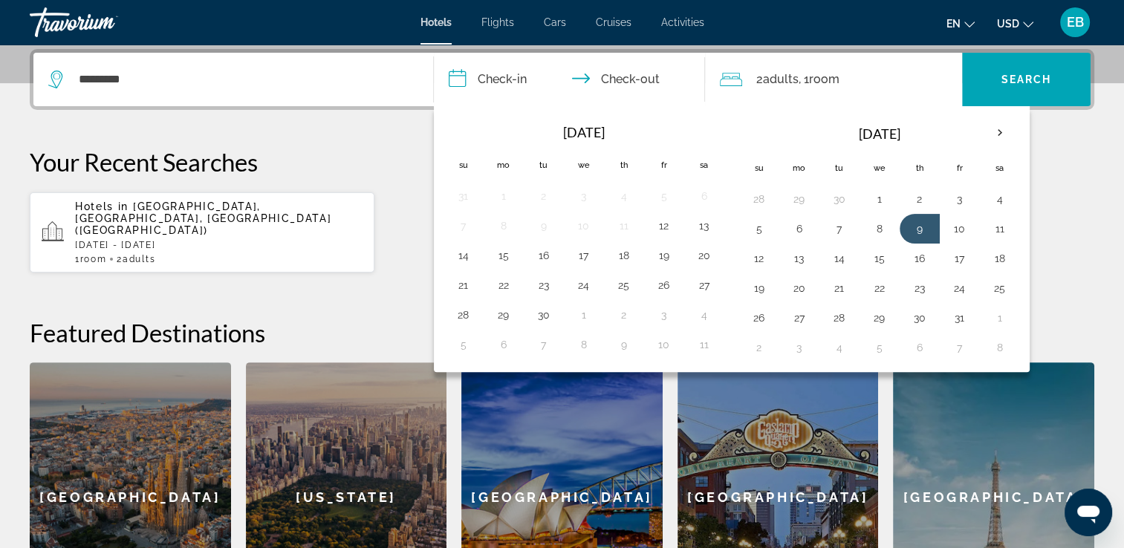
click at [588, 79] on input "**********" at bounding box center [573, 82] width 278 height 58
click at [489, 99] on input "**********" at bounding box center [573, 82] width 278 height 58
click at [1046, 172] on p "Your Recent Searches" at bounding box center [562, 162] width 1064 height 30
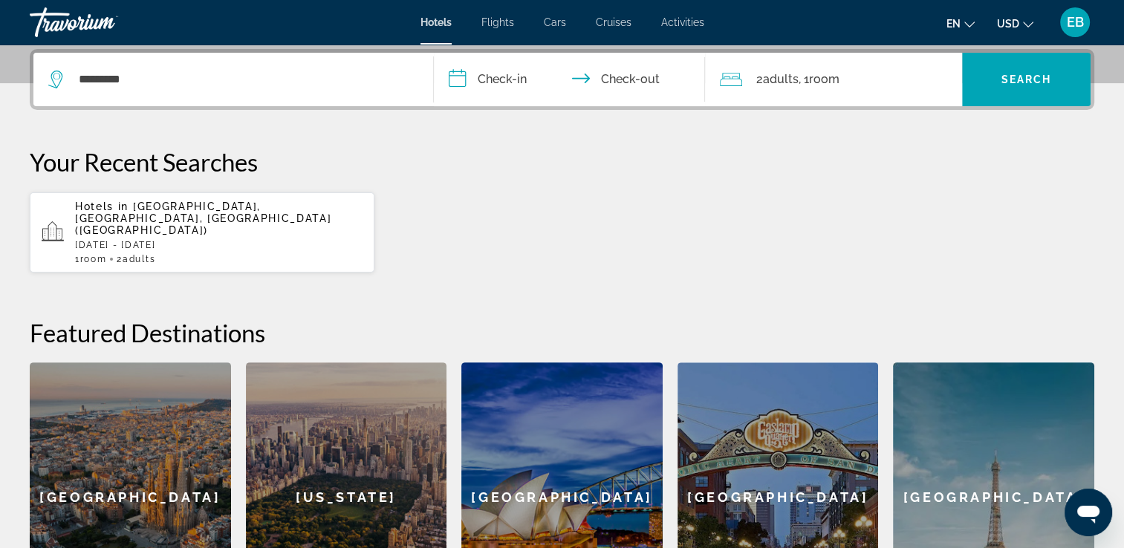
click at [606, 77] on input "**********" at bounding box center [573, 82] width 278 height 58
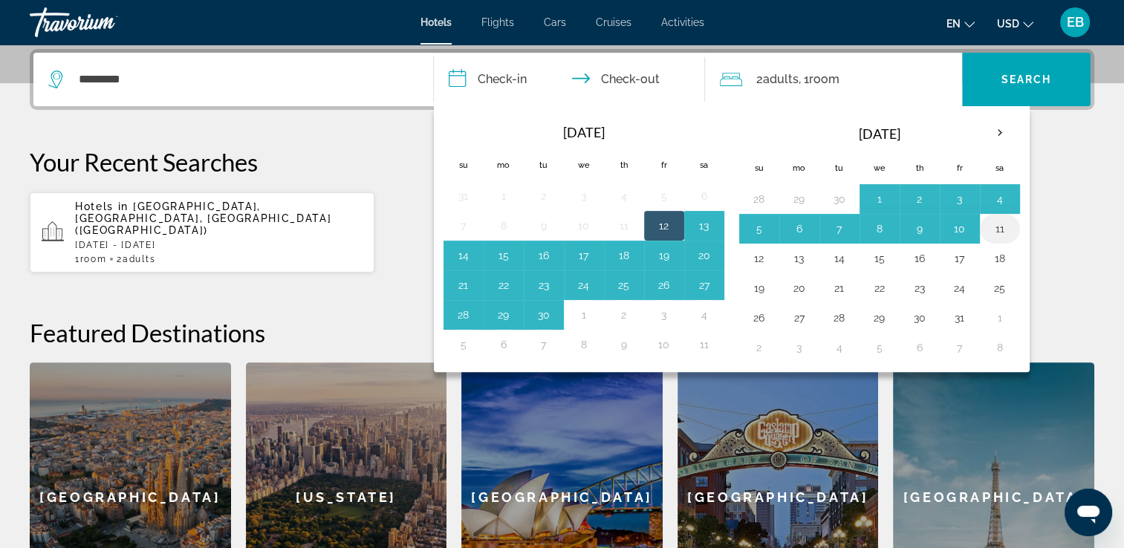
click at [995, 225] on button "11" at bounding box center [1000, 228] width 24 height 21
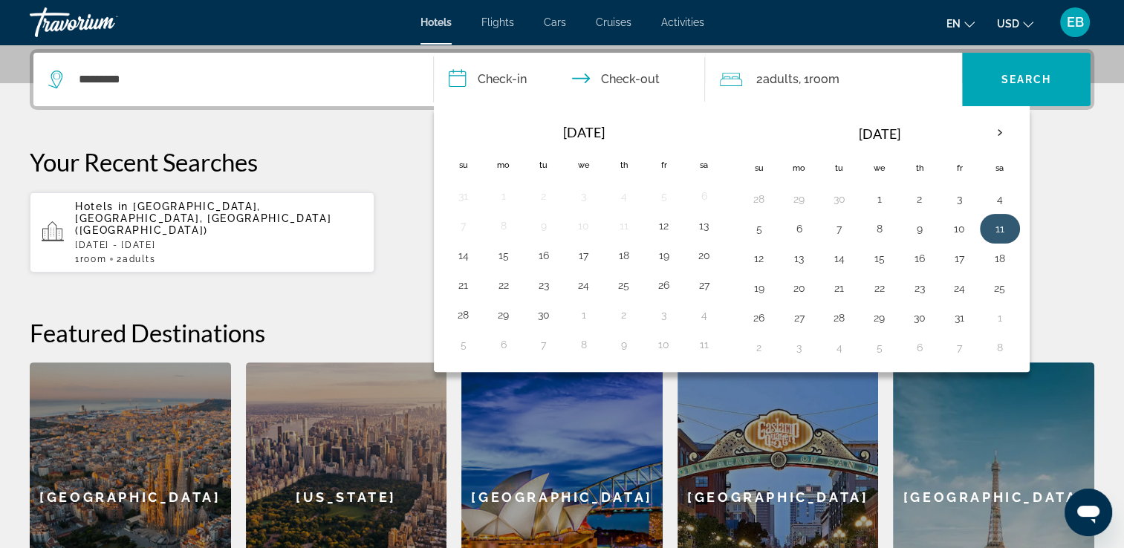
click at [995, 225] on button "11" at bounding box center [1000, 228] width 24 height 21
type input "**********"
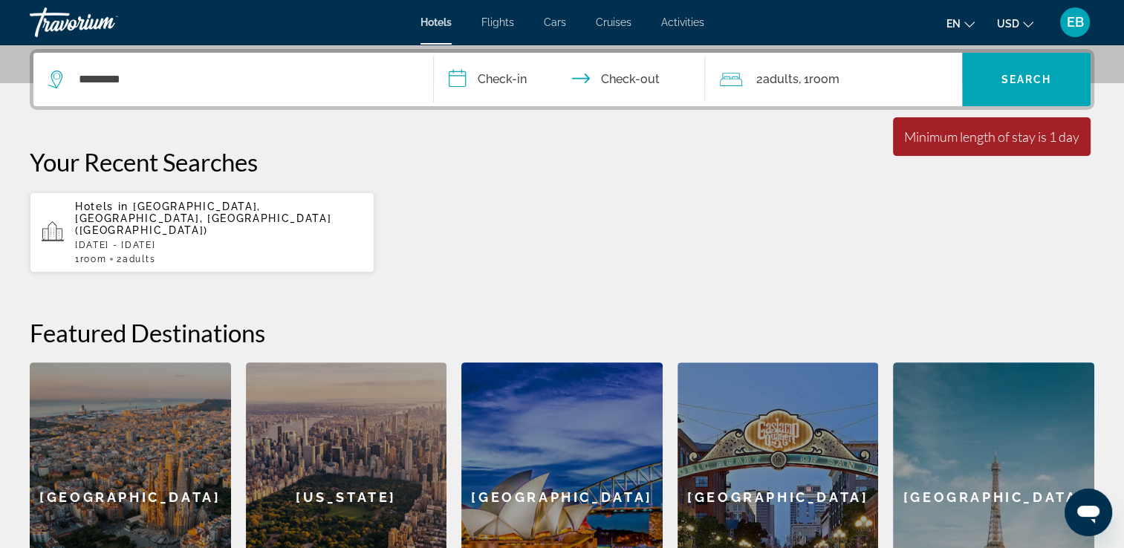
click at [807, 83] on span ", 1 Room rooms" at bounding box center [818, 79] width 41 height 21
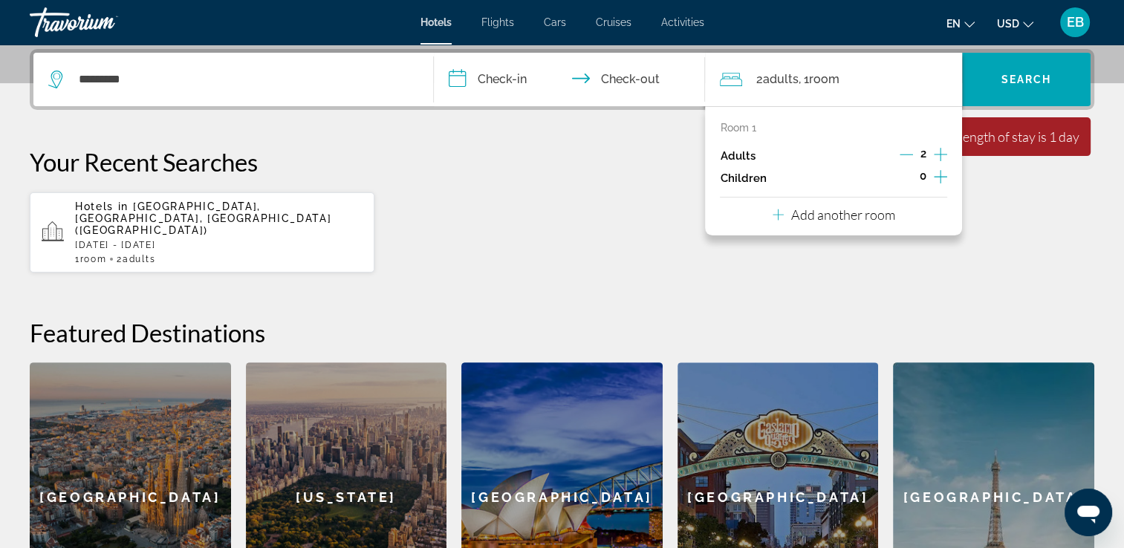
click at [906, 151] on icon "Decrement adults" at bounding box center [905, 154] width 13 height 13
click at [1023, 202] on div "Hotels in [GEOGRAPHIC_DATA], [GEOGRAPHIC_DATA], [GEOGRAPHIC_DATA] ([GEOGRAPHIC_…" at bounding box center [562, 233] width 1064 height 82
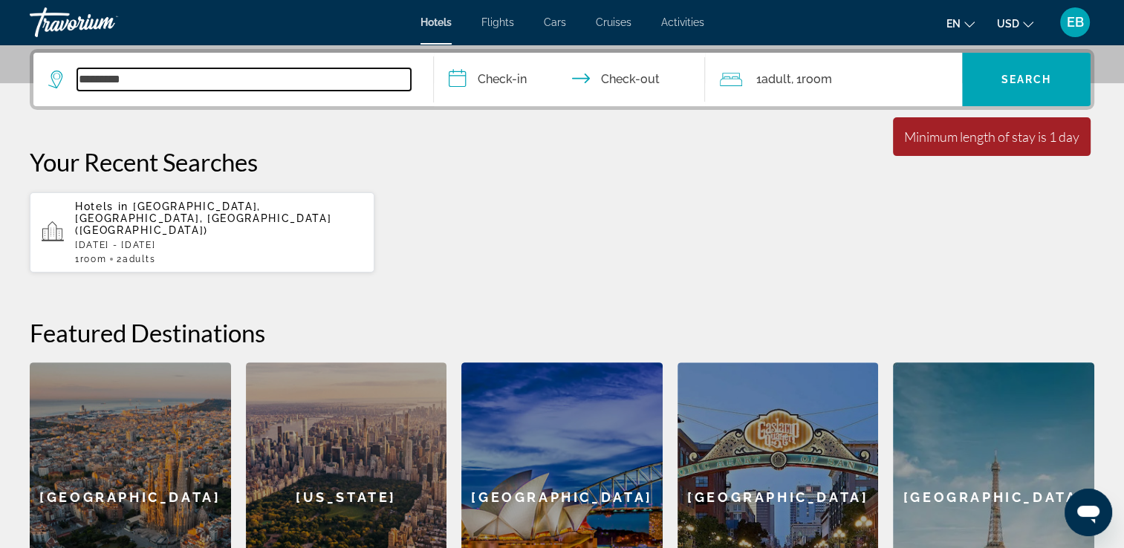
click at [149, 88] on input "*********" at bounding box center [243, 79] width 333 height 22
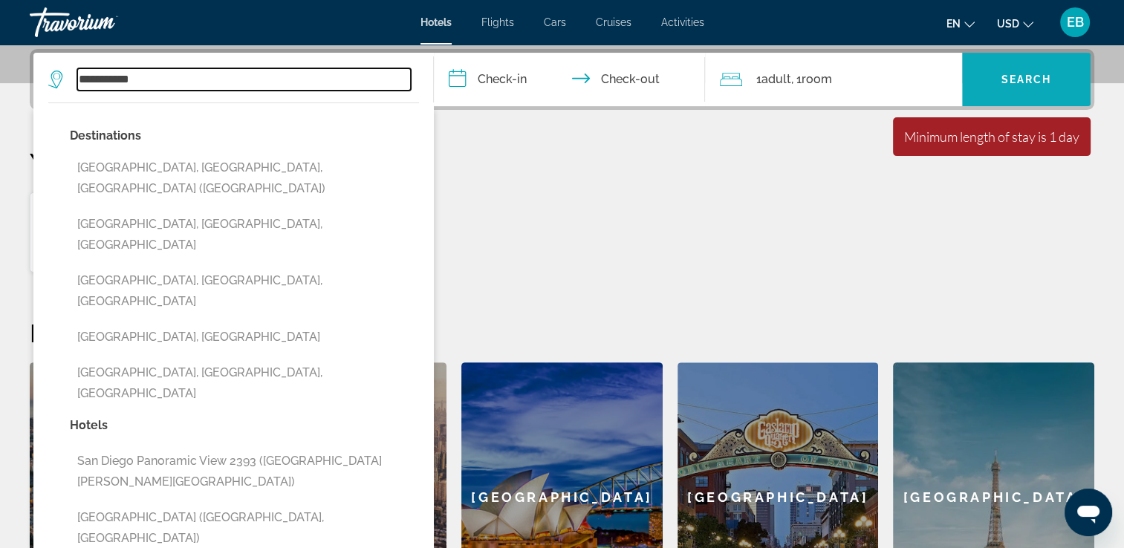
type input "*********"
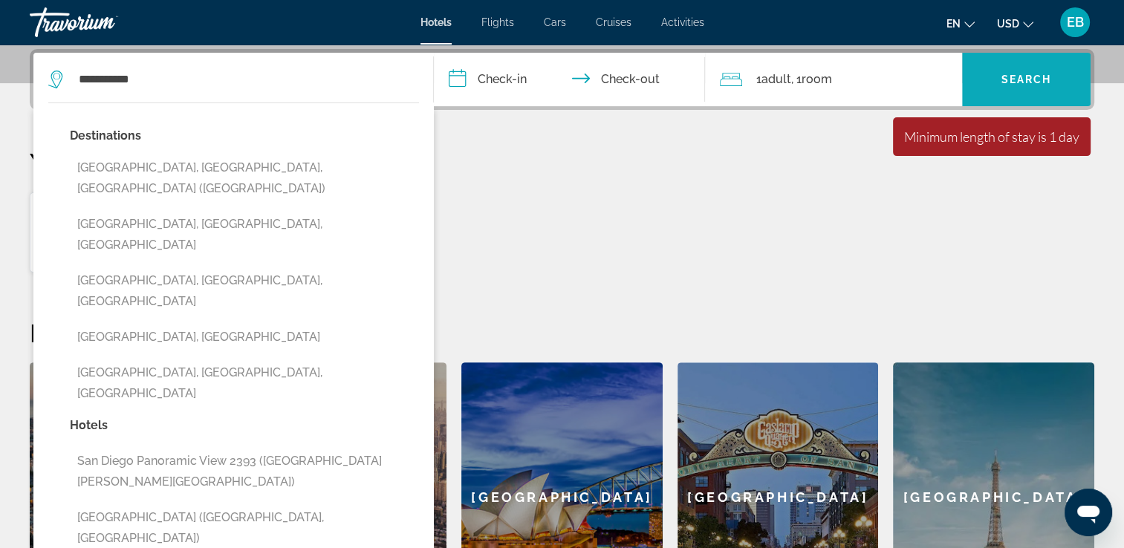
click at [1022, 75] on span "Search" at bounding box center [1026, 80] width 51 height 12
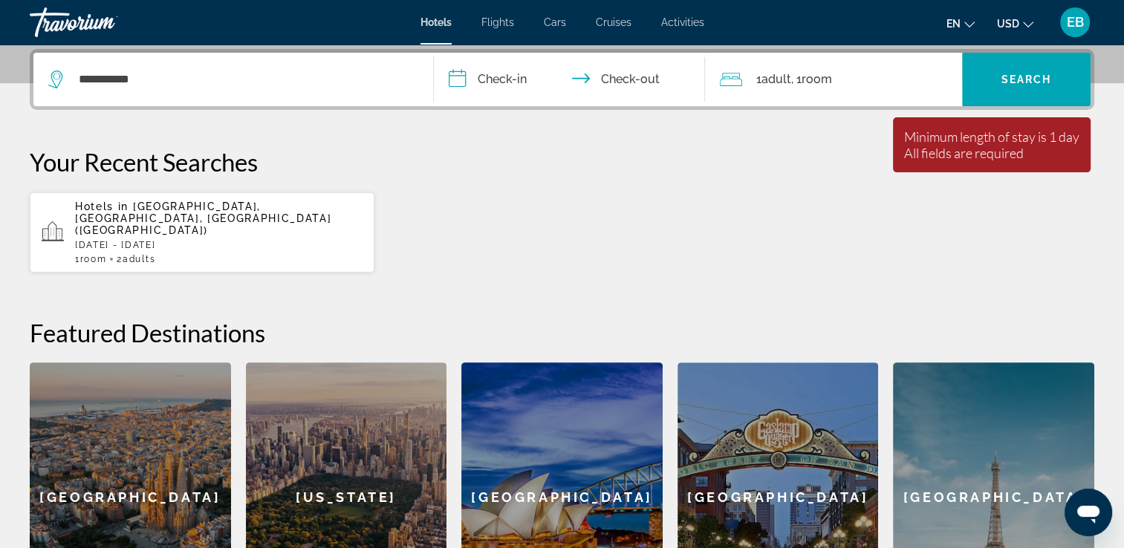
click at [460, 79] on input "**********" at bounding box center [573, 82] width 278 height 58
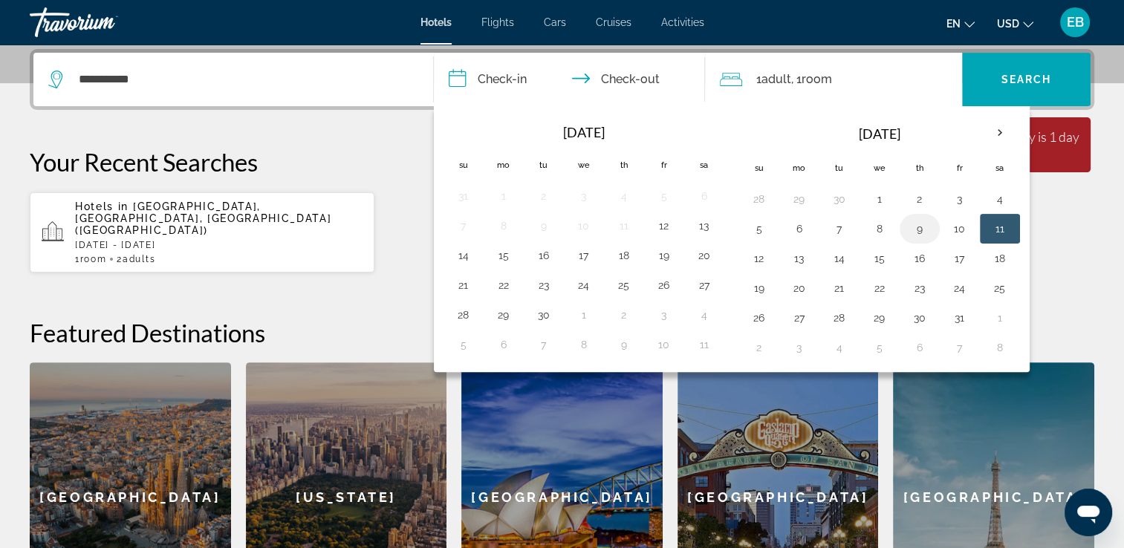
click at [913, 227] on button "9" at bounding box center [920, 228] width 24 height 21
type input "**********"
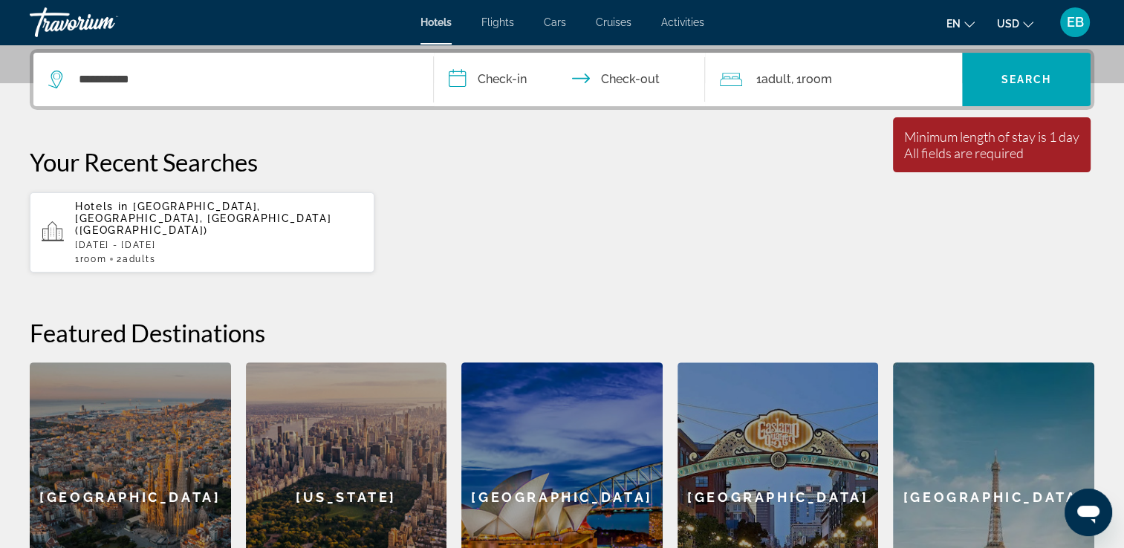
click at [431, 22] on span "Hotels" at bounding box center [435, 22] width 31 height 12
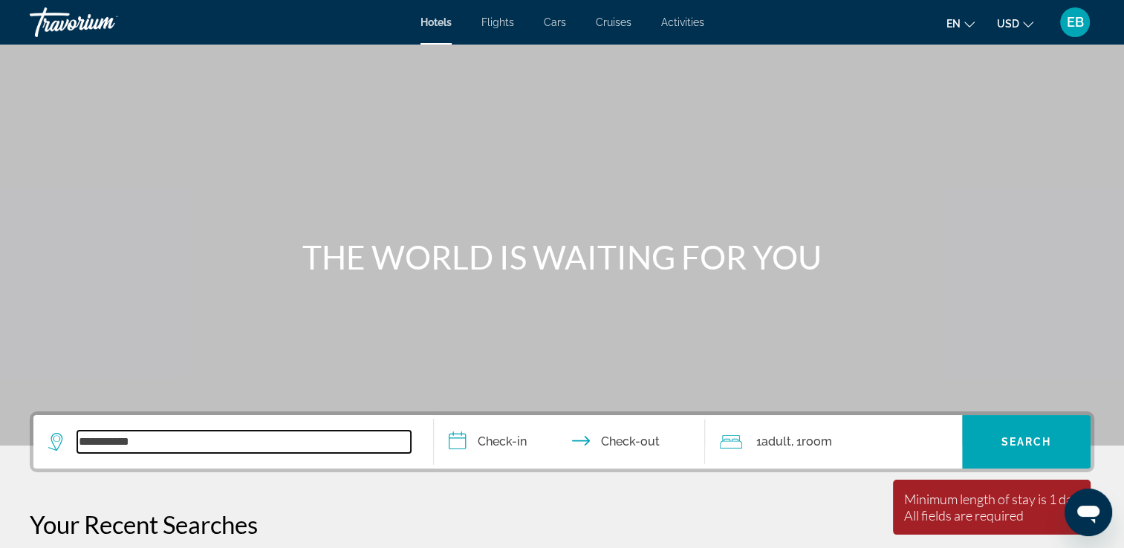
click at [144, 443] on input "*********" at bounding box center [243, 442] width 333 height 22
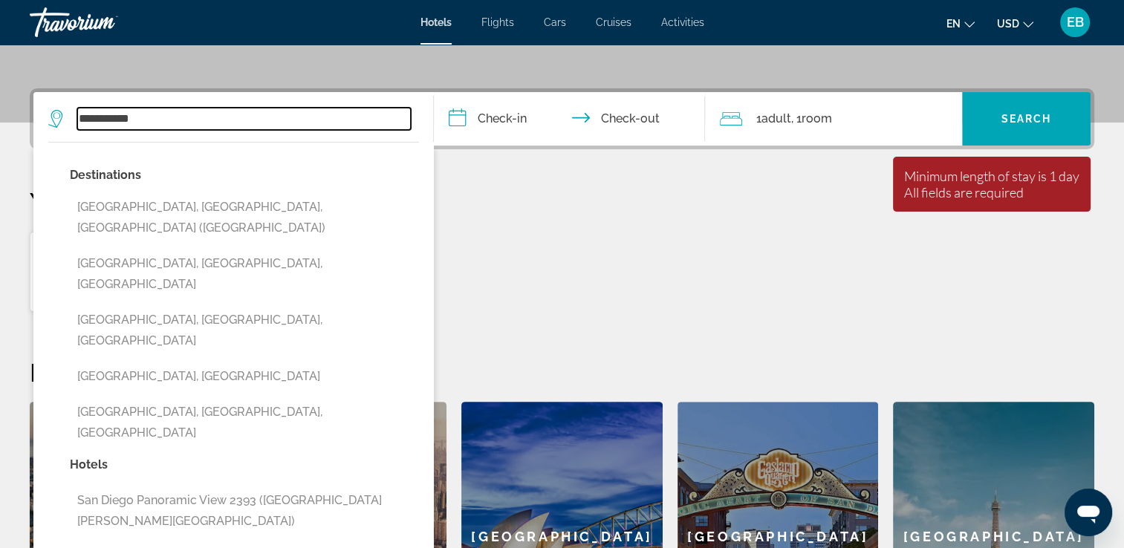
scroll to position [362, 0]
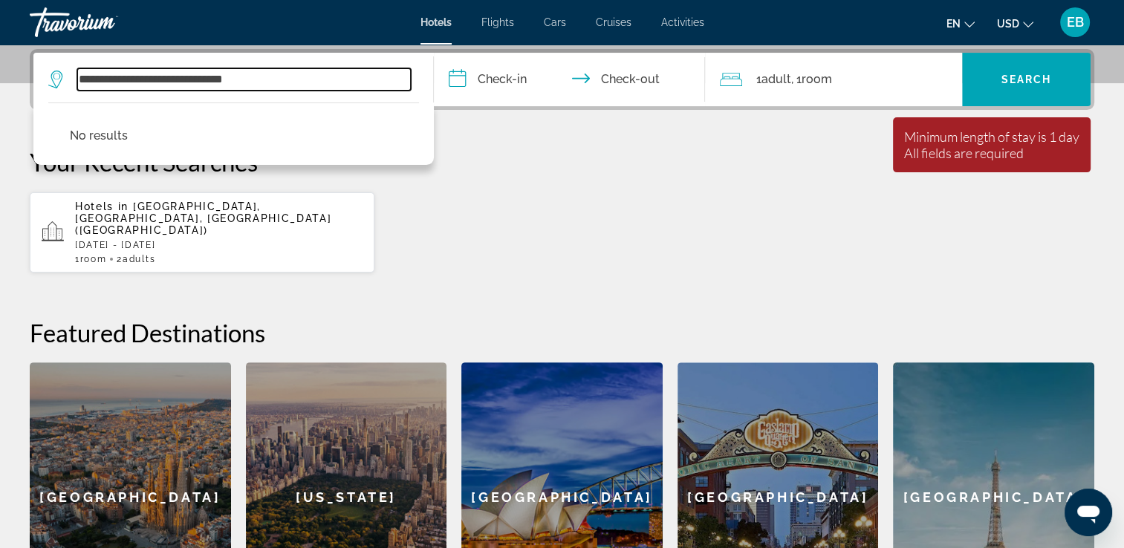
type input "**********"
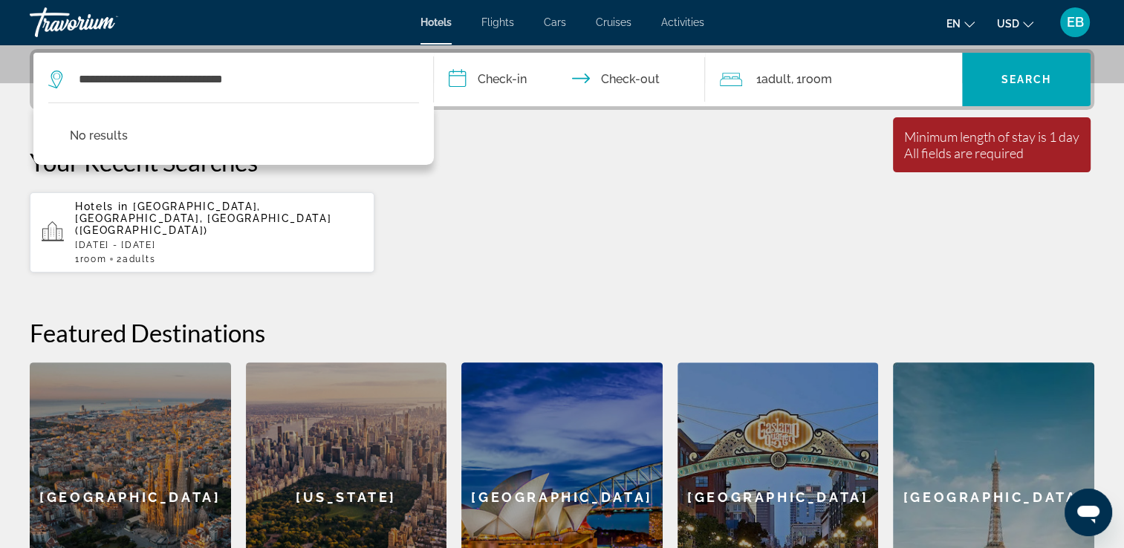
click at [458, 78] on input "**********" at bounding box center [573, 82] width 278 height 58
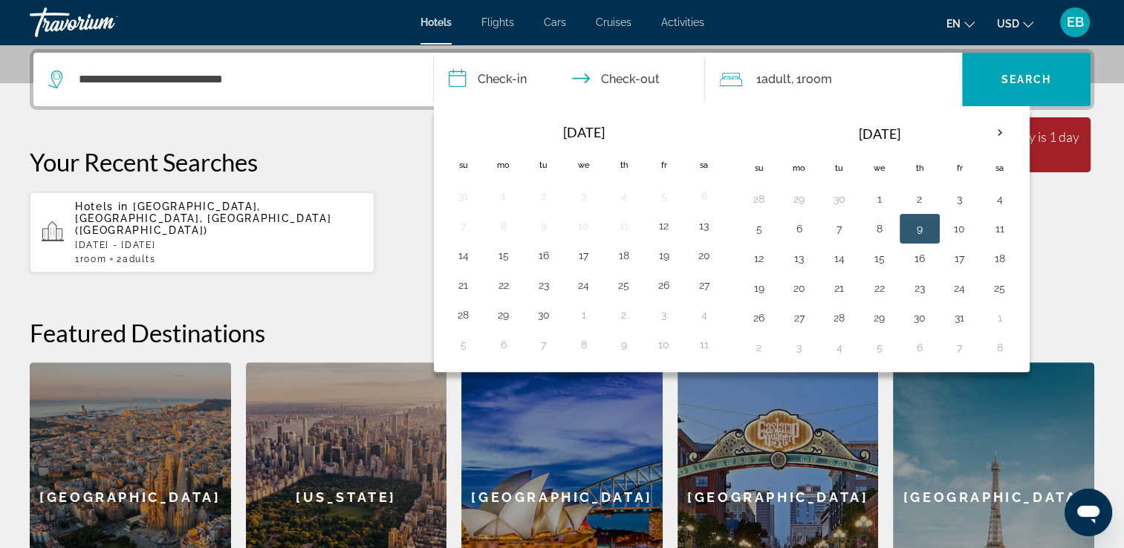
click at [914, 227] on button "9" at bounding box center [920, 228] width 24 height 21
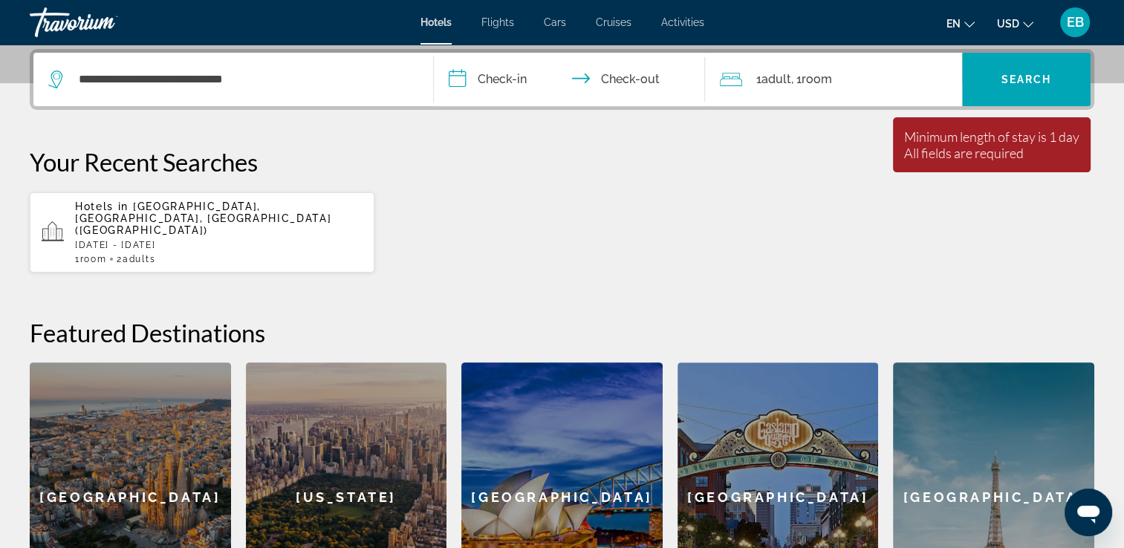
click at [603, 79] on input "**********" at bounding box center [573, 82] width 278 height 58
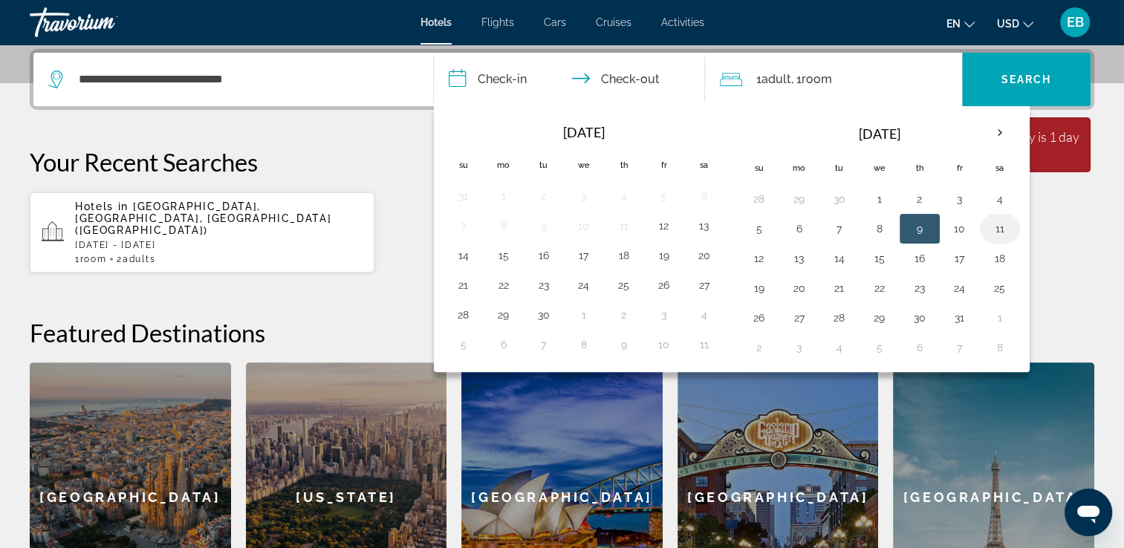
click at [997, 229] on button "11" at bounding box center [1000, 228] width 24 height 21
click at [899, 82] on div "1 Adult Adults , 1 Room rooms" at bounding box center [841, 79] width 242 height 21
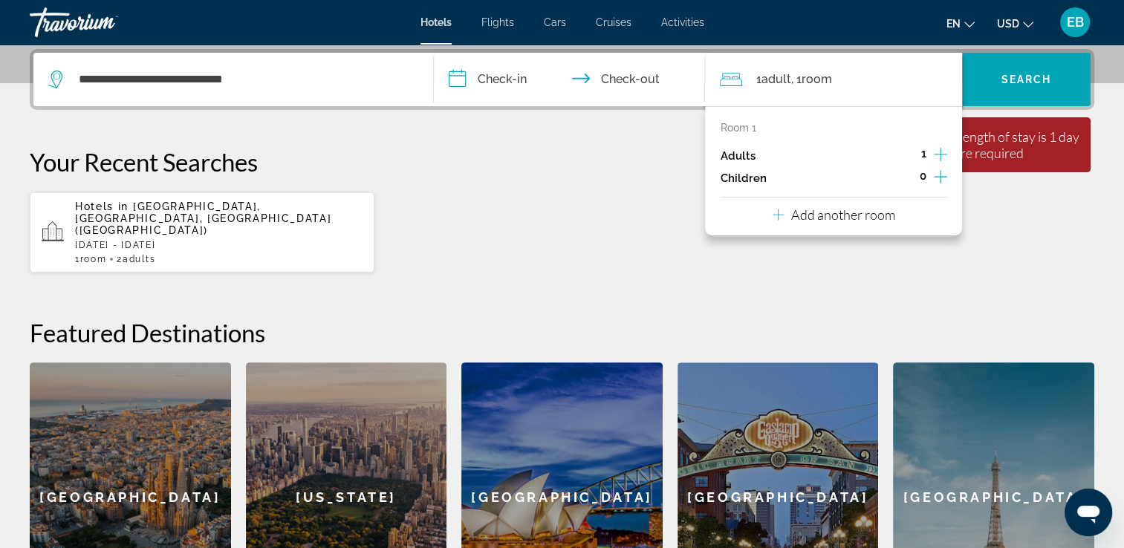
click at [444, 318] on h2 "Featured Destinations" at bounding box center [562, 333] width 1064 height 30
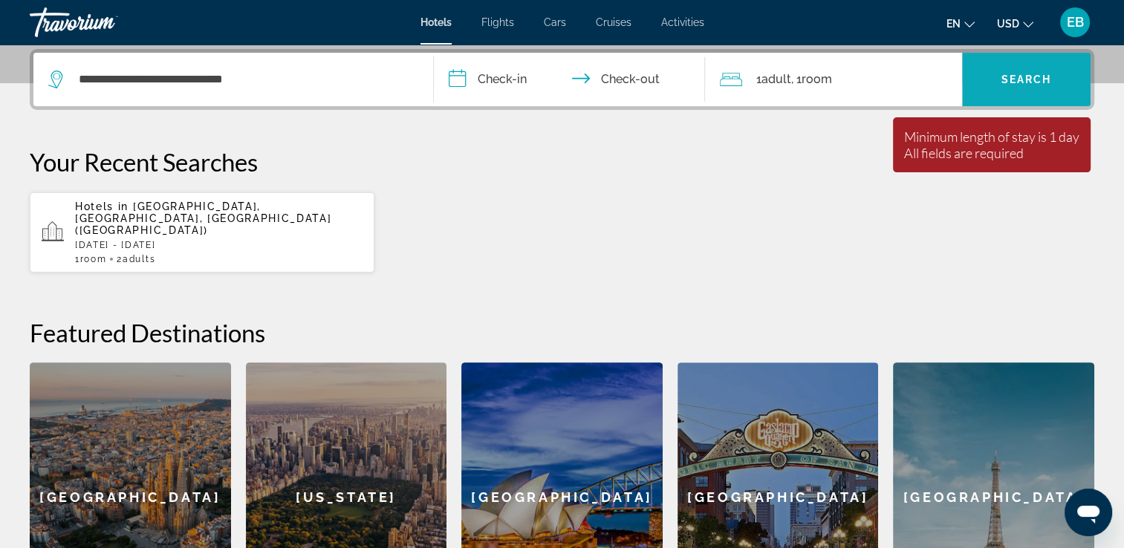
click at [1020, 68] on span "Search widget" at bounding box center [1026, 80] width 128 height 36
click at [1030, 74] on span "Search" at bounding box center [1026, 80] width 51 height 12
